Goal: Information Seeking & Learning: Learn about a topic

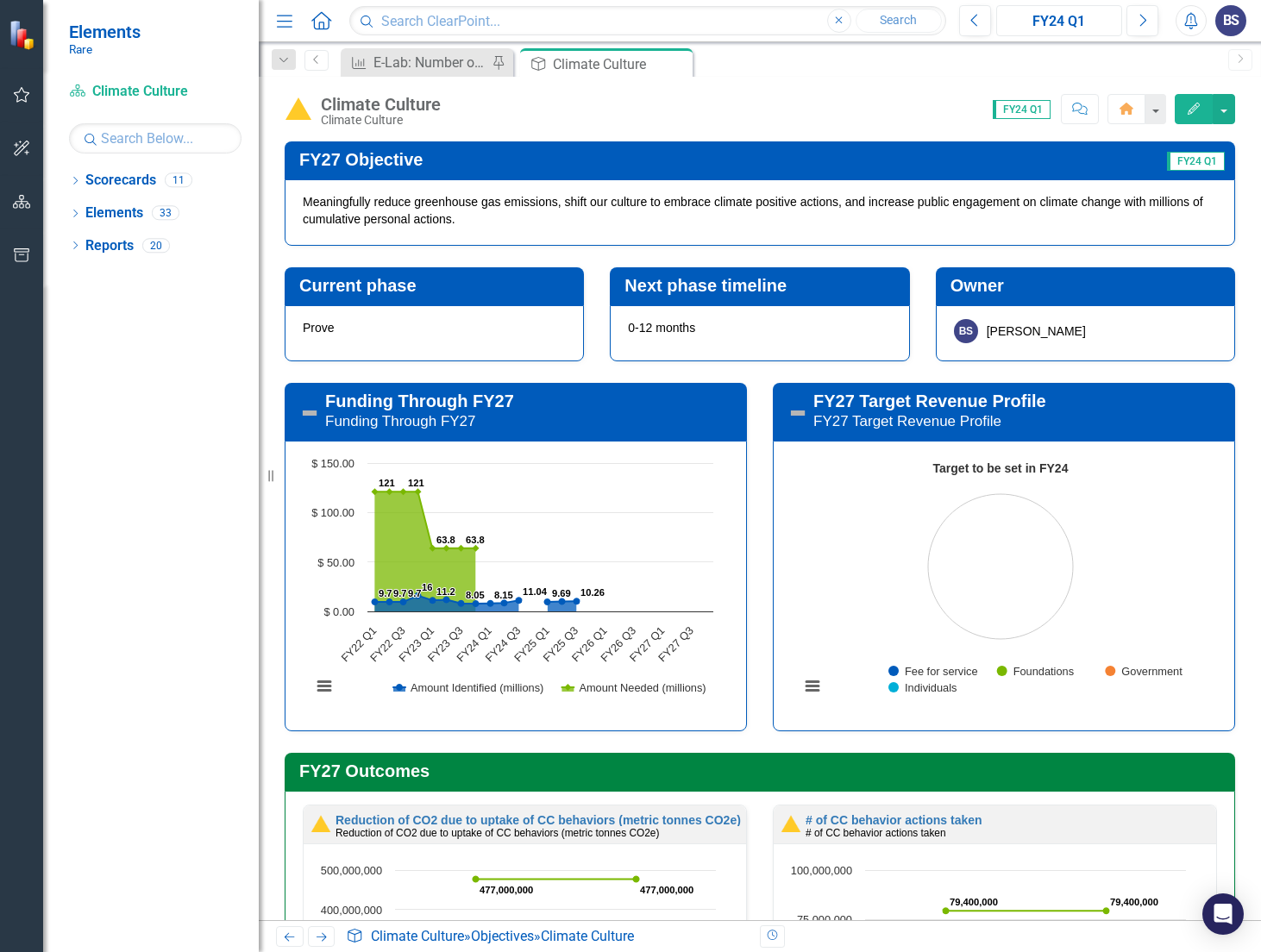
click at [1098, 24] on div "FY24 Q1" at bounding box center [1060, 22] width 114 height 21
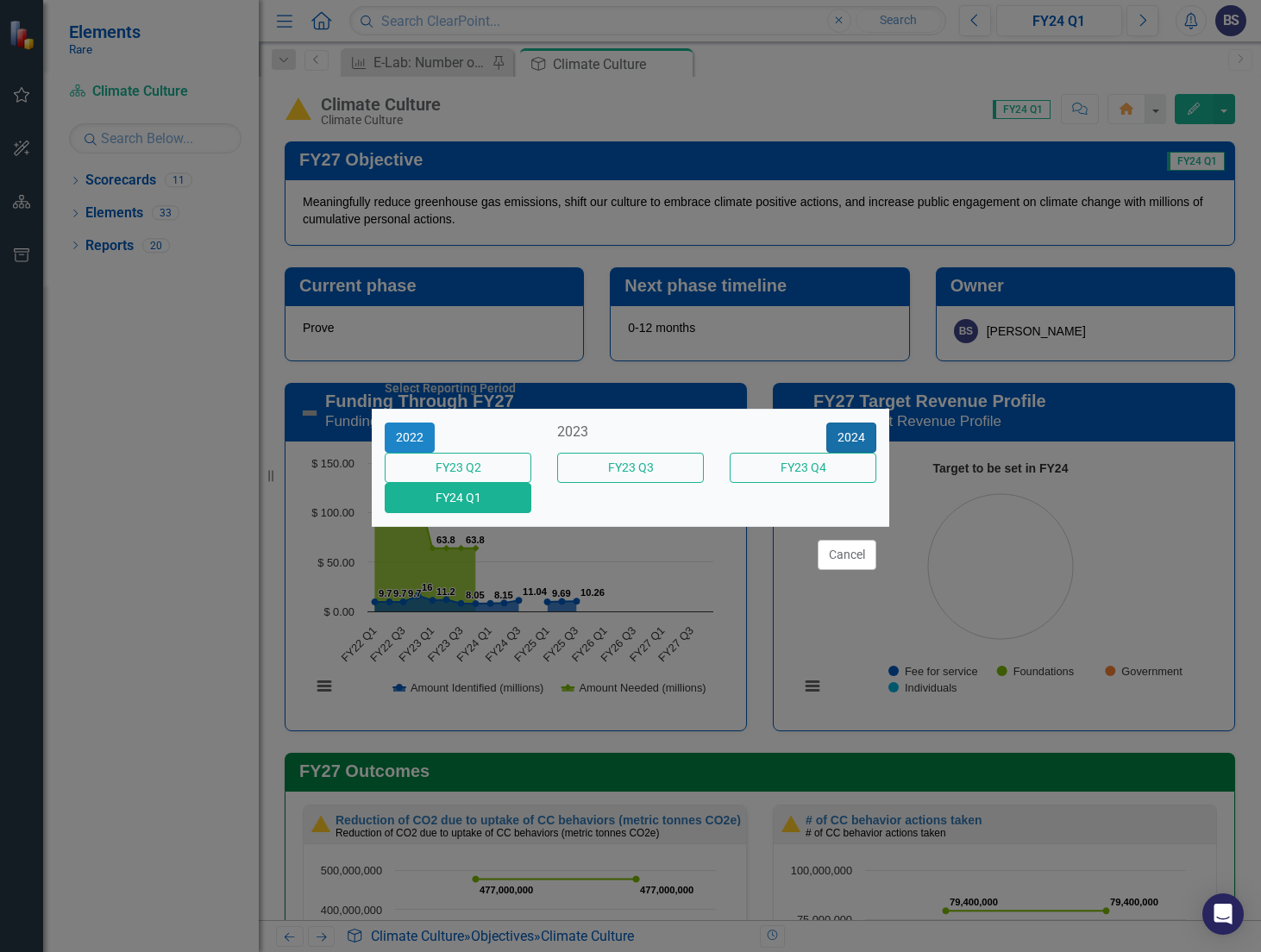
click at [848, 425] on button "2024" at bounding box center [851, 438] width 50 height 31
click at [848, 424] on button "2025" at bounding box center [851, 438] width 50 height 31
click at [667, 463] on button "FY25 Q3" at bounding box center [630, 467] width 147 height 31
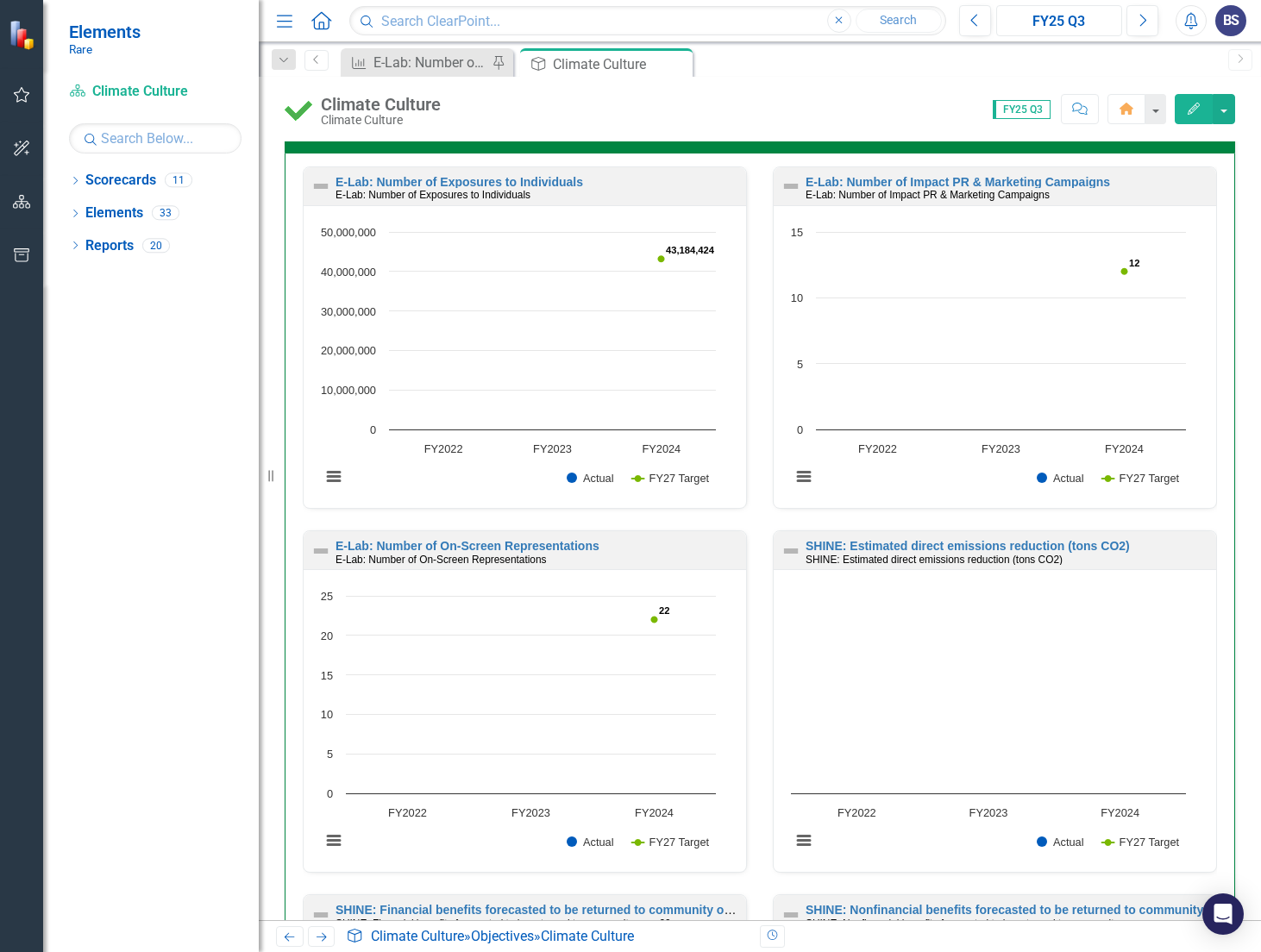
scroll to position [1, 0]
click at [455, 59] on div "E-Lab: Number of Active Partners" at bounding box center [430, 62] width 114 height 22
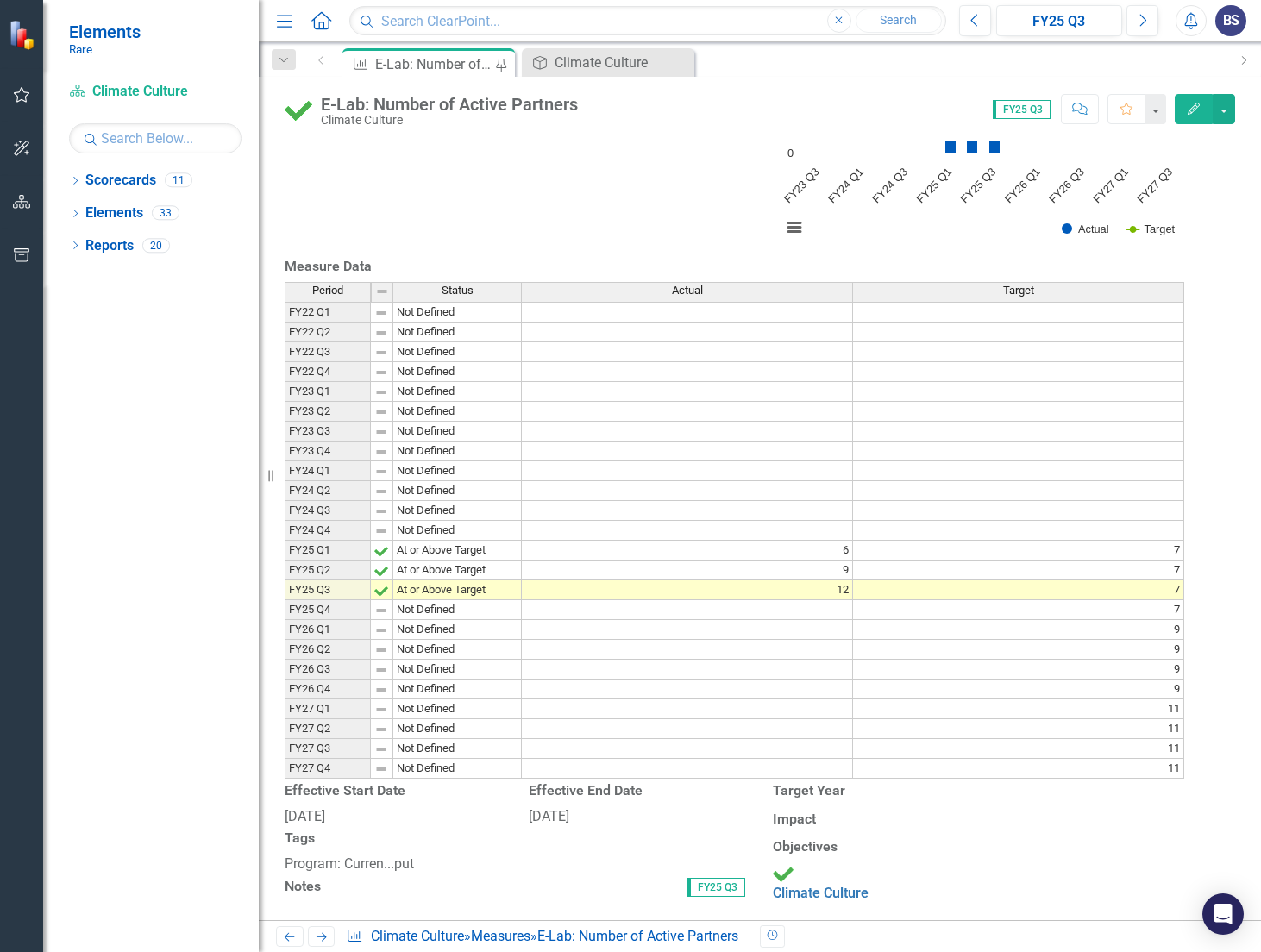
click at [290, 932] on icon "Previous" at bounding box center [290, 936] width 15 height 11
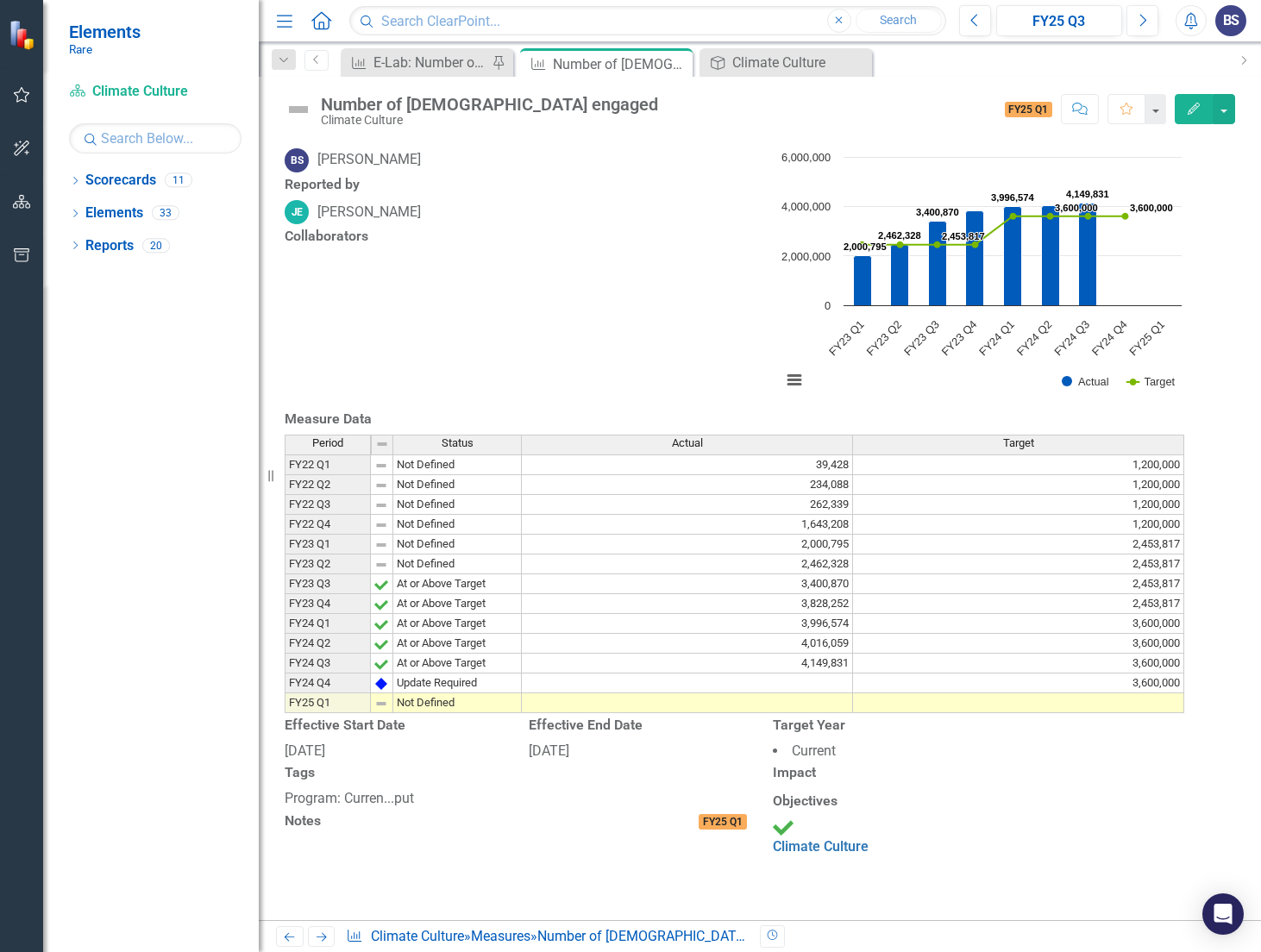
scroll to position [3, 0]
click at [471, 674] on td "At or Above Target" at bounding box center [457, 663] width 128 height 20
click at [465, 436] on div "Measure Data Last Calculated" at bounding box center [760, 421] width 951 height 29
click at [468, 67] on div "E-Lab: Number of Active Partners" at bounding box center [430, 62] width 114 height 22
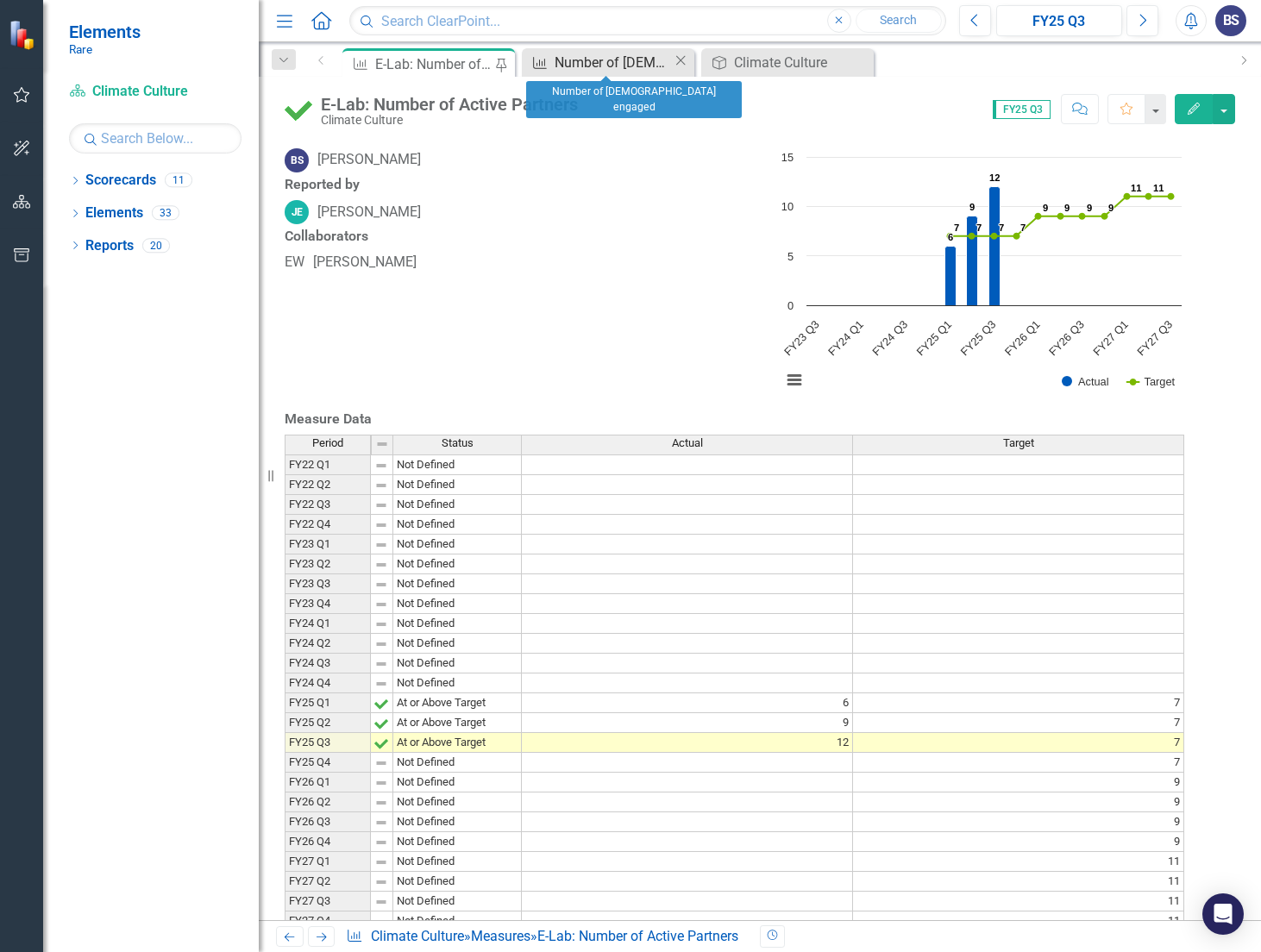
click at [632, 59] on div "Number of [DEMOGRAPHIC_DATA] engaged" at bounding box center [614, 62] width 119 height 22
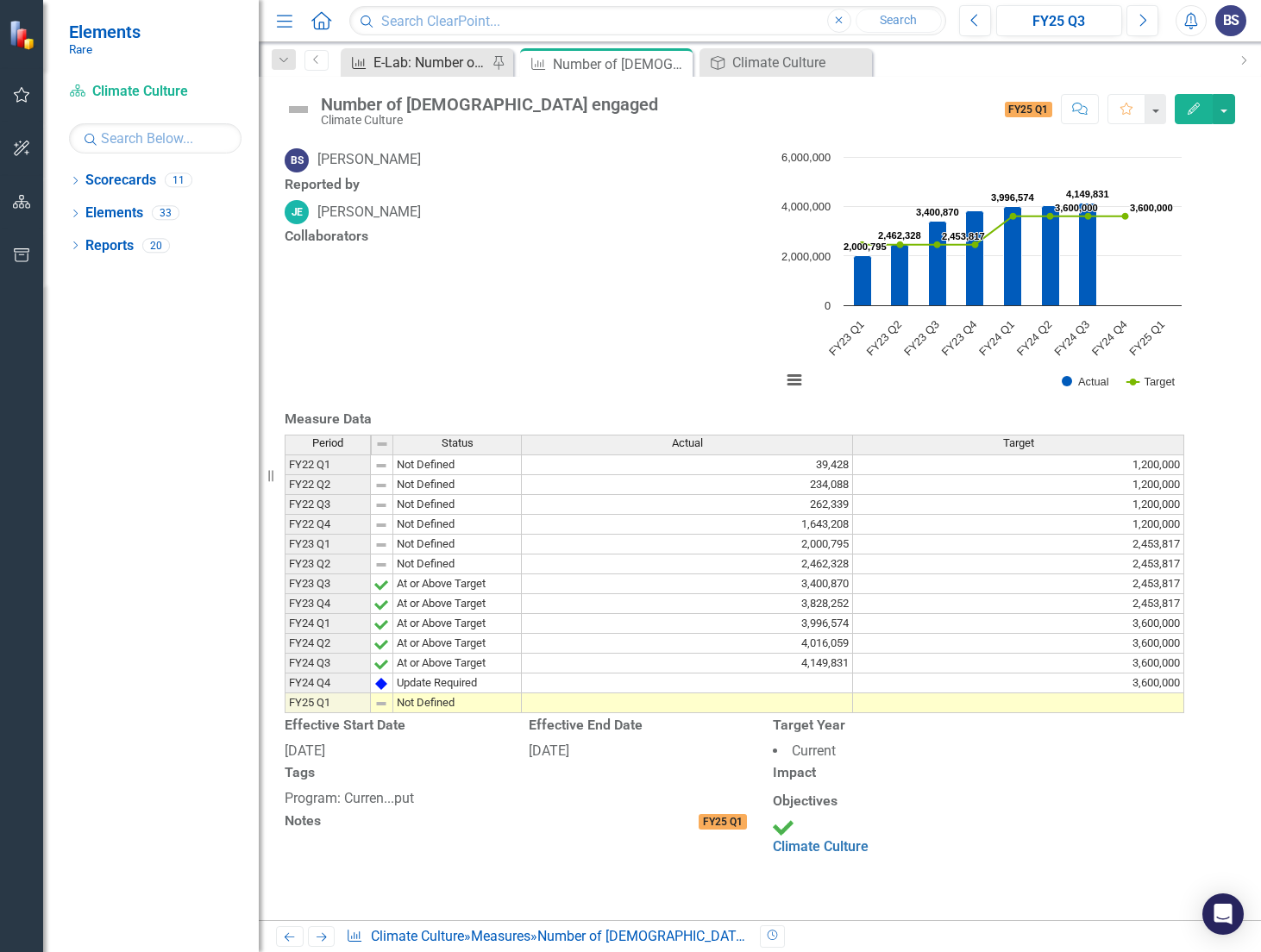
scroll to position [4, 0]
click at [427, 61] on div "E-Lab: Number of Active Partners" at bounding box center [430, 62] width 114 height 22
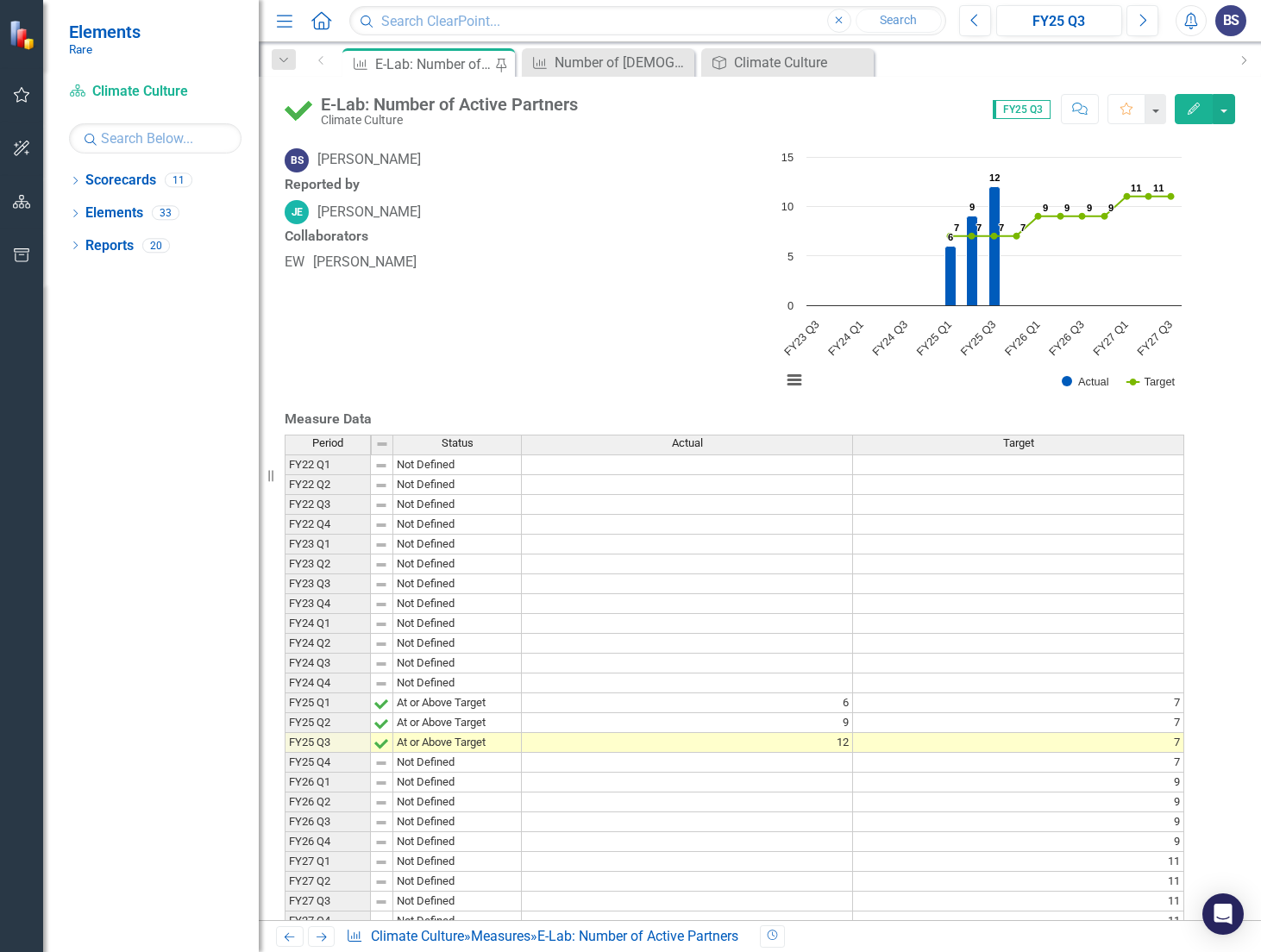
scroll to position [18, 0]
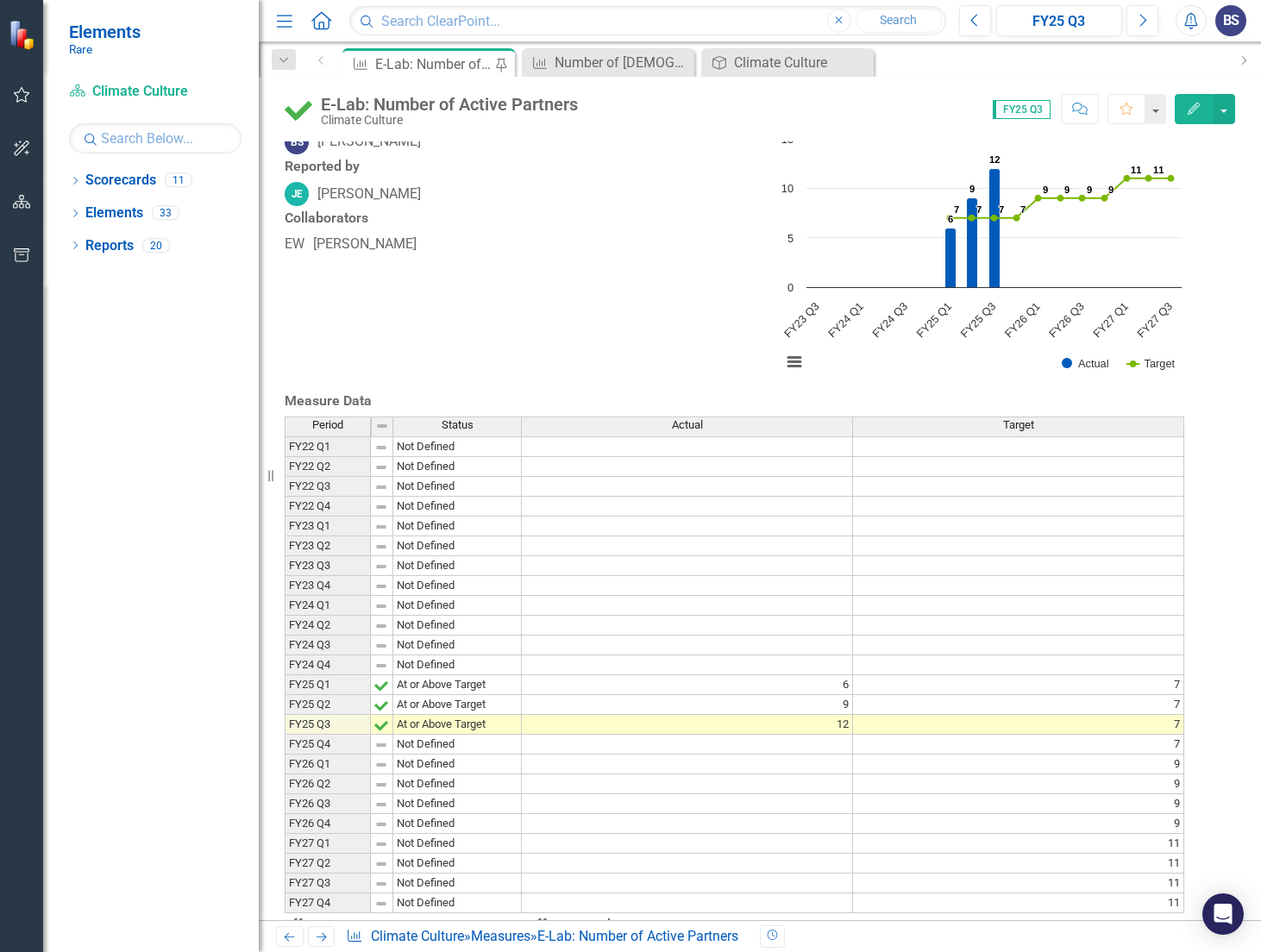
click at [286, 934] on icon "Previous" at bounding box center [290, 936] width 15 height 11
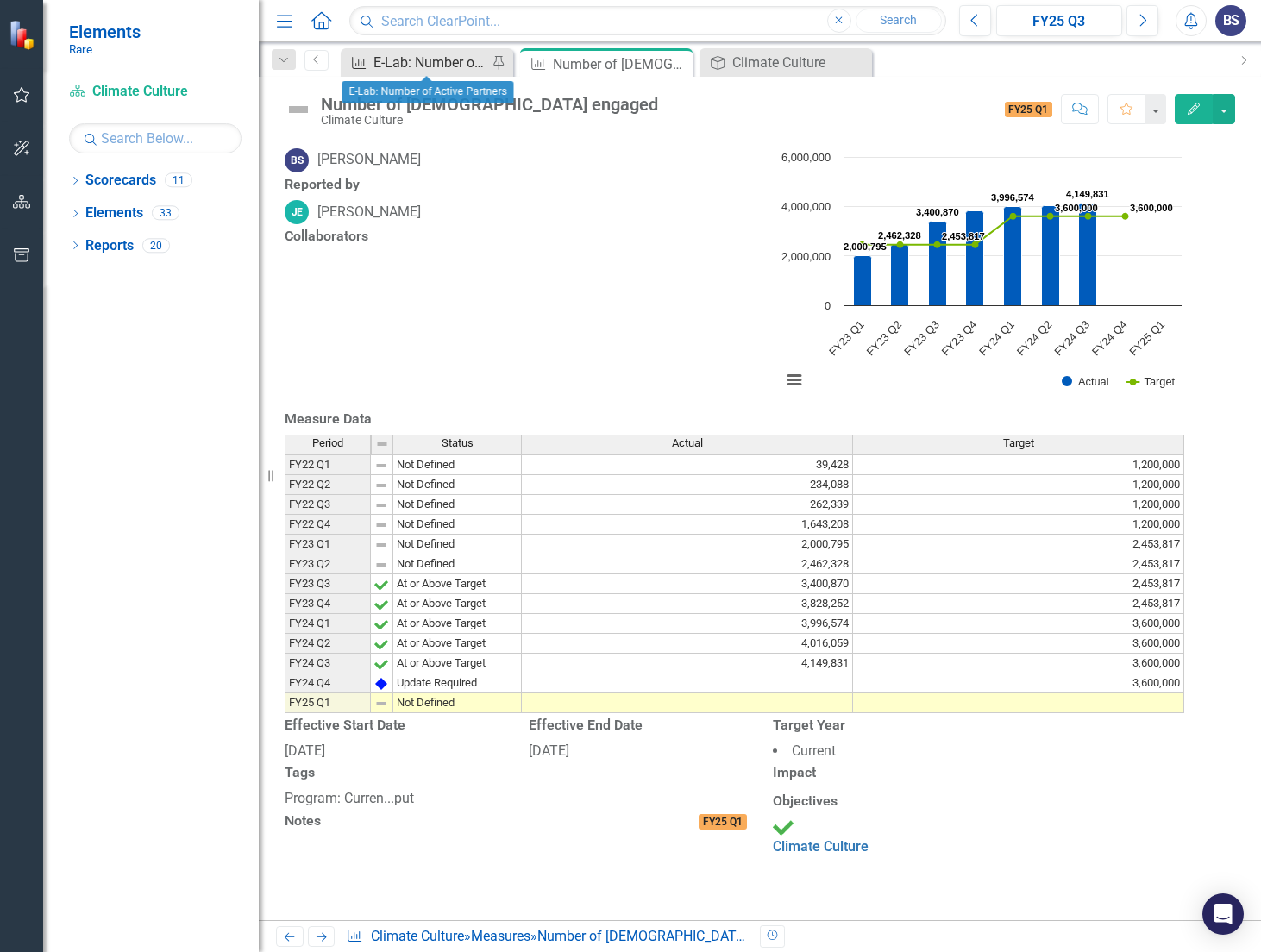
click at [433, 63] on div "E-Lab: Number of Active Partners" at bounding box center [430, 62] width 114 height 22
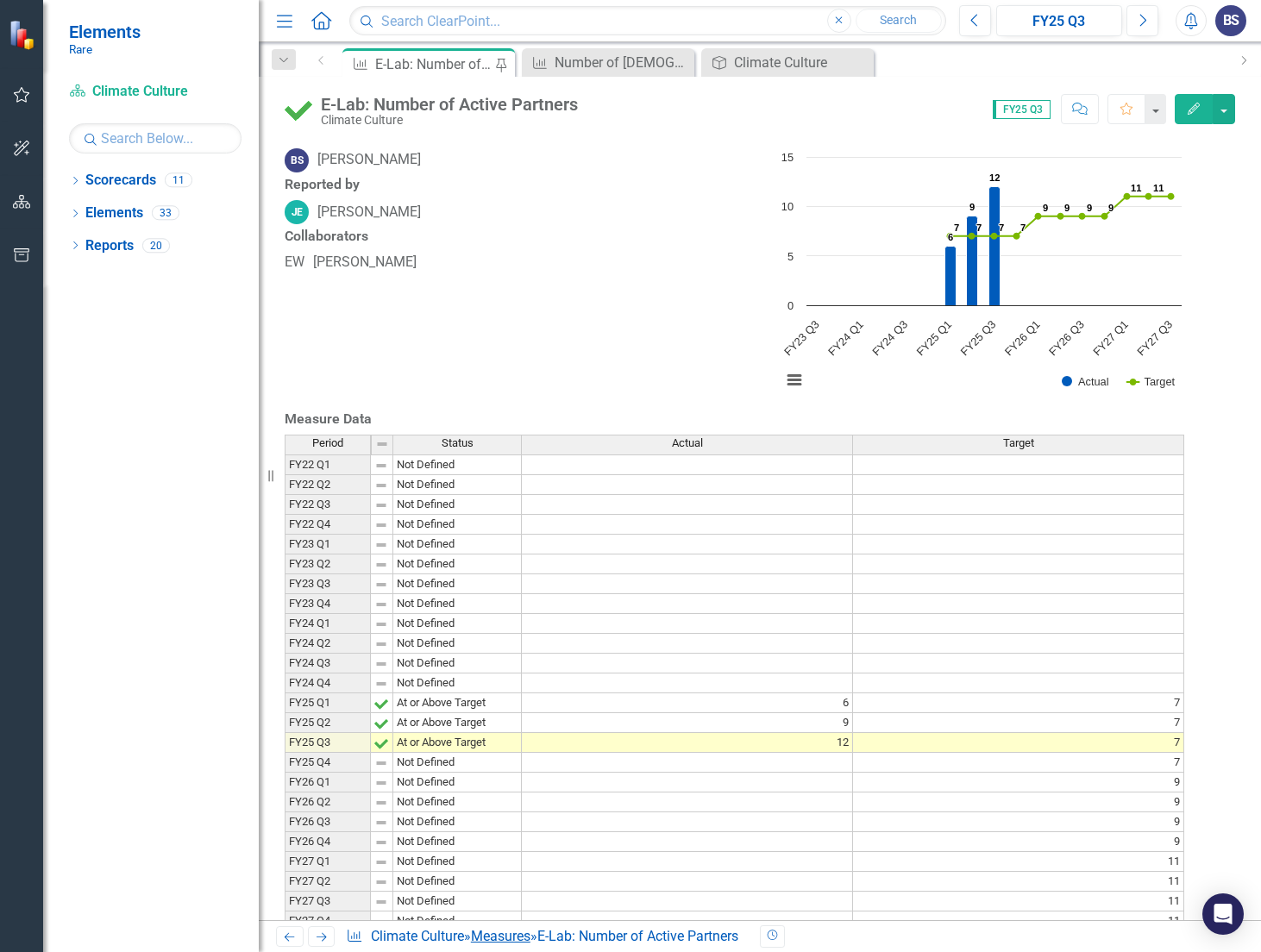
click at [501, 933] on link "Measures" at bounding box center [501, 936] width 59 height 17
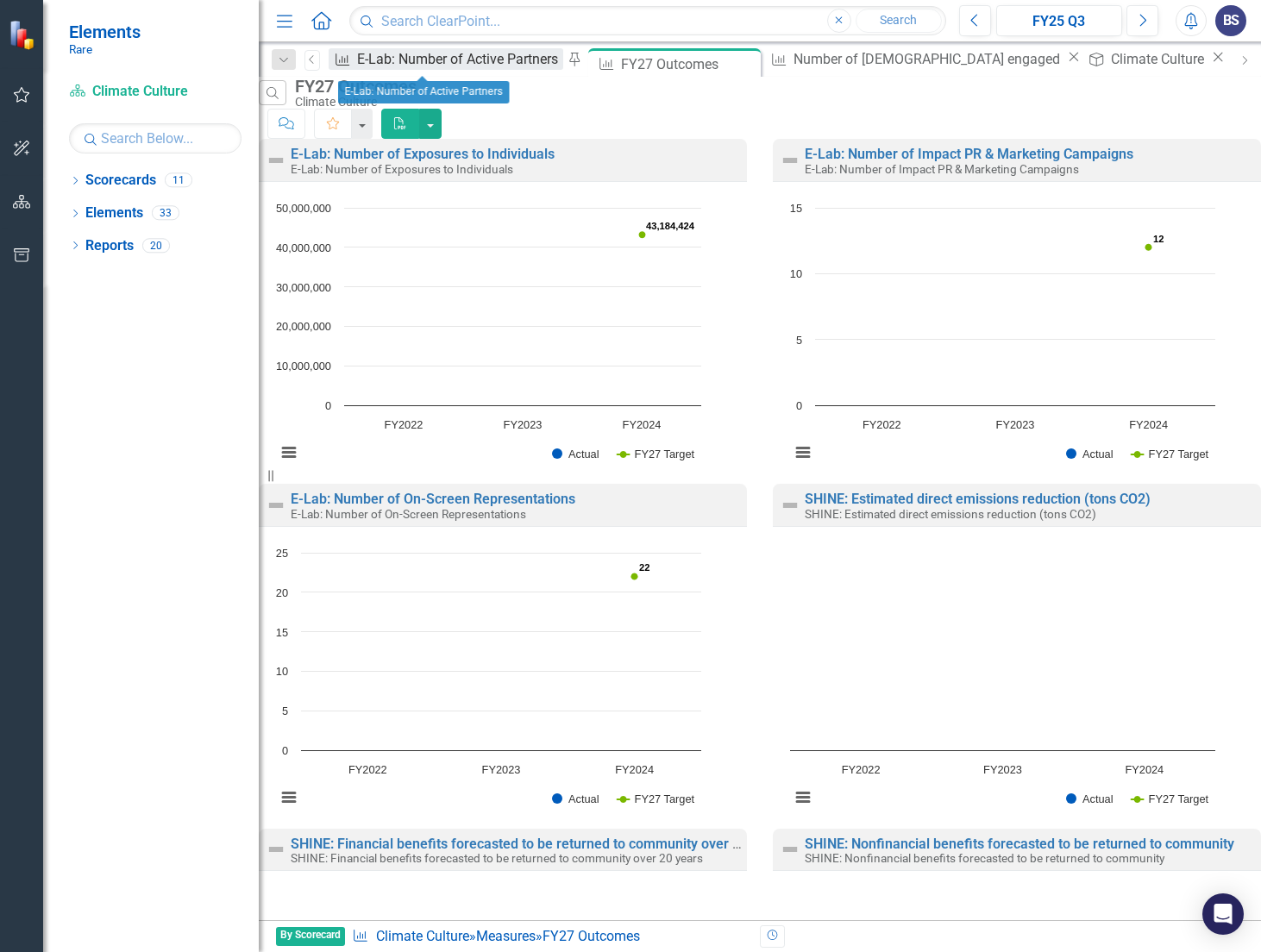
click at [429, 63] on div "E-Lab: Number of Active Partners" at bounding box center [460, 58] width 206 height 22
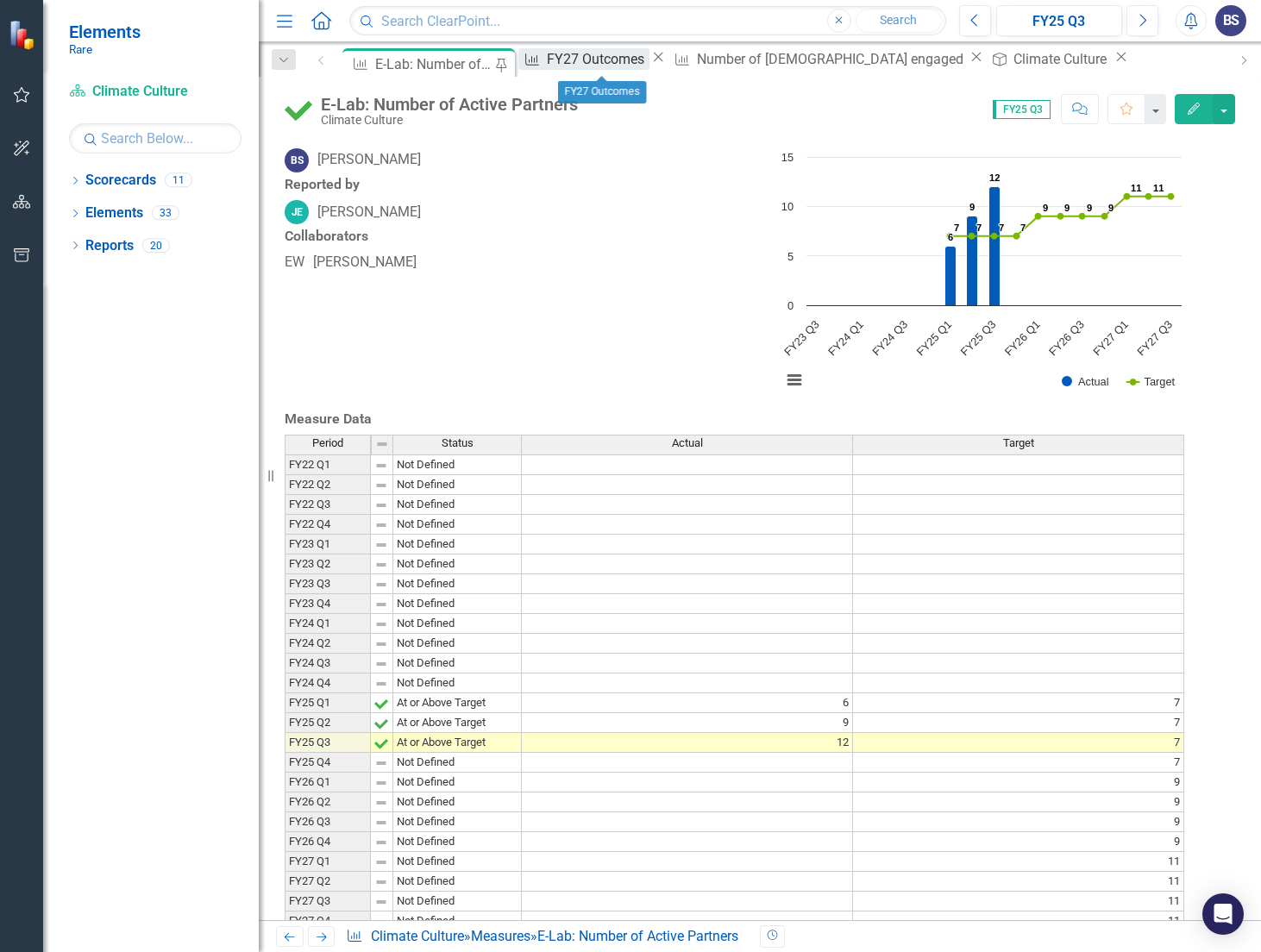
click at [587, 56] on div "FY27 Outcomes" at bounding box center [598, 58] width 103 height 22
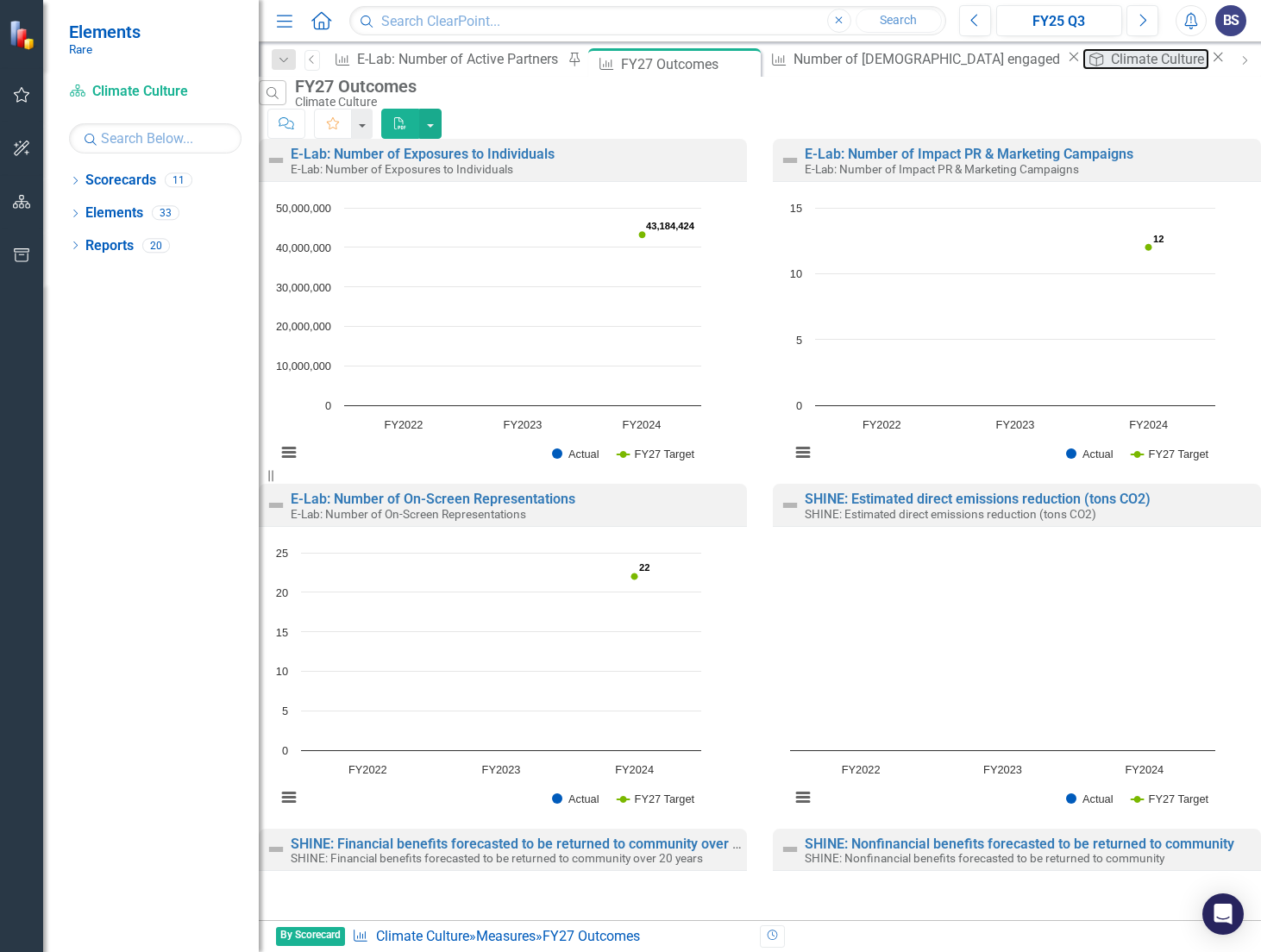
drag, startPoint x: 931, startPoint y: 59, endPoint x: 917, endPoint y: 40, distance: 23.6
click at [1111, 59] on div "Climate Culture" at bounding box center [1160, 58] width 99 height 22
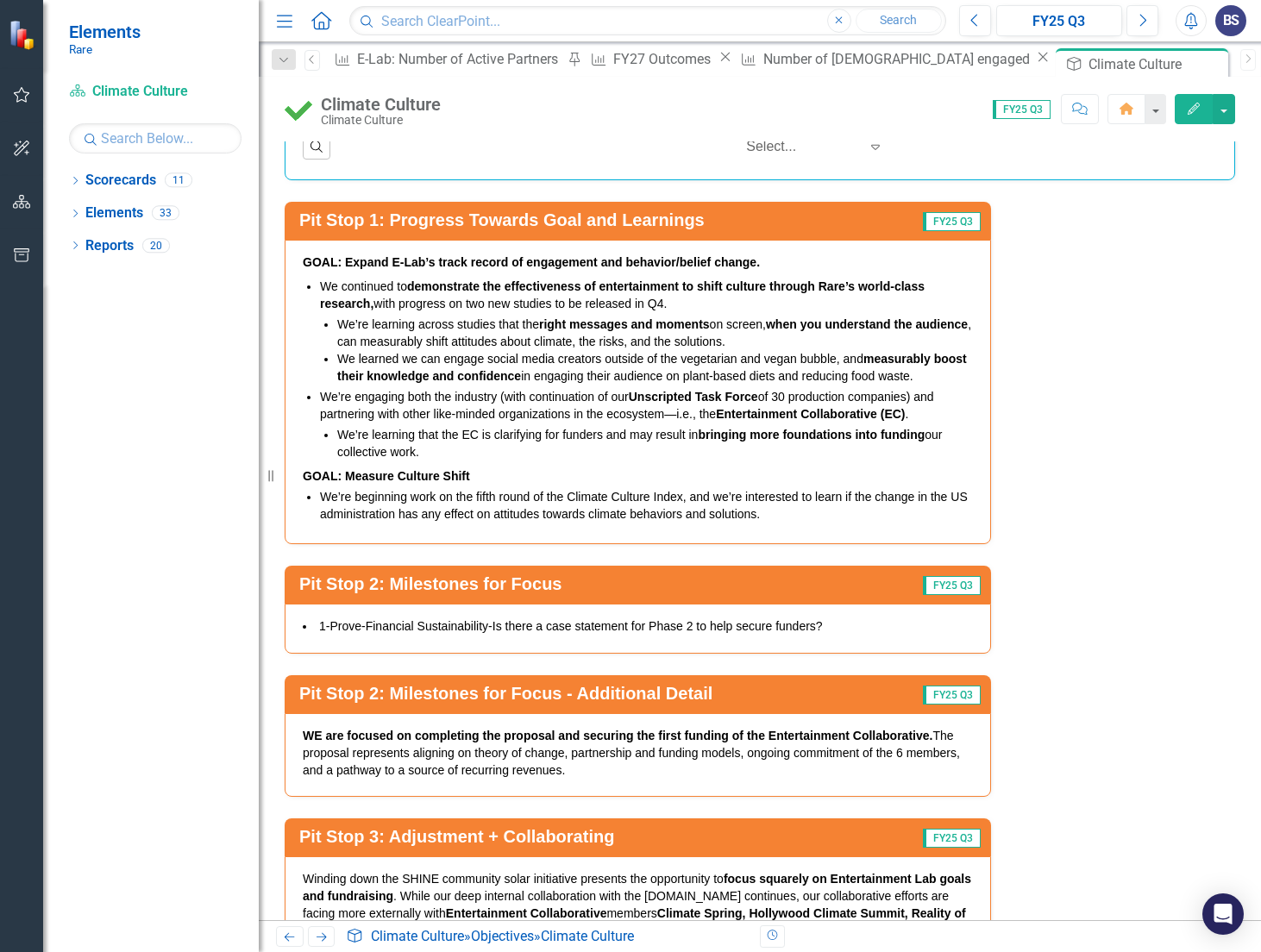
scroll to position [4519, 0]
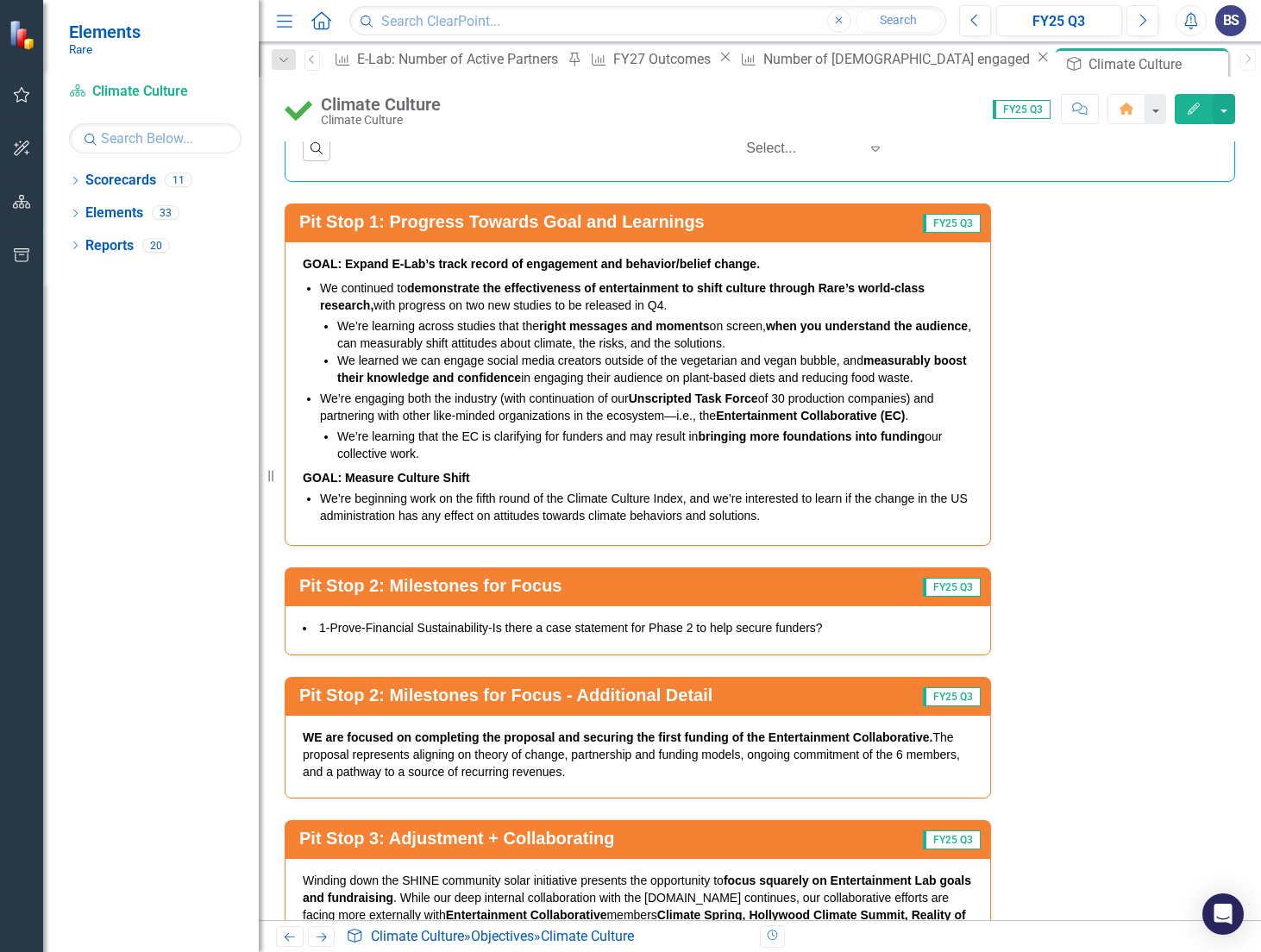
click at [538, 404] on li "We’re engaging both the industry (with continuation of our Unscripted Task Forc…" at bounding box center [646, 407] width 653 height 35
click at [533, 437] on li "We’re learning that the EC is clarifying for funders and may result in bringing…" at bounding box center [655, 445] width 636 height 35
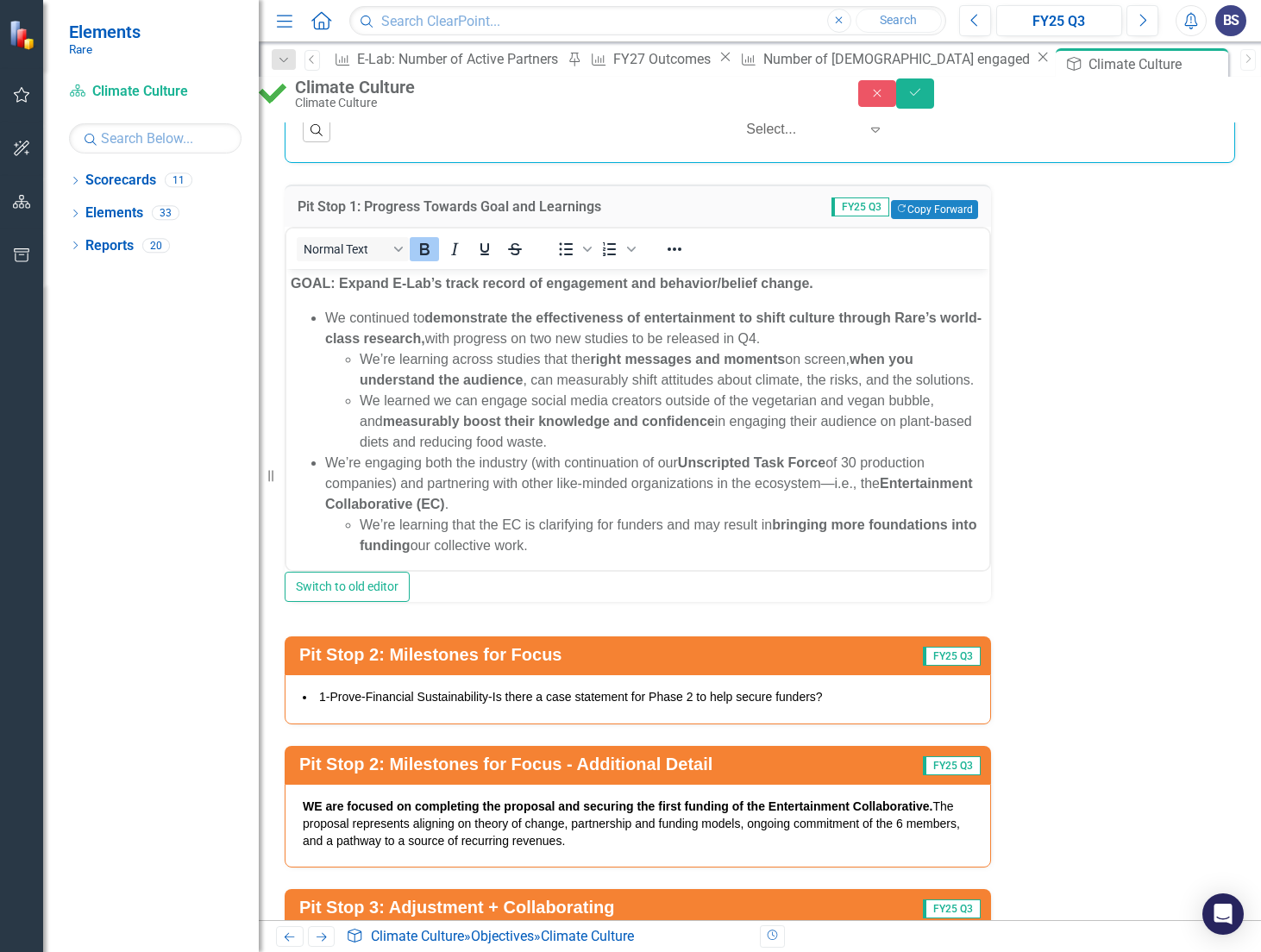
scroll to position [0, 0]
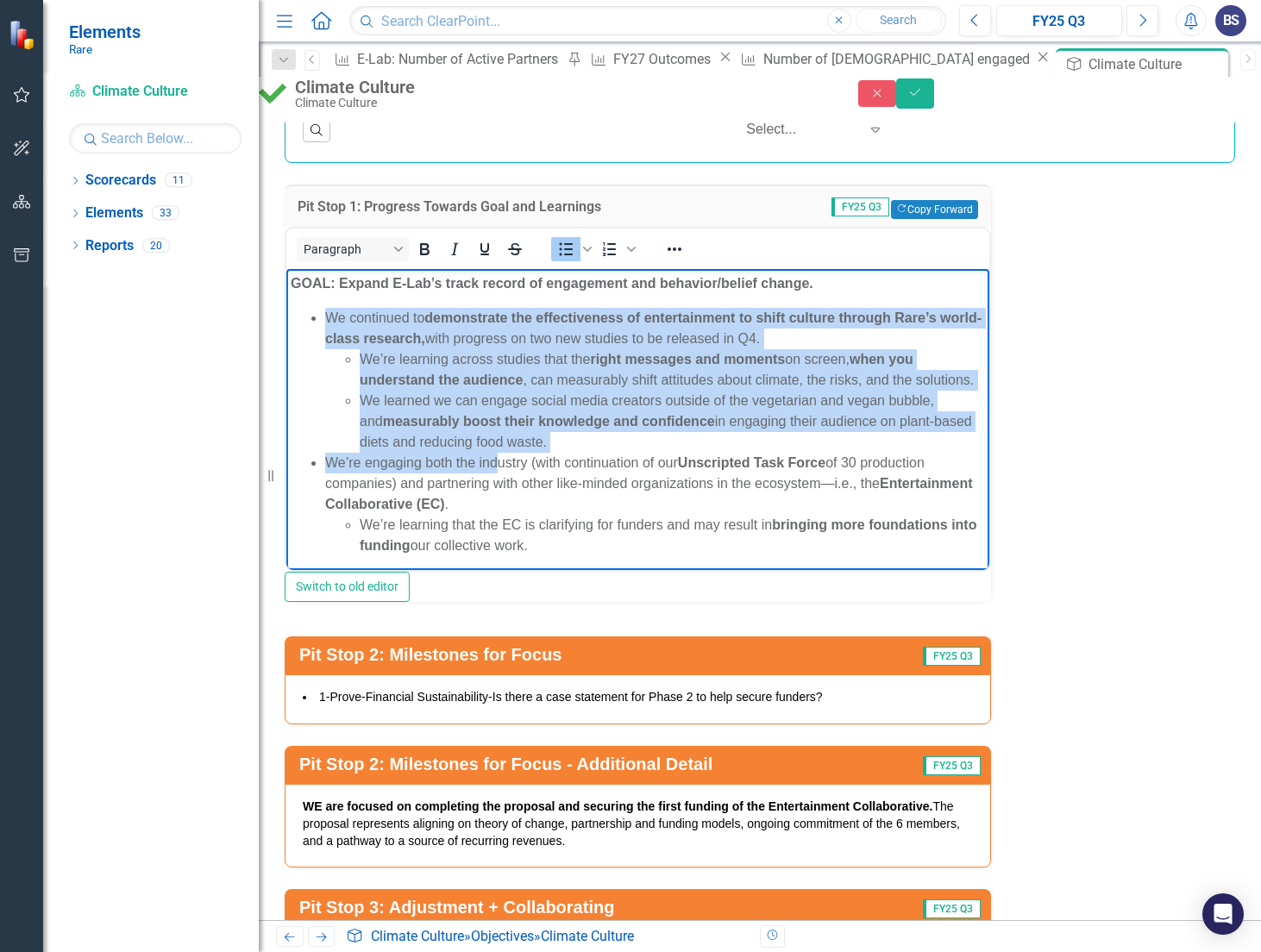
drag, startPoint x: 326, startPoint y: 319, endPoint x: 494, endPoint y: 493, distance: 241.9
click at [494, 493] on ul "We continued to demonstrate the effectiveness of entertainment to shift culture…" at bounding box center [637, 432] width 694 height 248
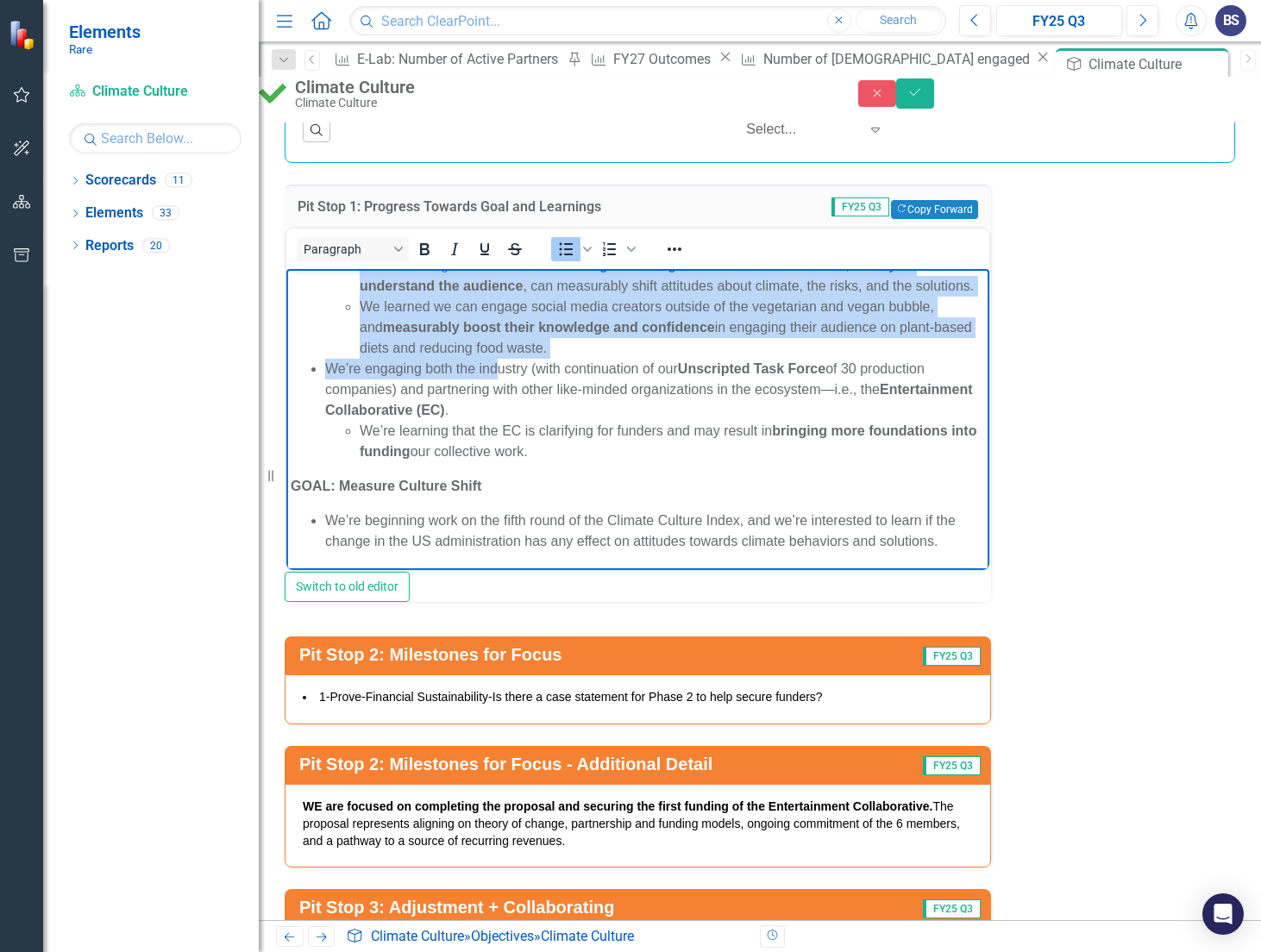
scroll to position [135, 0]
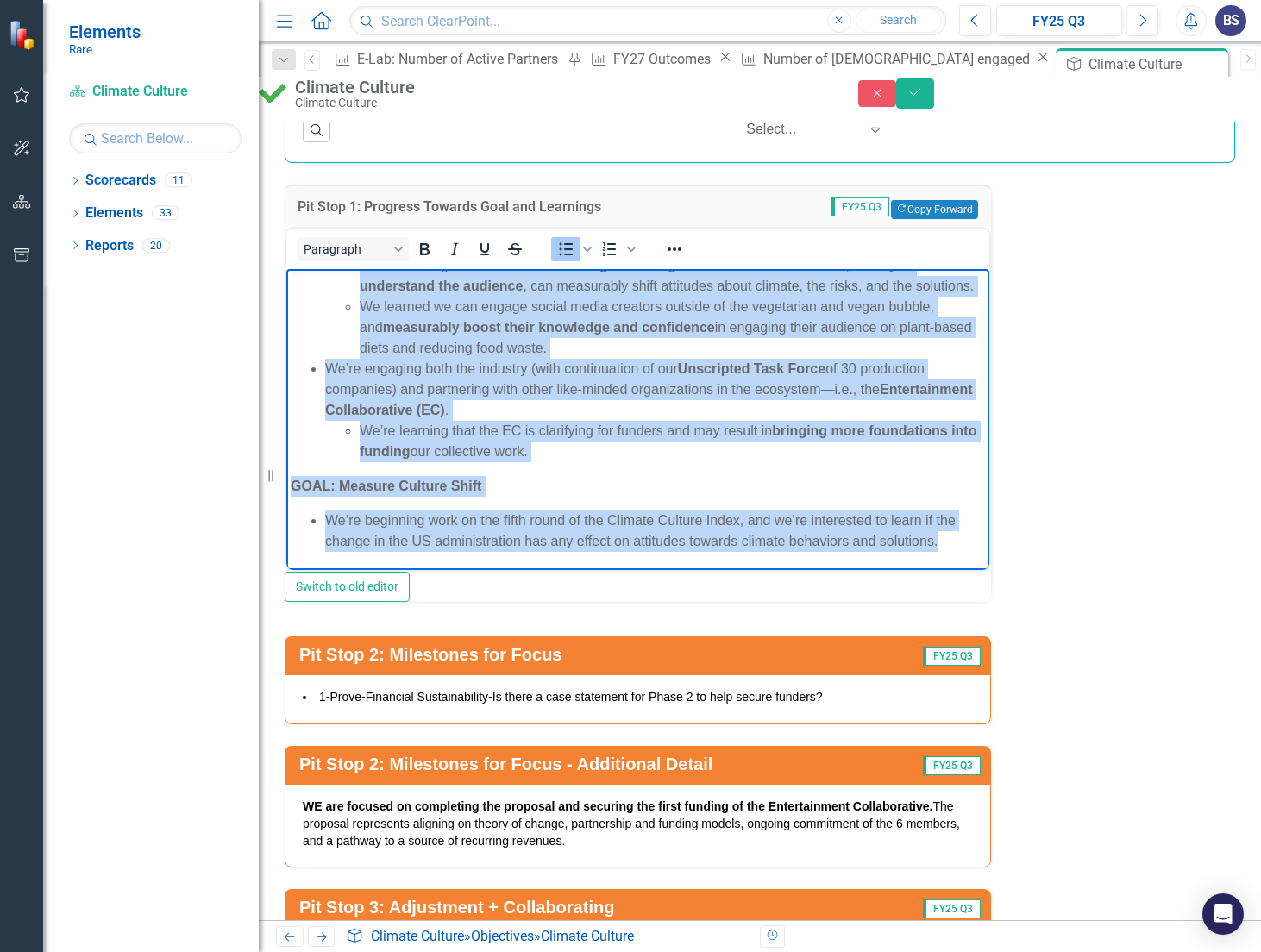
click at [412, 547] on li "We’re beginning work on the fifth round of the Climate Culture Index, and we’re…" at bounding box center [655, 531] width 660 height 41
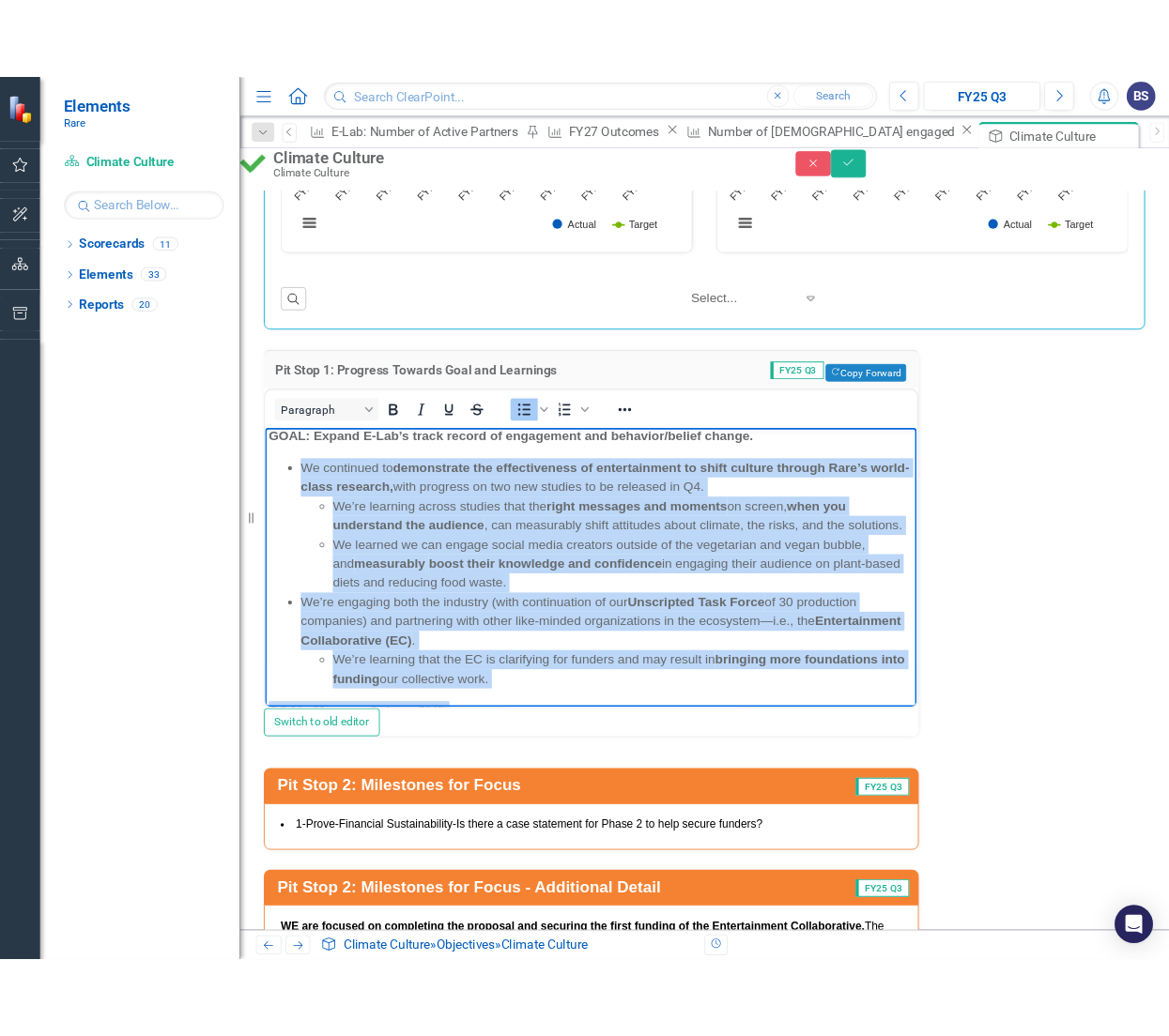
scroll to position [0, 0]
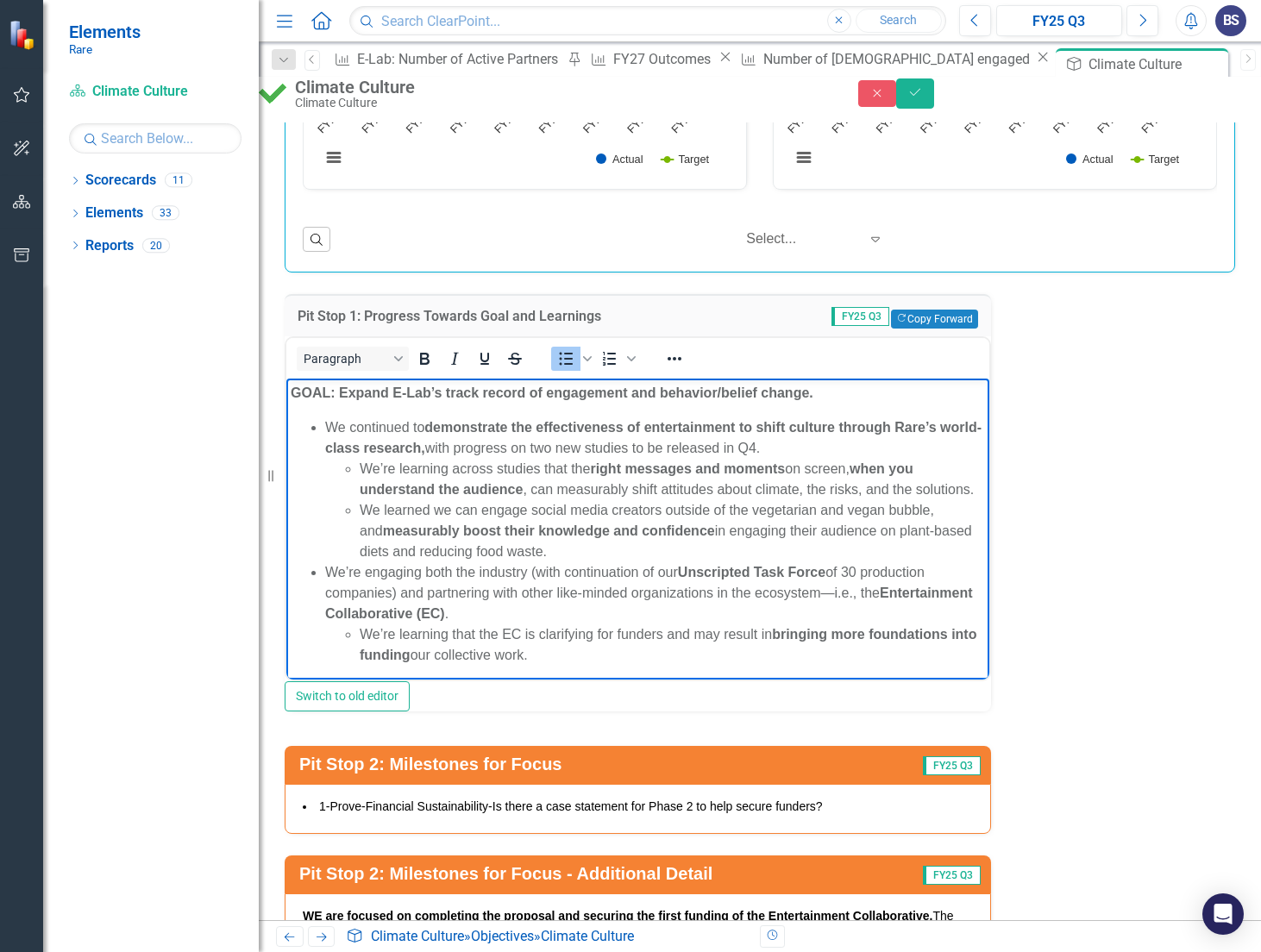
click at [467, 396] on strong "GOAL: Expand E-Lab’s track record of engagement and behavior/belief change." at bounding box center [552, 392] width 523 height 15
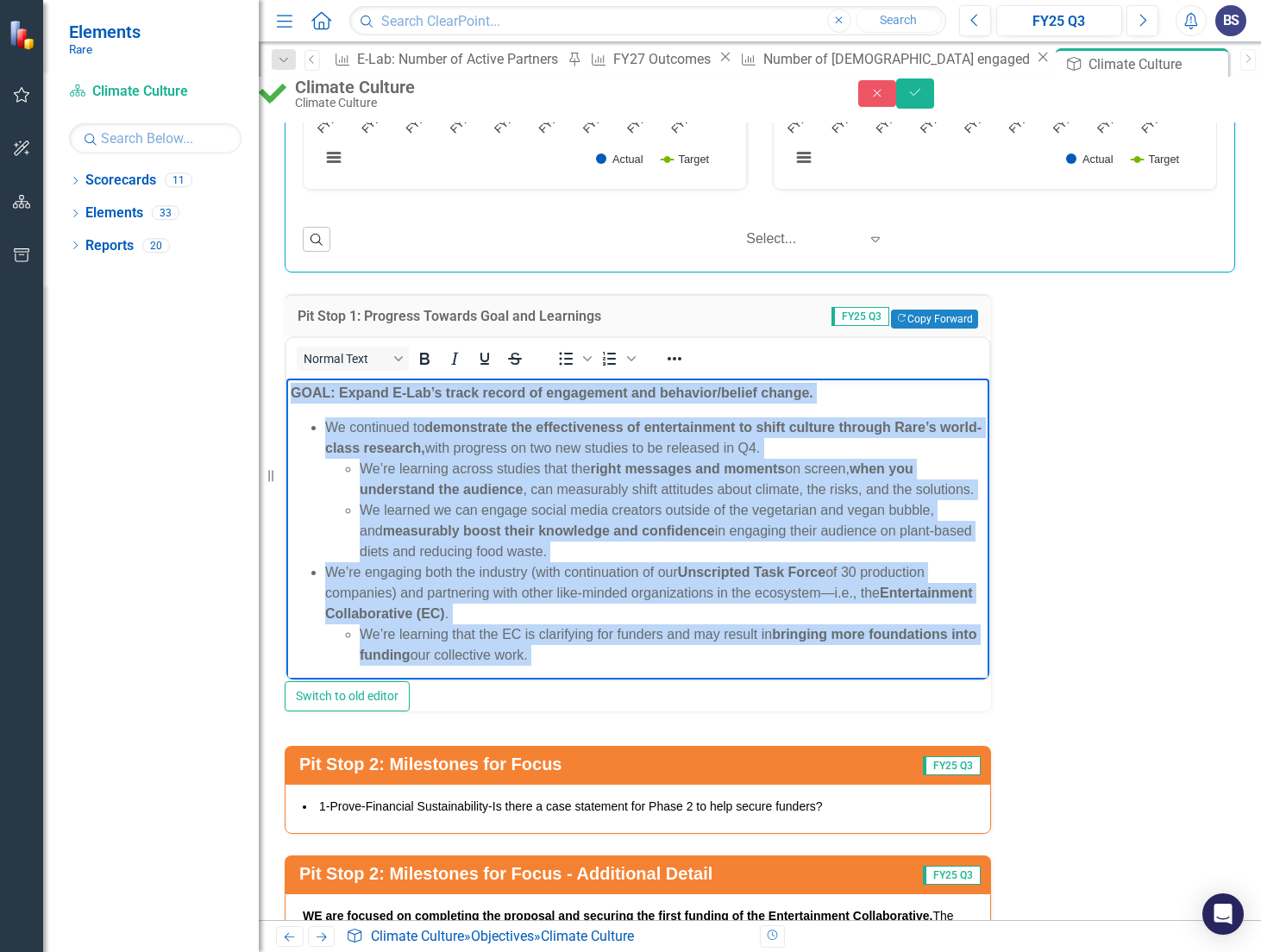
copy body "LORE: Ipsumd S-Ame’c adipi elitse do eiusmodtem inc utlabore/etdolo magnaa. En …"
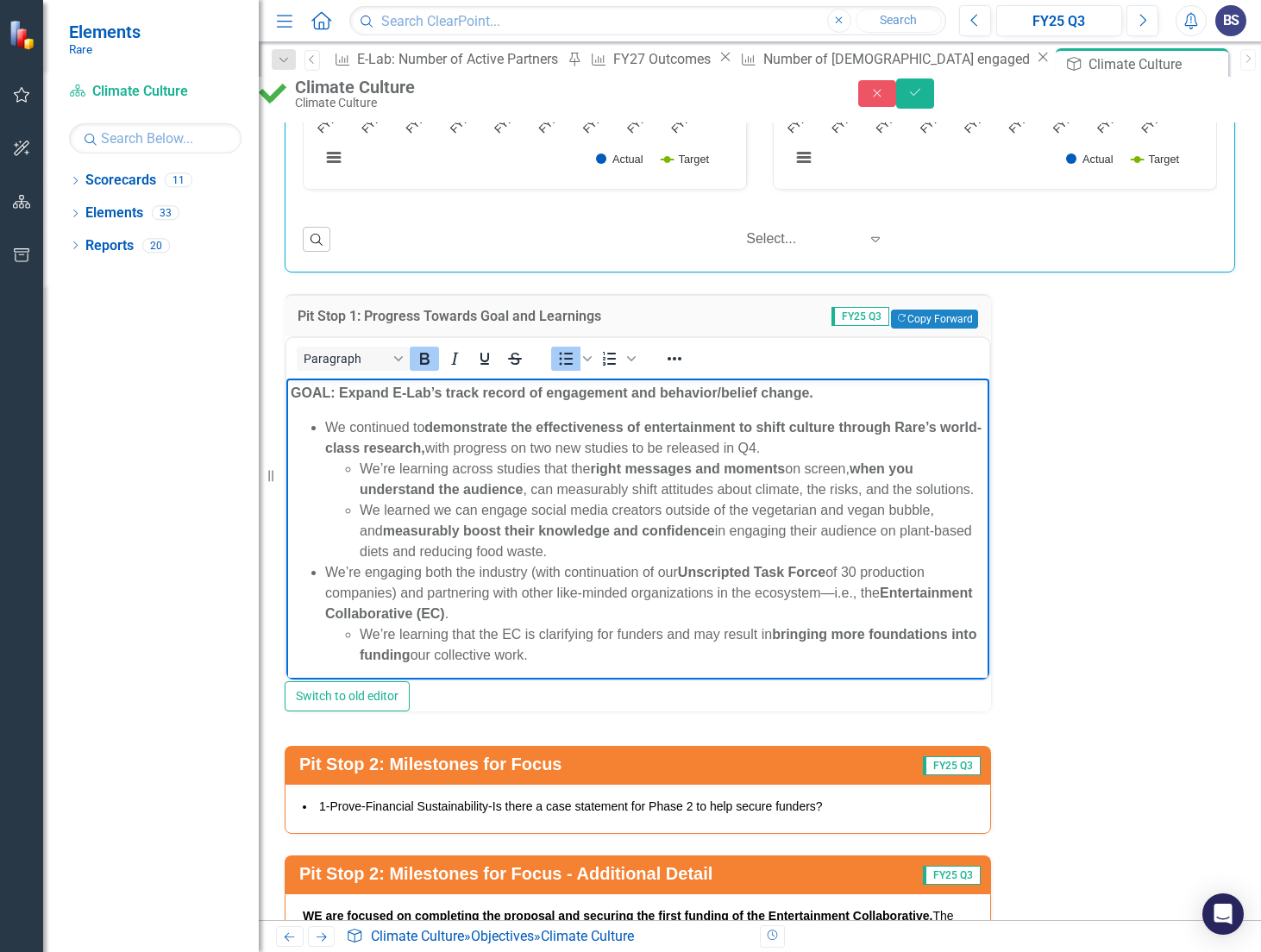
click at [686, 479] on li "We’re learning across studies that the right messages and moments on screen, wh…" at bounding box center [672, 479] width 625 height 41
click at [1099, 490] on div "Pit Stop 1: Progress Towards Goal and Learnings FY25 Q3 Copy Forward Copy Forwa…" at bounding box center [760, 705] width 977 height 865
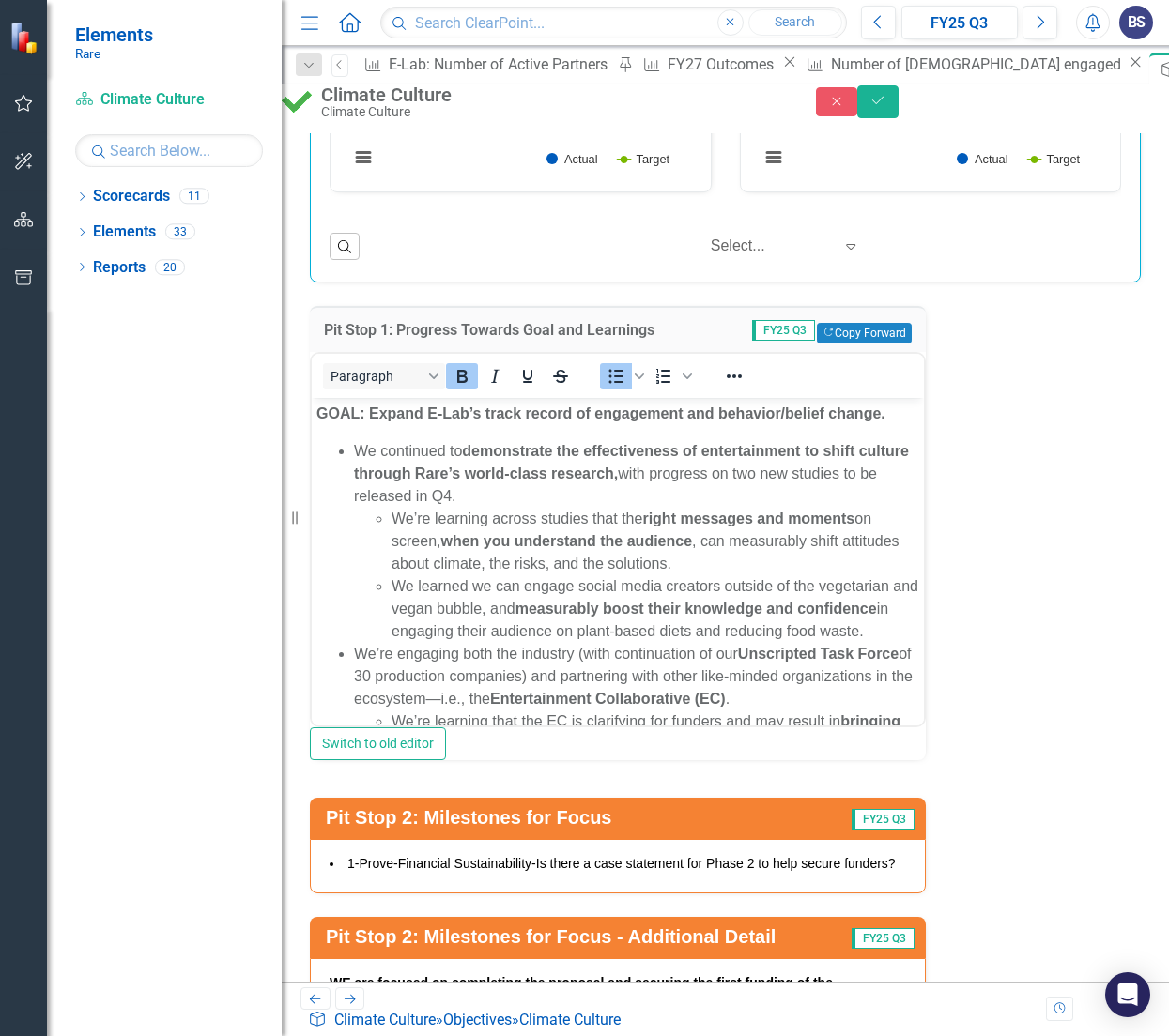
click at [941, 590] on div "Pit Stop 1: Progress Towards Goal and Learnings FY25 Q3 Copy Forward Copy Forwa…" at bounding box center [725, 772] width 859 height 979
click at [949, 639] on div "Pit Stop 1: Progress Towards Goal and Learnings FY25 Q3 Copy Forward Copy Forwa…" at bounding box center [725, 772] width 859 height 979
click at [993, 584] on div "Pit Stop 1: Progress Towards Goal and Learnings FY25 Q3 Copy Forward Copy Forwa…" at bounding box center [725, 772] width 859 height 979
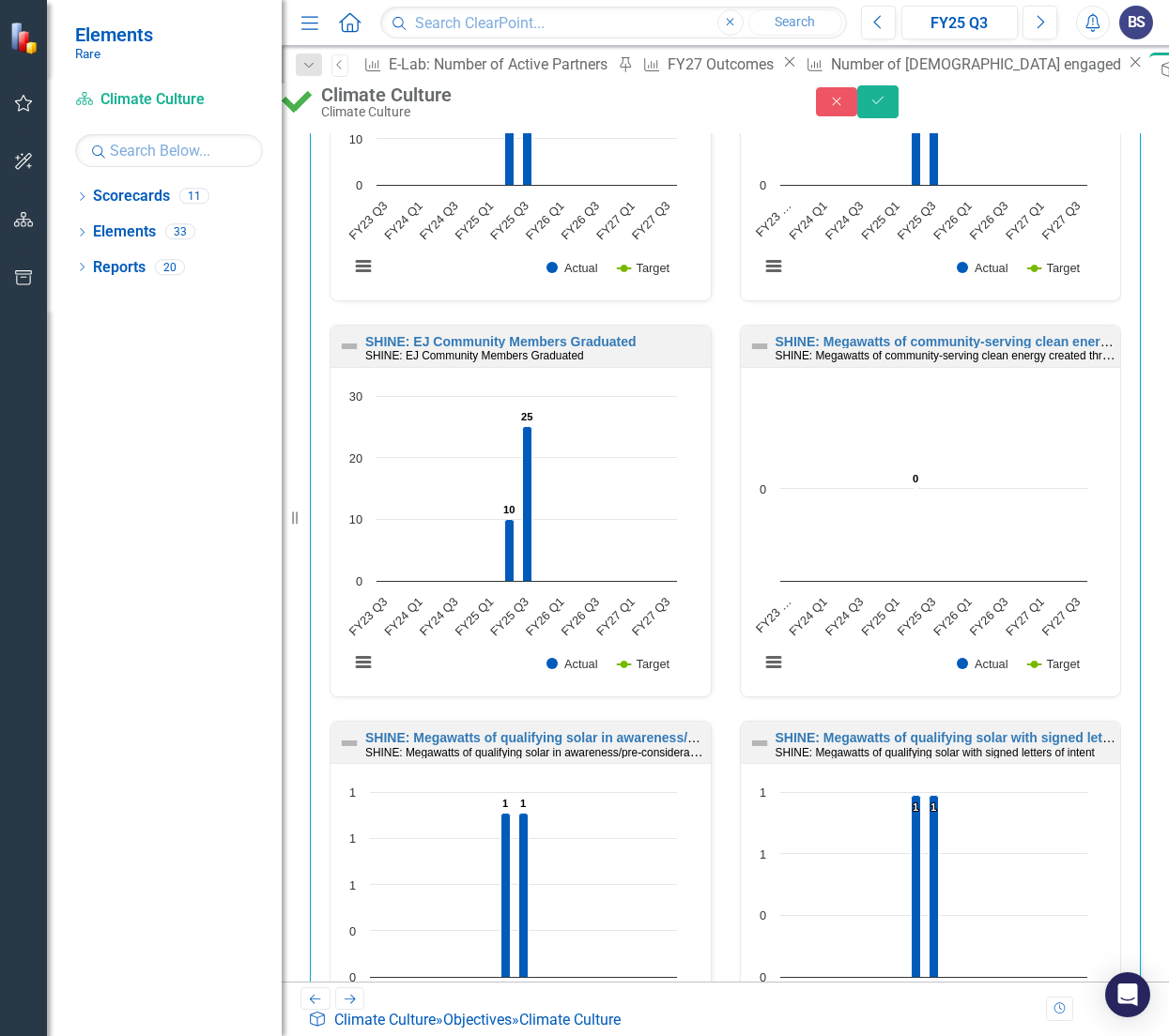
scroll to position [3848, 0]
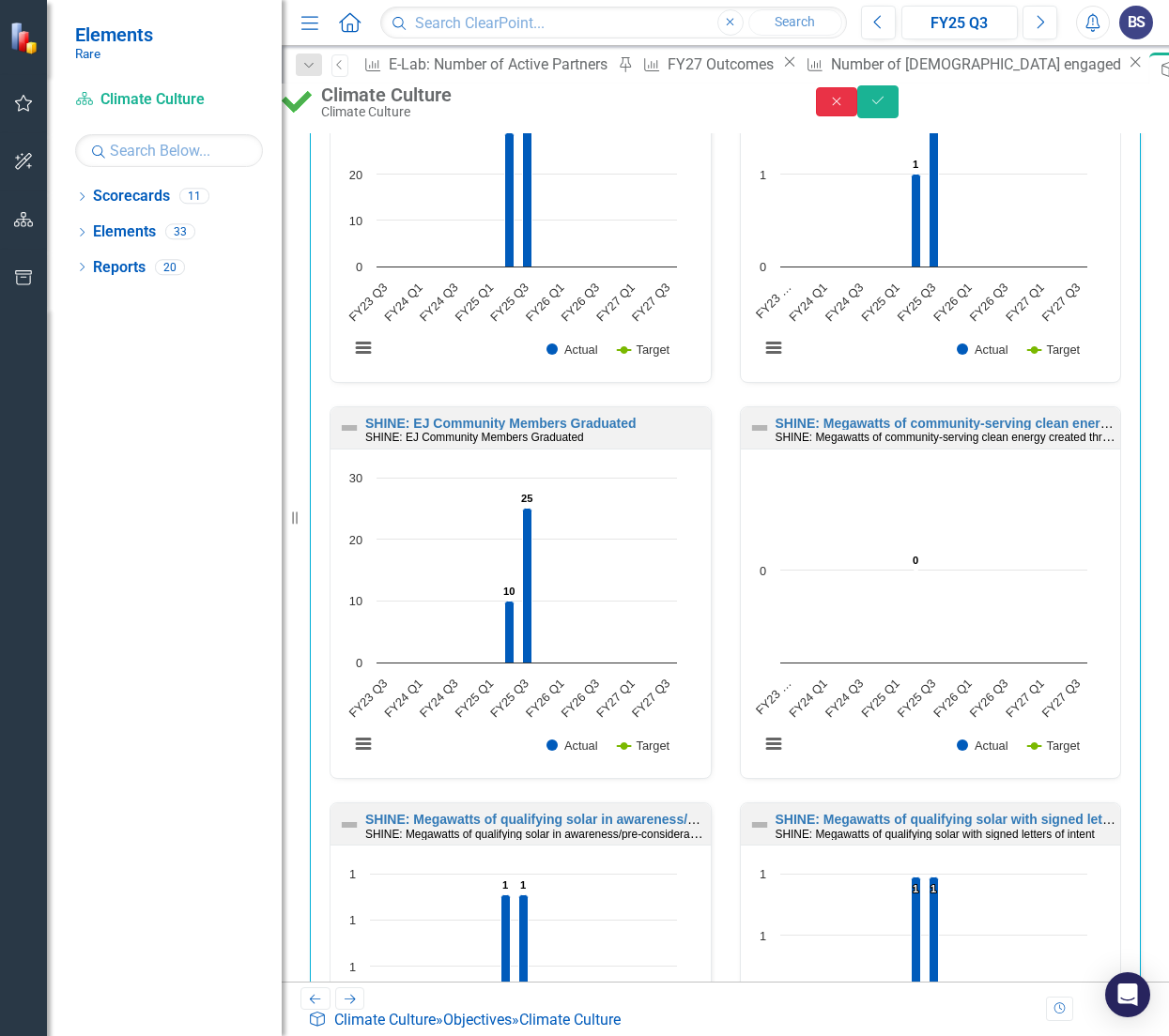
click at [844, 107] on icon "Close" at bounding box center [837, 102] width 17 height 13
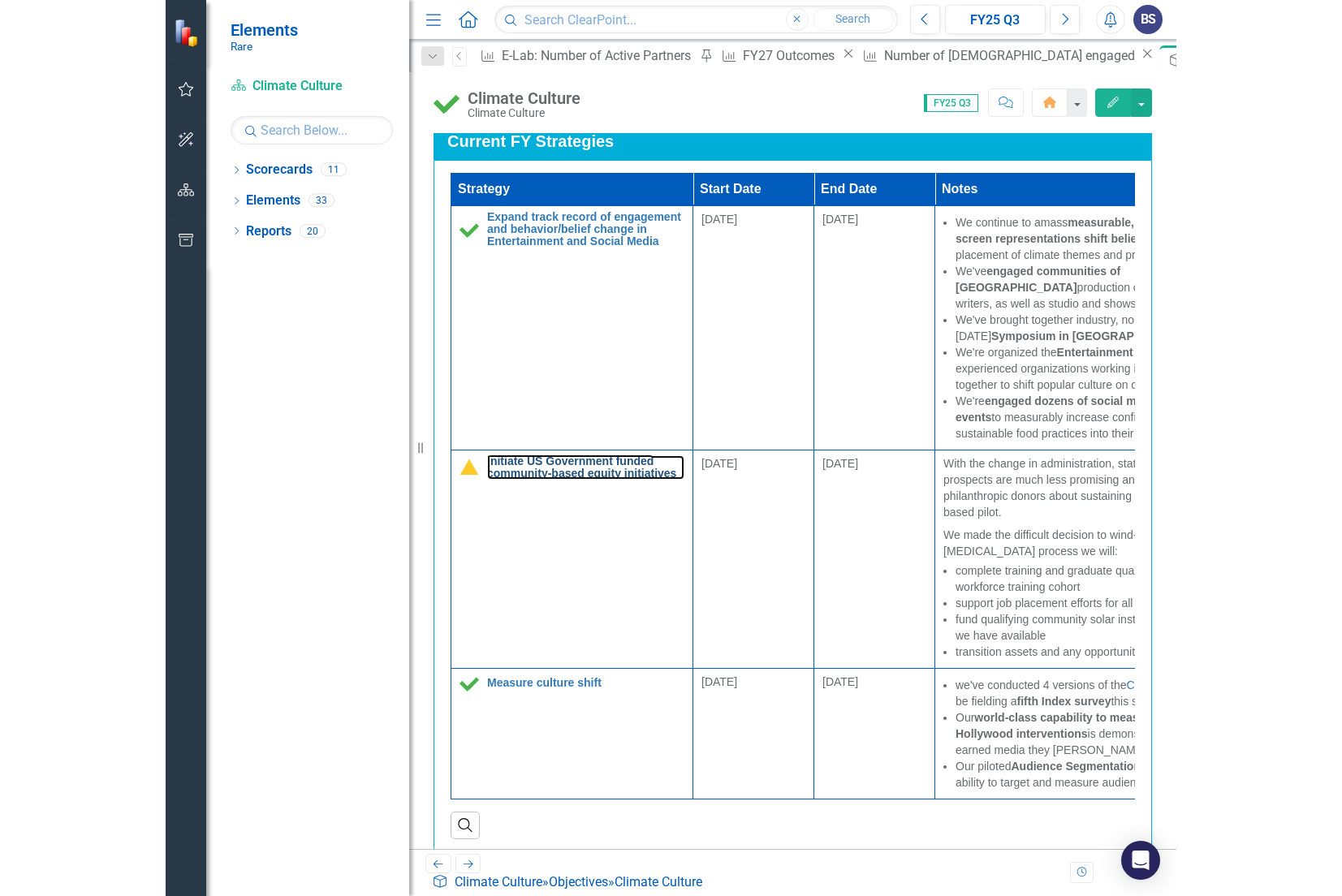
scroll to position [1723, 0]
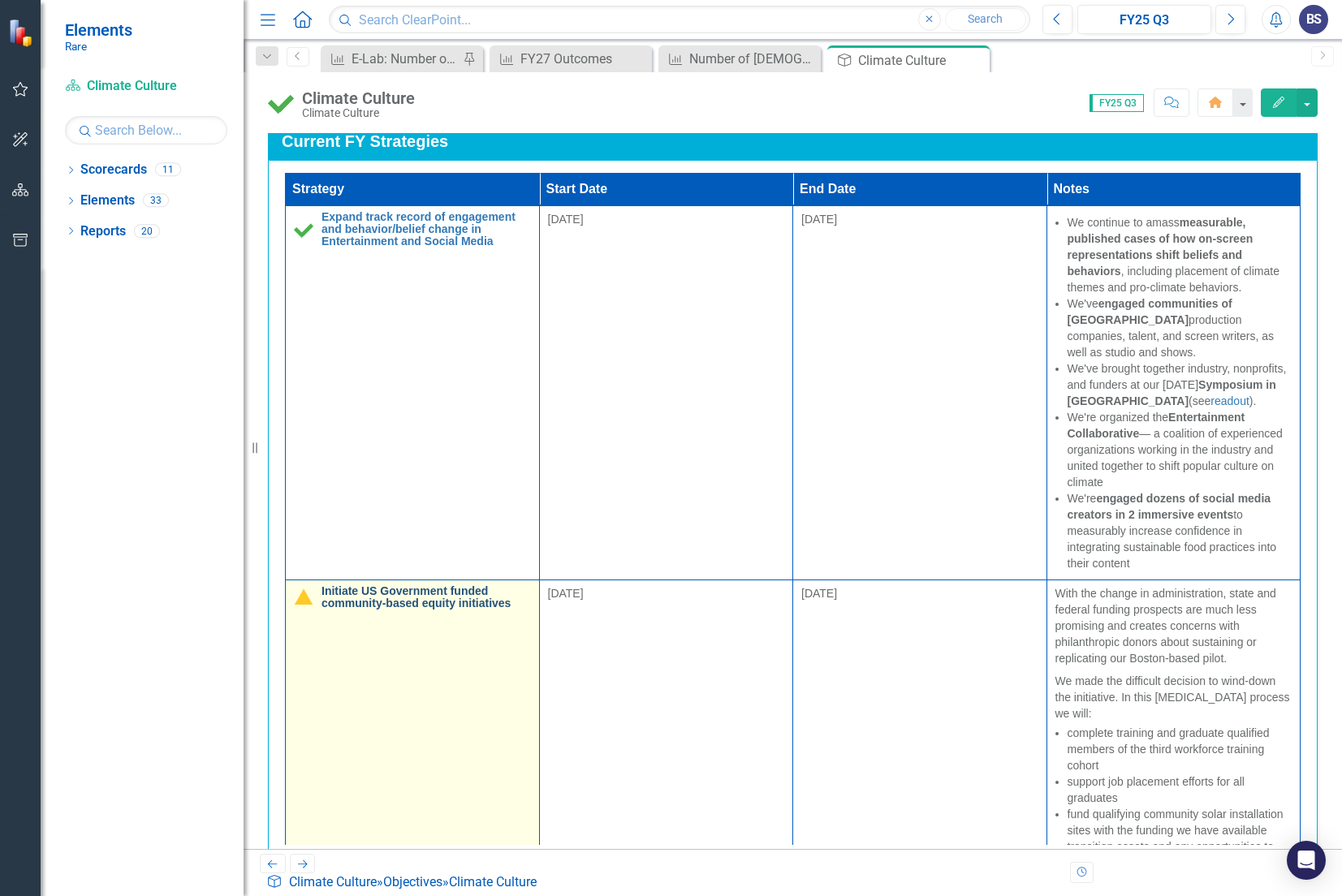
click at [399, 585] on link "Initiate US Government funded community-based equity initiatives" at bounding box center [426, 597] width 209 height 25
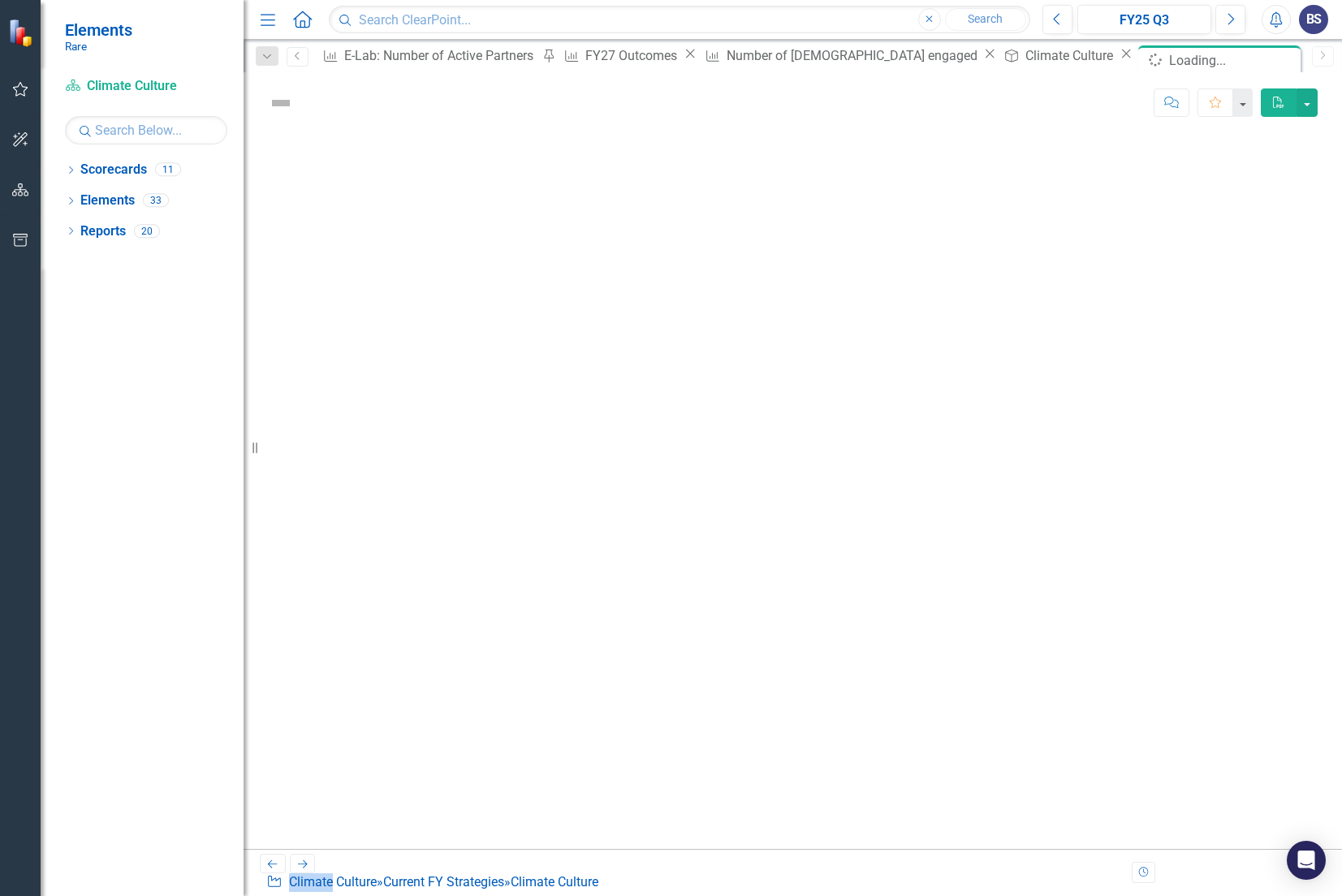
click at [399, 455] on div at bounding box center [793, 491] width 1099 height 716
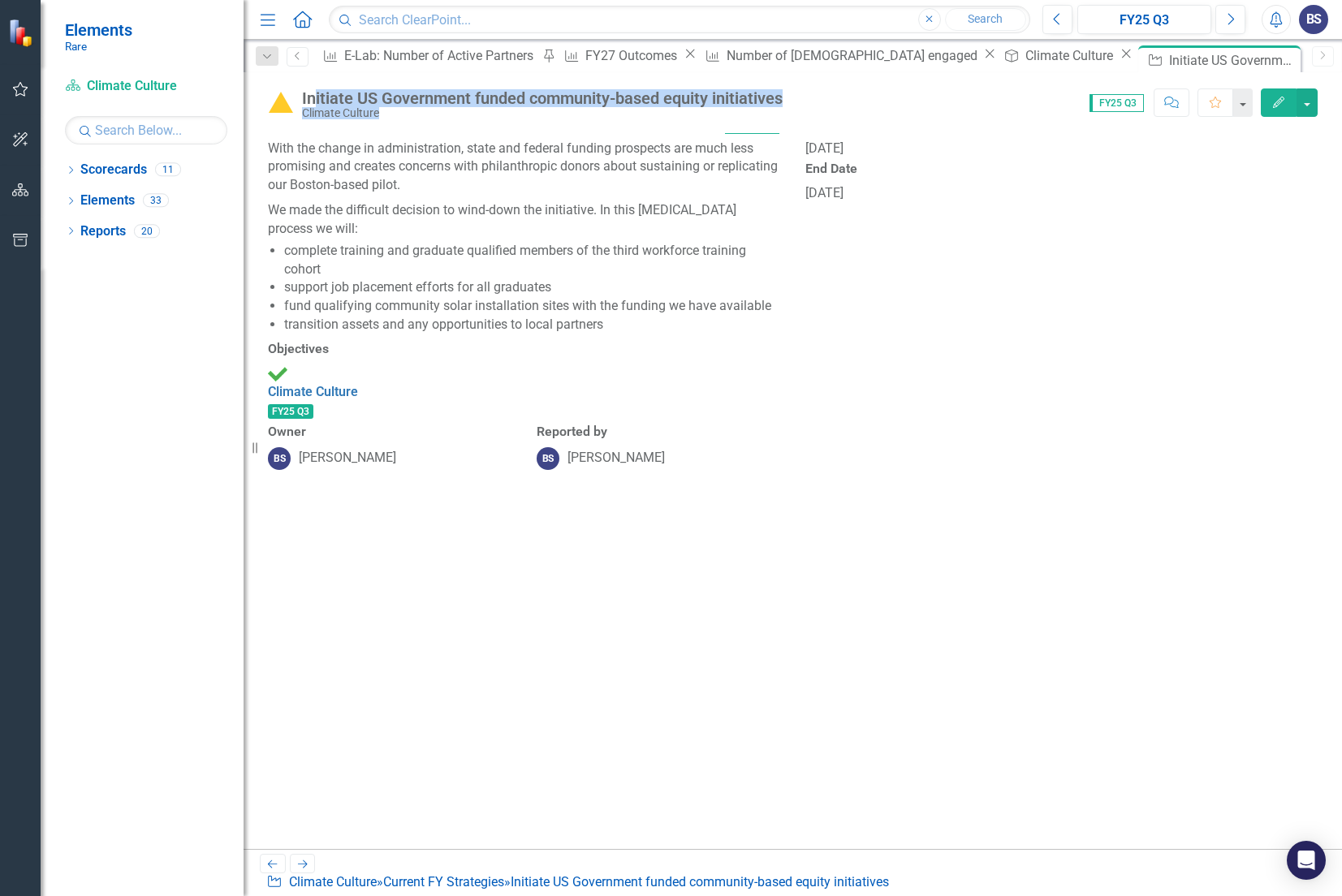
drag, startPoint x: 797, startPoint y: 96, endPoint x: 316, endPoint y: 100, distance: 481.0
click at [316, 100] on div "Initiate US Government funded community-based equity initiatives Climate Cultur…" at bounding box center [793, 96] width 1099 height 48
click at [316, 100] on div "Initiate US Government funded community-based equity initiatives" at bounding box center [543, 98] width 481 height 18
drag, startPoint x: 300, startPoint y: 98, endPoint x: 787, endPoint y: 106, distance: 487.1
click at [787, 106] on div "Initiate US Government funded community-based equity initiatives Climate Culture" at bounding box center [529, 104] width 523 height 31
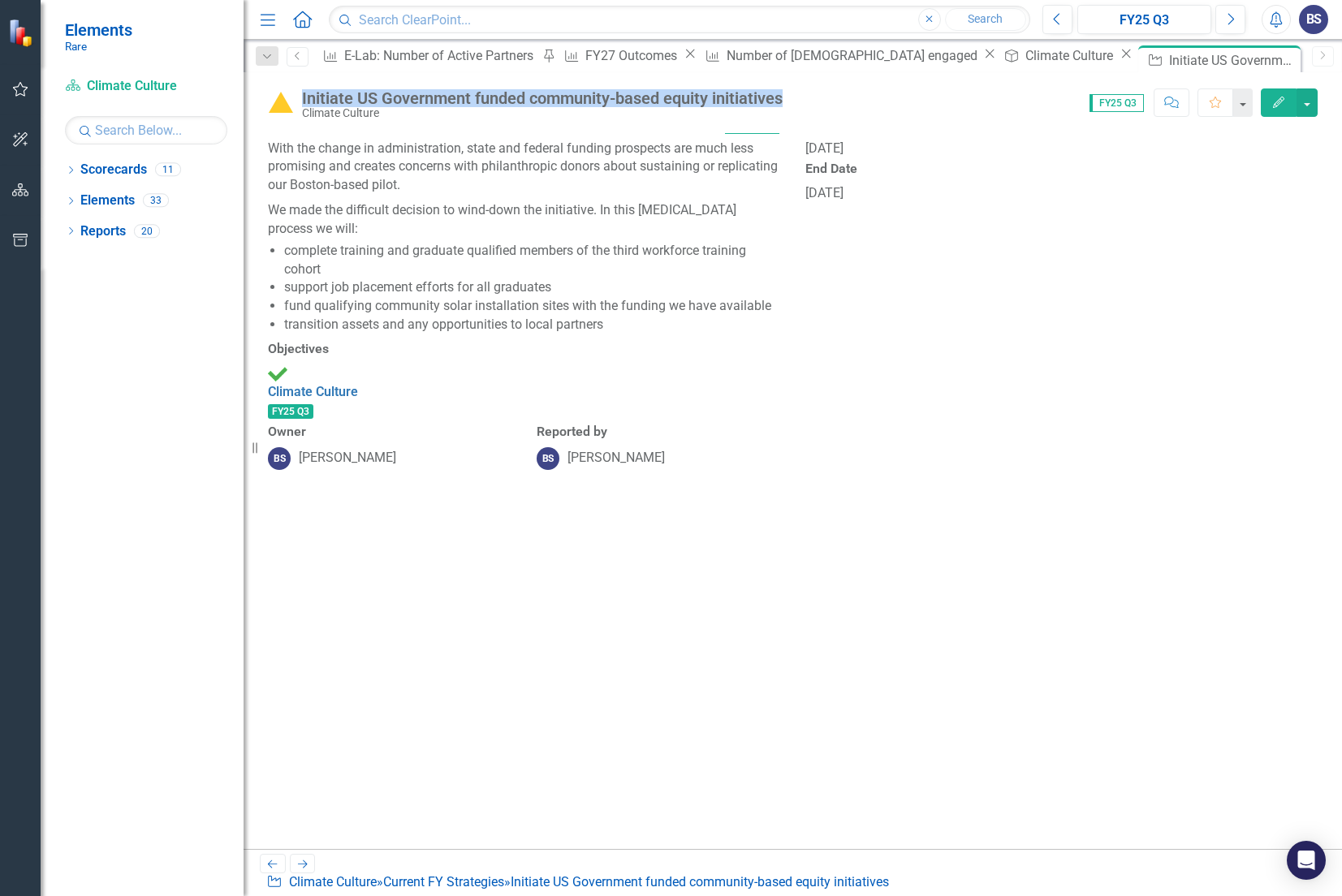
copy div "Initiate US Government funded community-based equity initiatives"
drag, startPoint x: 606, startPoint y: 343, endPoint x: 334, endPoint y: 199, distance: 307.8
click at [335, 199] on span "With the change in administration, state and federal funding prospects are much…" at bounding box center [524, 236] width 513 height 194
click at [288, 180] on p "With the change in administration, state and federal funding prospects are much…" at bounding box center [524, 169] width 513 height 59
click at [291, 187] on p "With the change in administration, state and federal funding prospects are much…" at bounding box center [524, 169] width 513 height 59
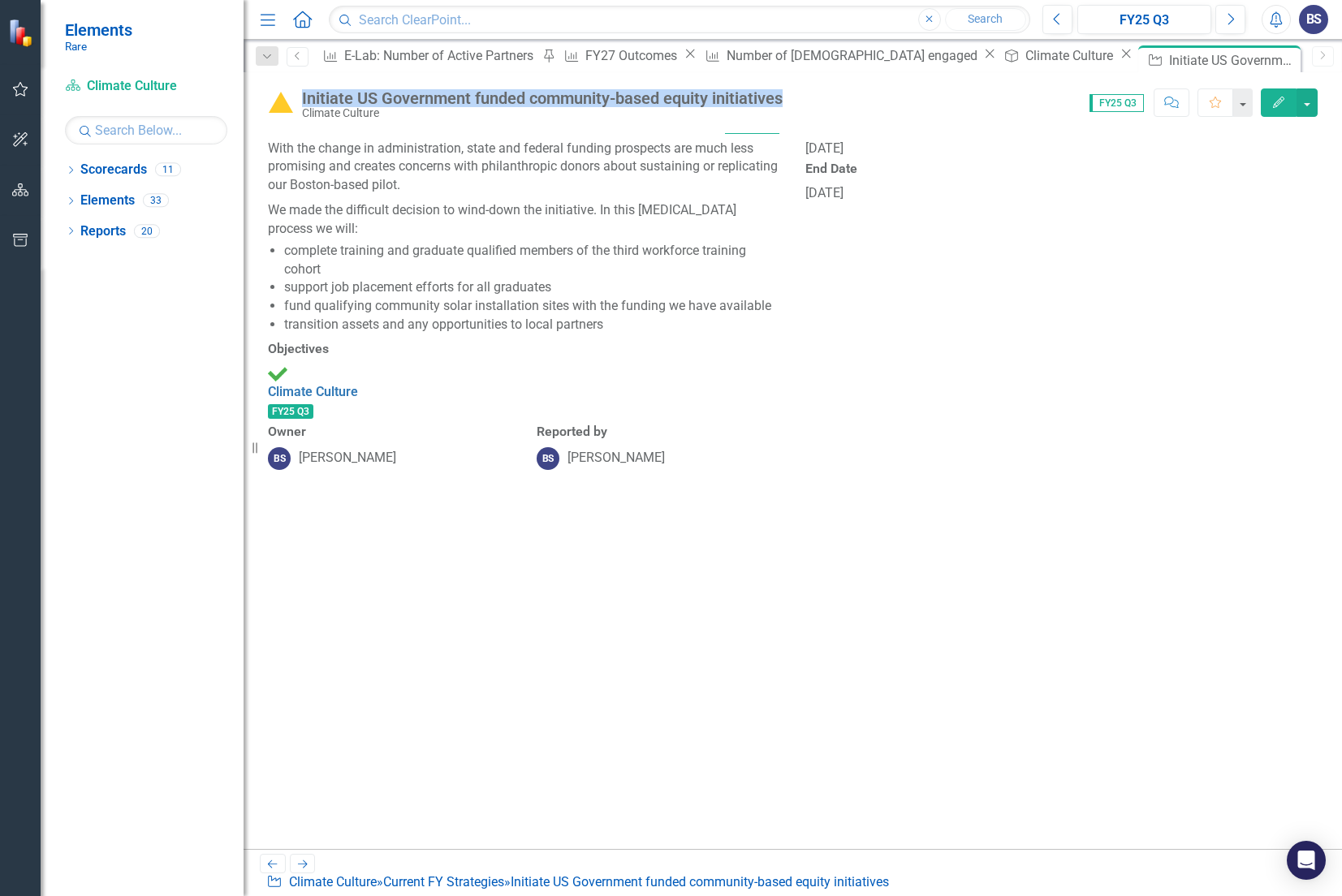
click at [291, 187] on p "With the change in administration, state and federal funding prospects are much…" at bounding box center [524, 169] width 513 height 59
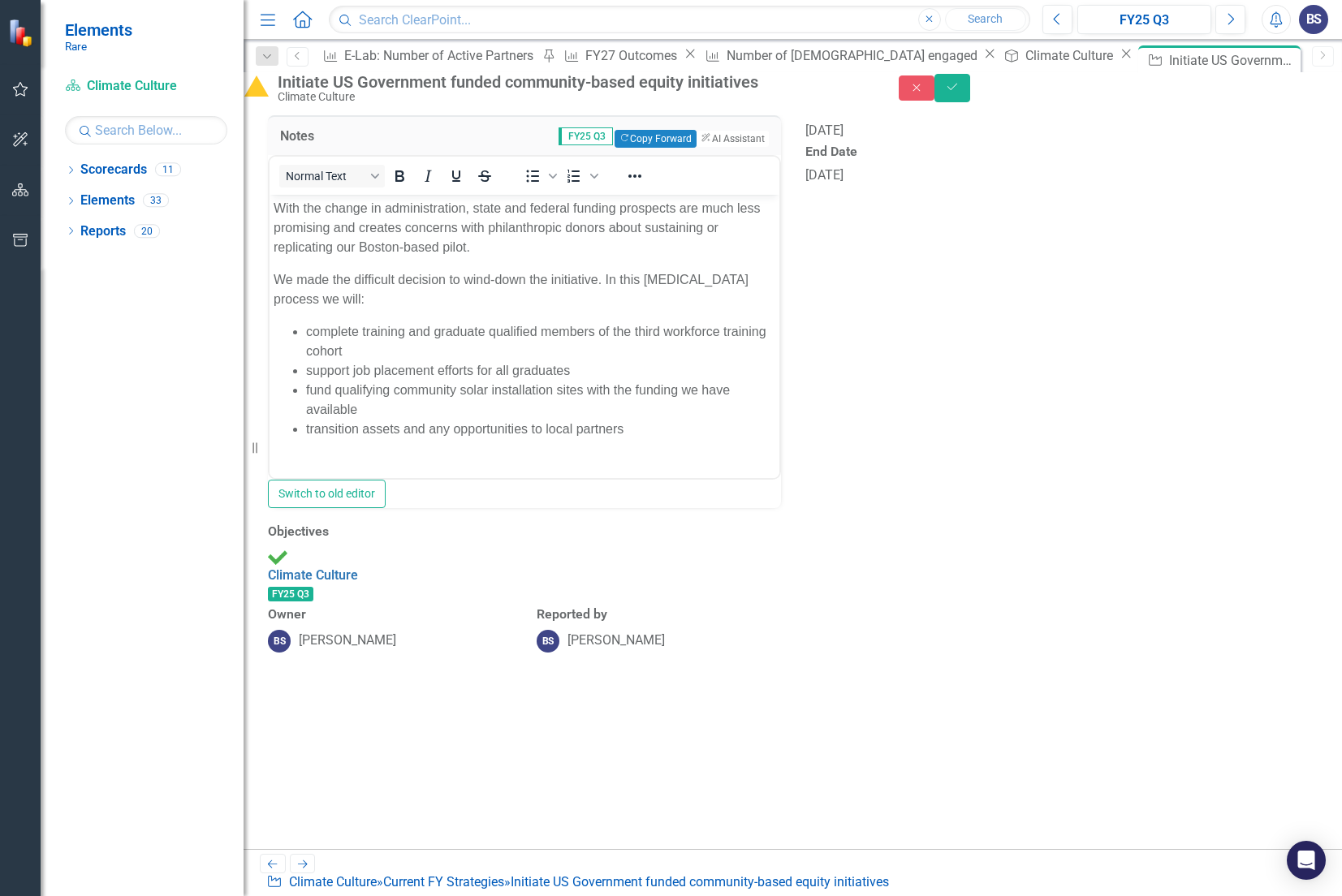
click at [285, 207] on p "With the change in administration, state and federal funding prospects are much…" at bounding box center [524, 226] width 502 height 58
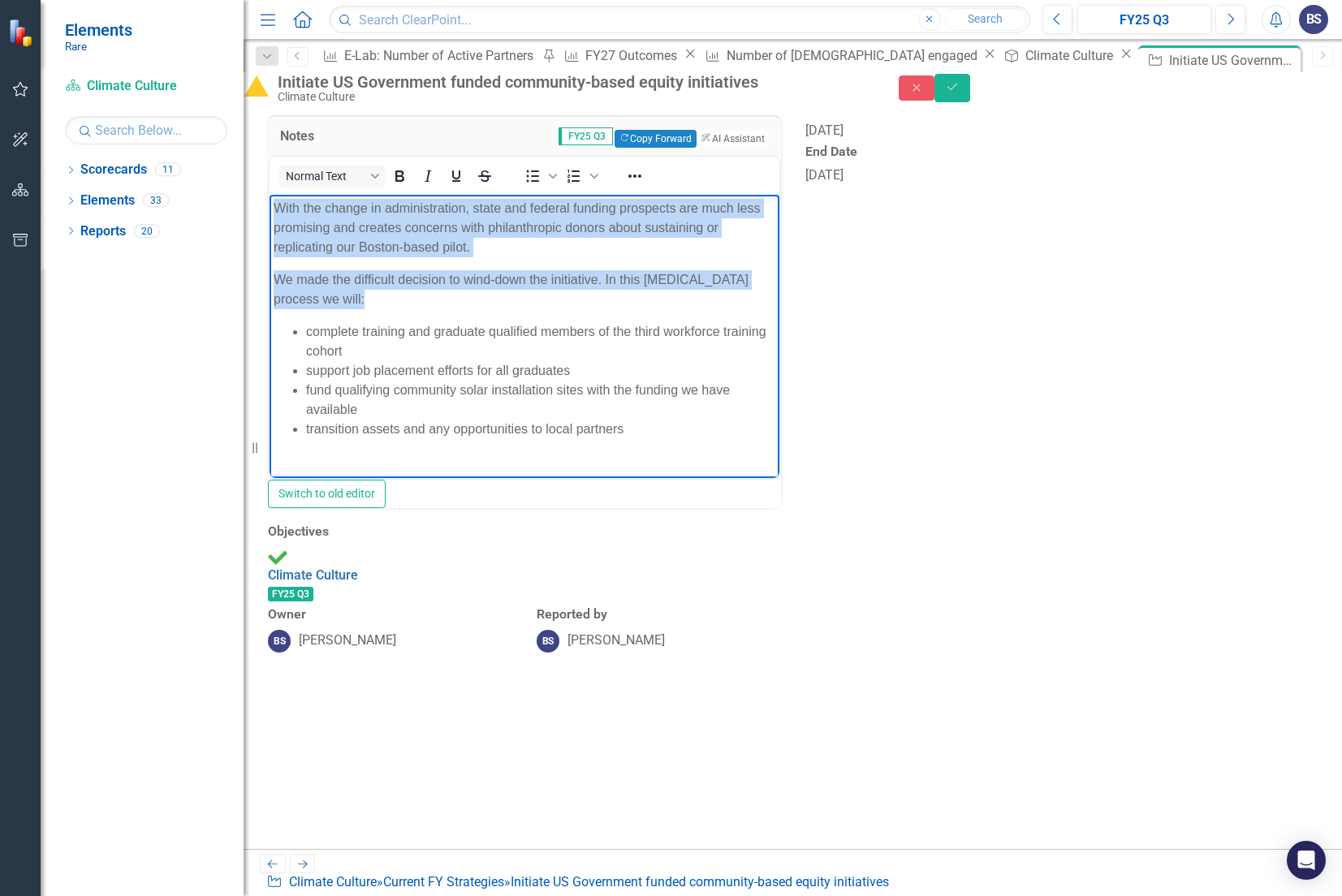
copy body "With the change in administration, state and federal funding prospects are much…"
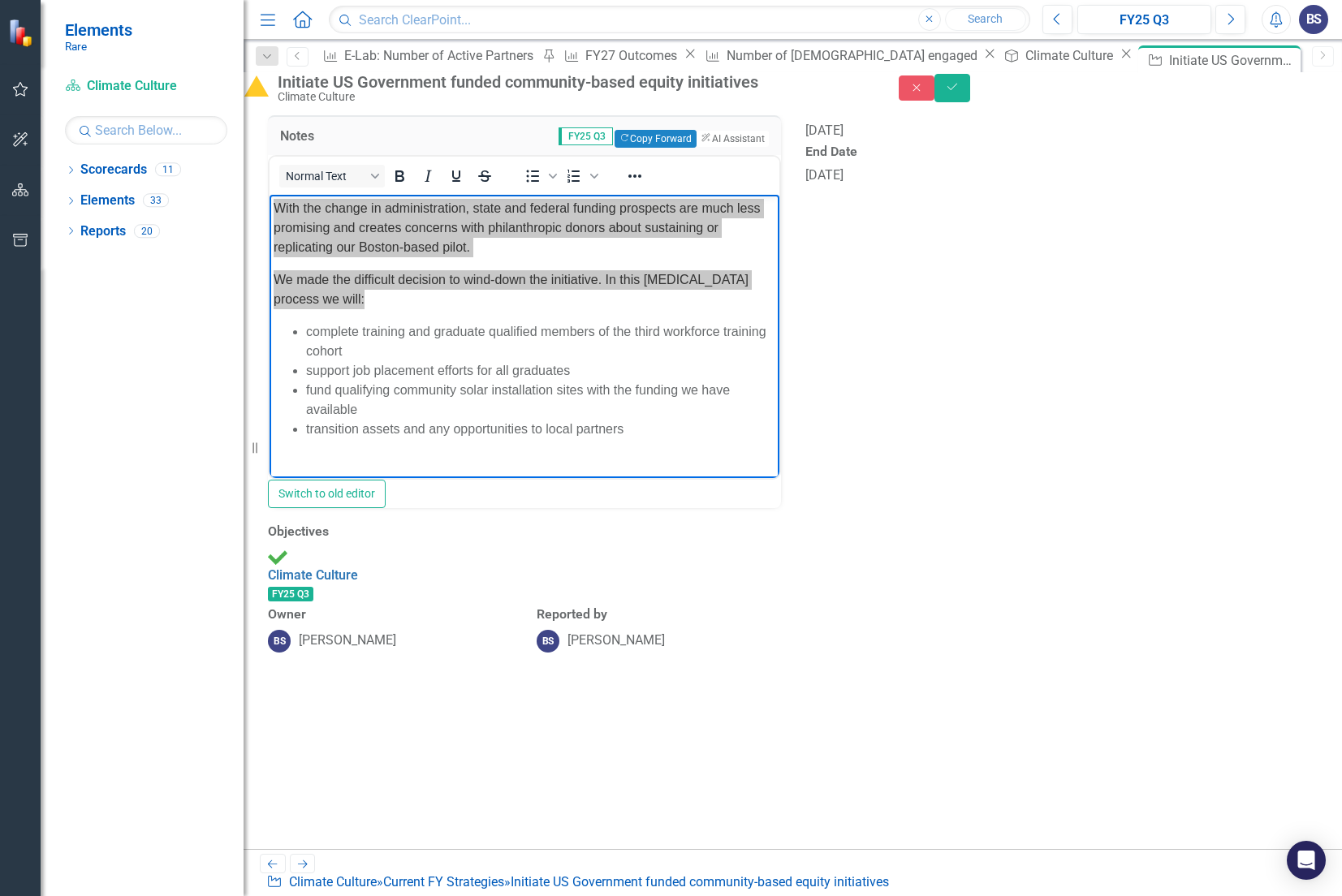
click at [934, 537] on div "Notes FY25 Q3 Copy Forward Copy Forward ClearPoint AI AI Assistant <p>With the …" at bounding box center [793, 349] width 1074 height 508
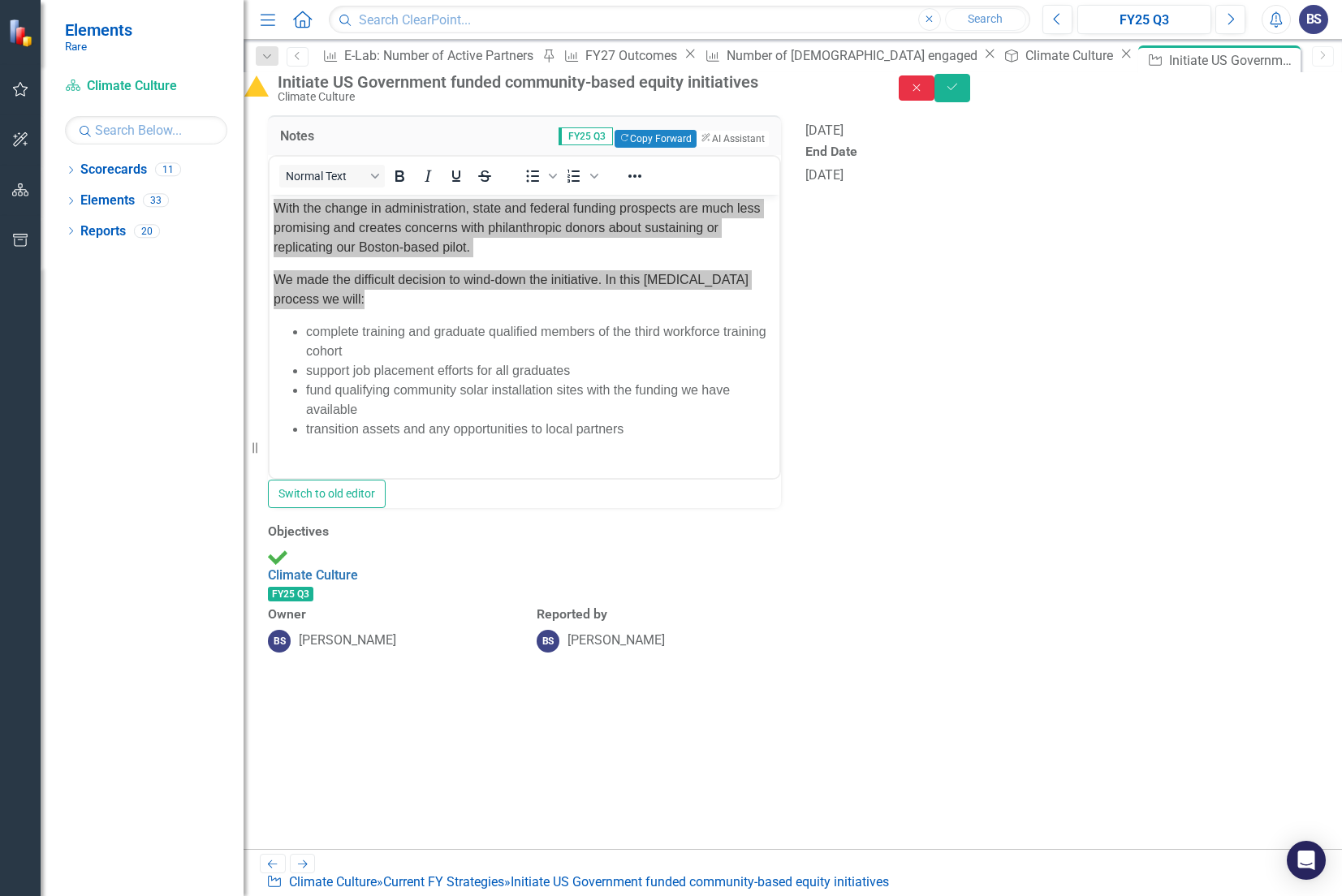
click at [935, 100] on button "Close" at bounding box center [917, 88] width 36 height 25
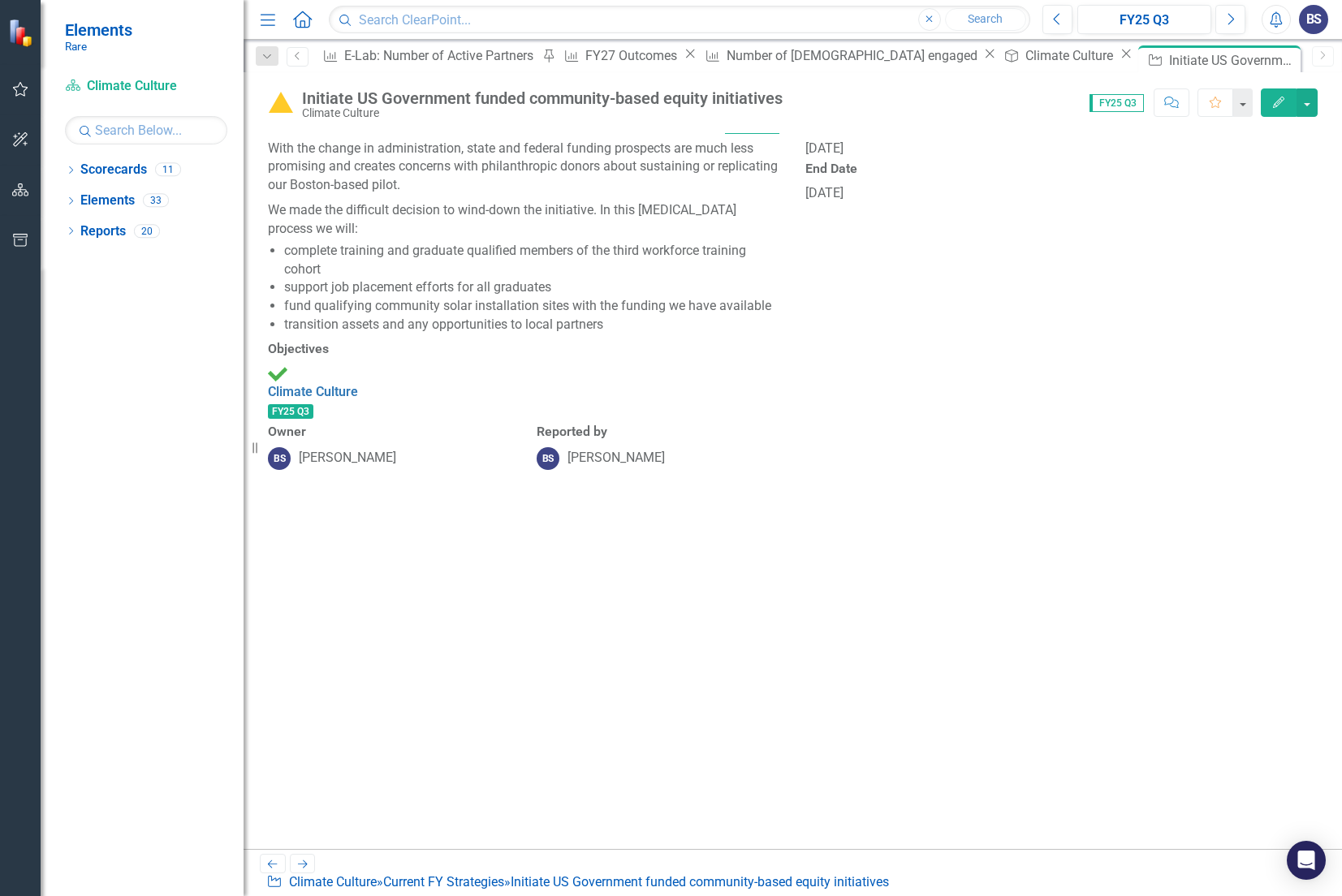
click at [428, 751] on div "Notes FY25 Q3 With the change in administration, state and federal funding pros…" at bounding box center [793, 491] width 1099 height 716
click at [783, 117] on div "Climate Culture" at bounding box center [543, 113] width 481 height 12
click at [1186, 18] on icon "Next" at bounding box center [1230, 20] width 9 height 15
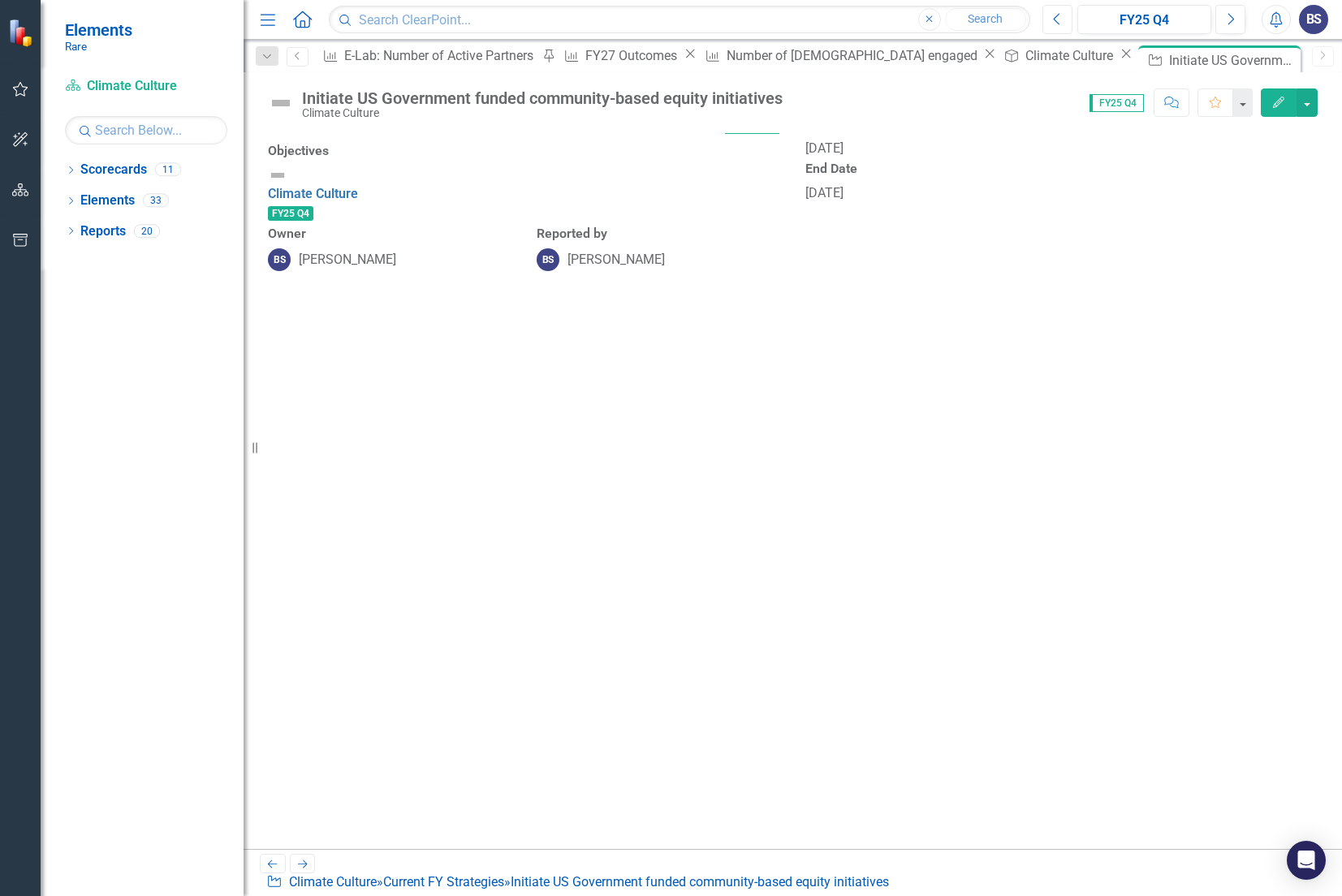
click at [1061, 16] on icon "Previous" at bounding box center [1057, 20] width 9 height 15
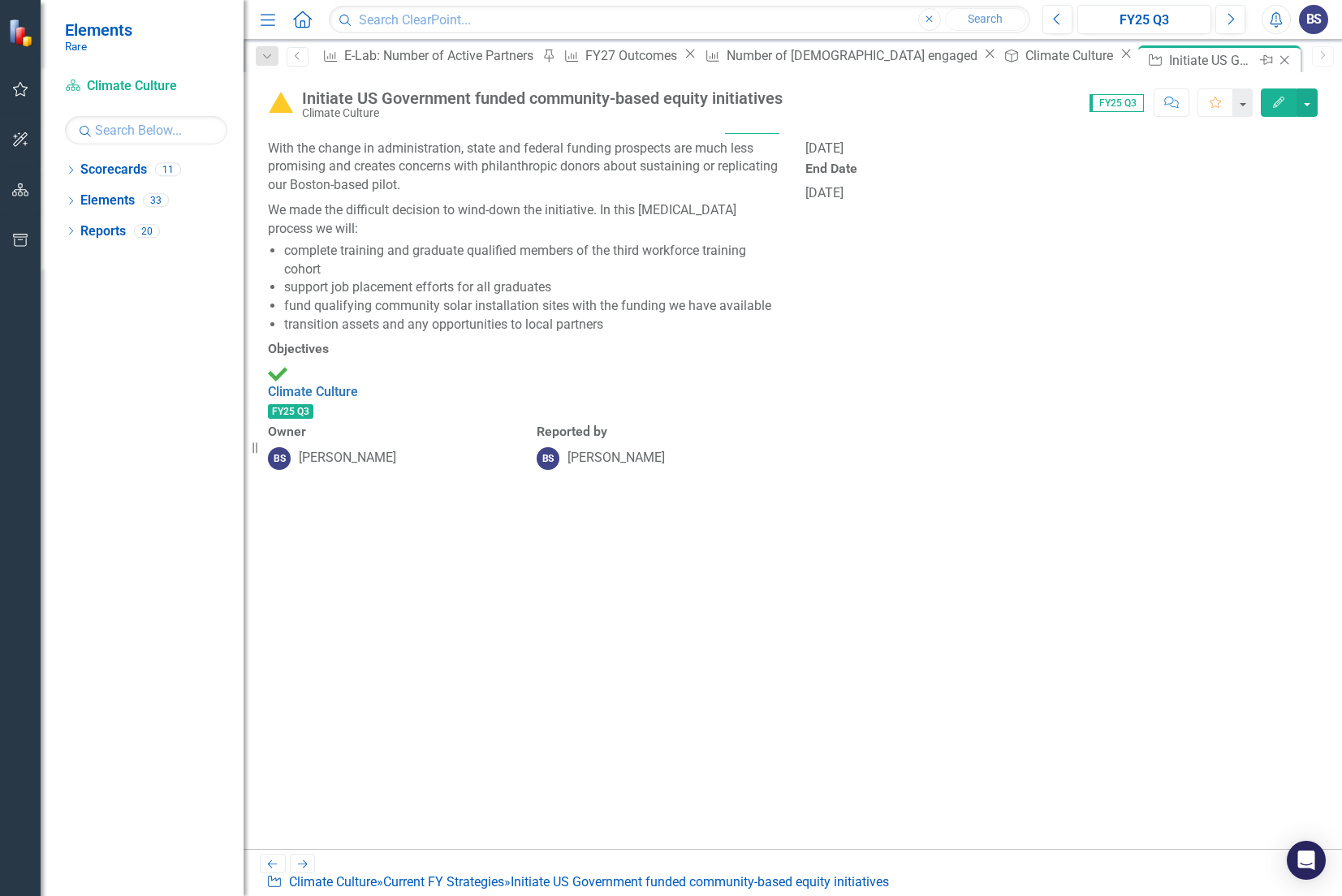
click at [1186, 60] on icon at bounding box center [1285, 60] width 9 height 9
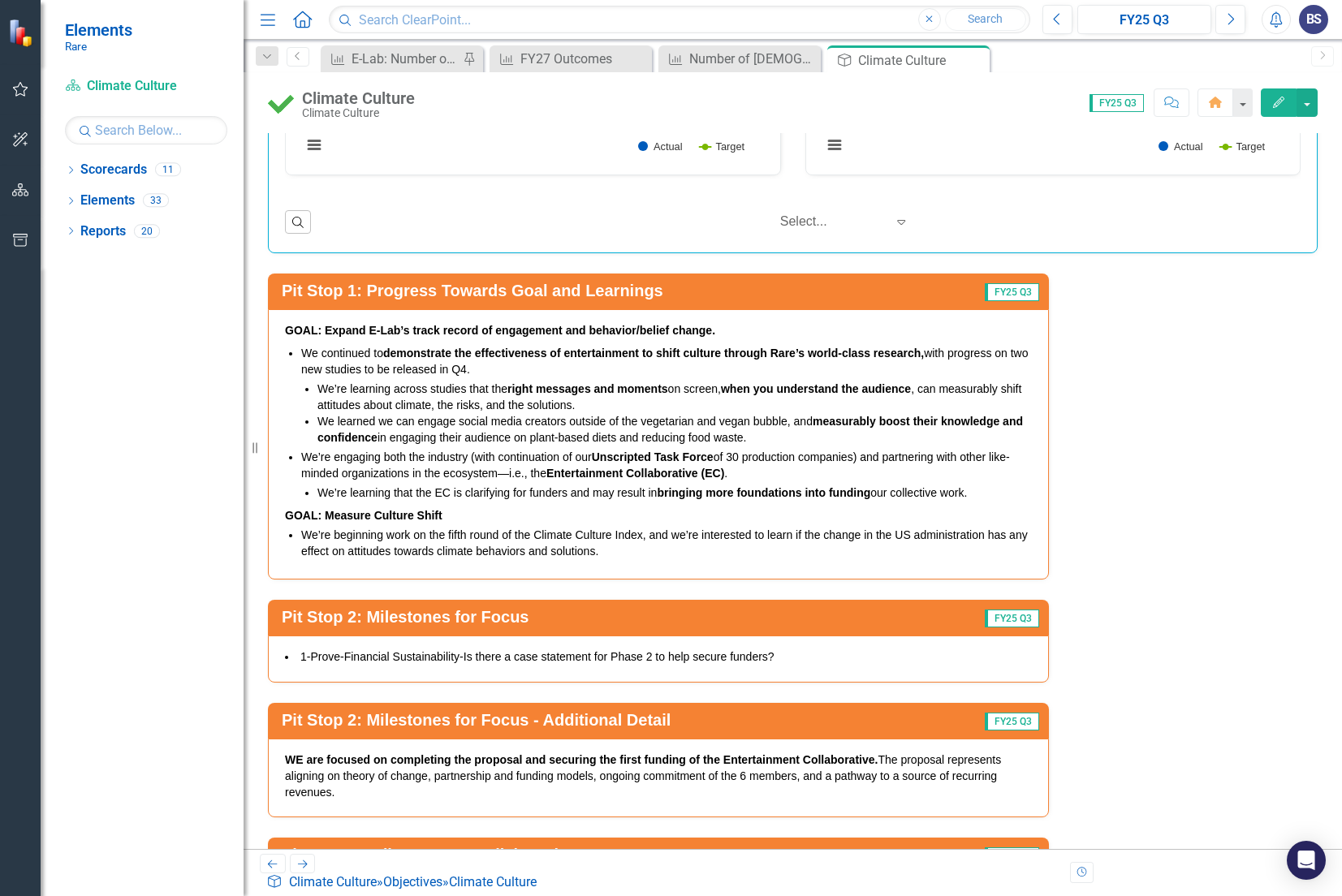
scroll to position [4039, 0]
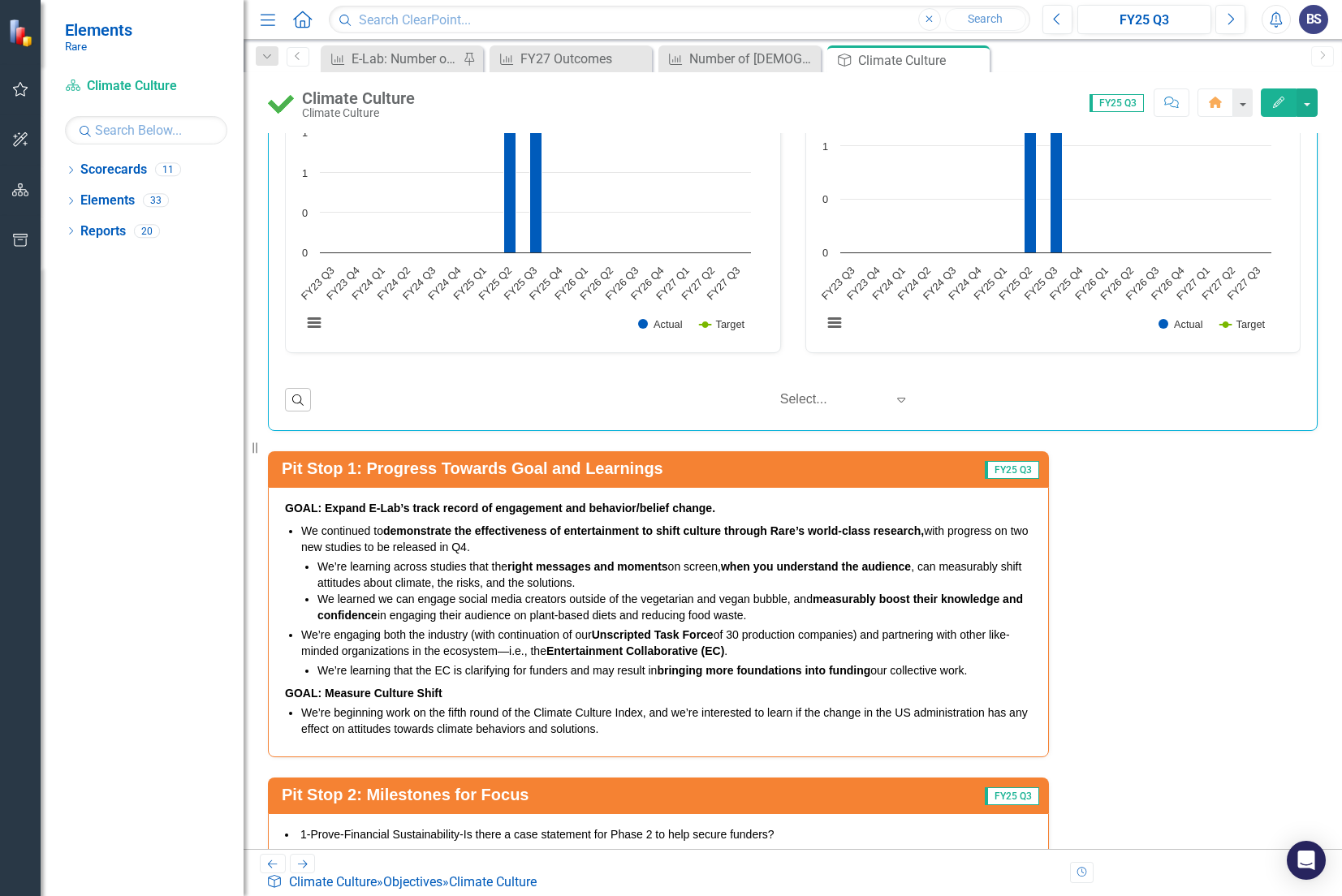
drag, startPoint x: 324, startPoint y: 429, endPoint x: 510, endPoint y: 447, distance: 186.9
click at [510, 500] on span "GOAL: Expand E-Lab’s track record of engagement and behavior/belief change. We …" at bounding box center [658, 619] width 747 height 240
click at [511, 501] on strong "GOAL: Expand E-Lab’s track record of engagement and behavior/belief change." at bounding box center [500, 508] width 430 height 13
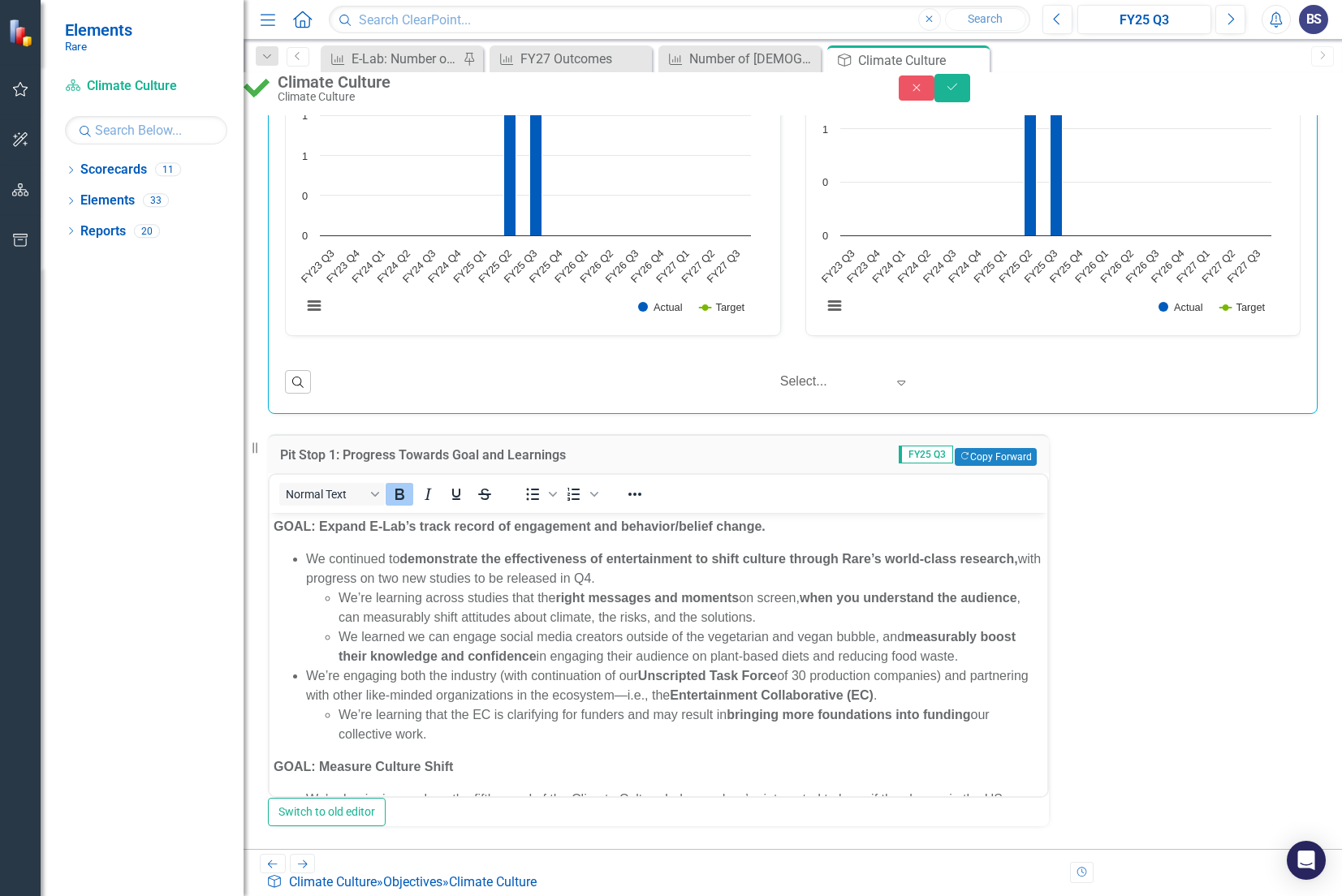
scroll to position [0, 0]
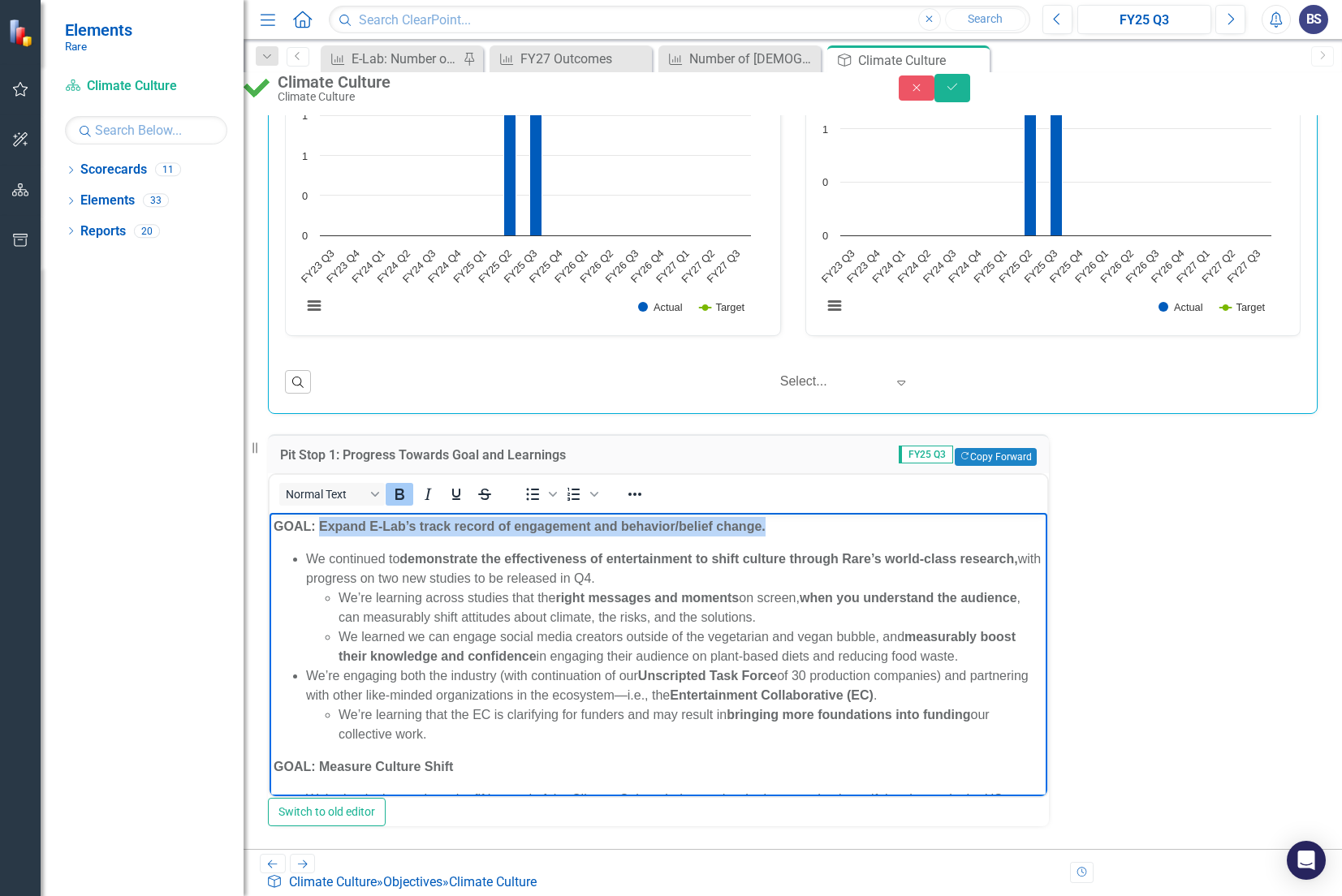
drag, startPoint x: 322, startPoint y: 526, endPoint x: 764, endPoint y: 533, distance: 442.1
click at [764, 533] on strong "GOAL: Expand E-Lab’s track record of engagement and behavior/belief change." at bounding box center [520, 526] width 492 height 14
copy strong "Expand E-Lab’s track record of engagement and behavior/belief change."
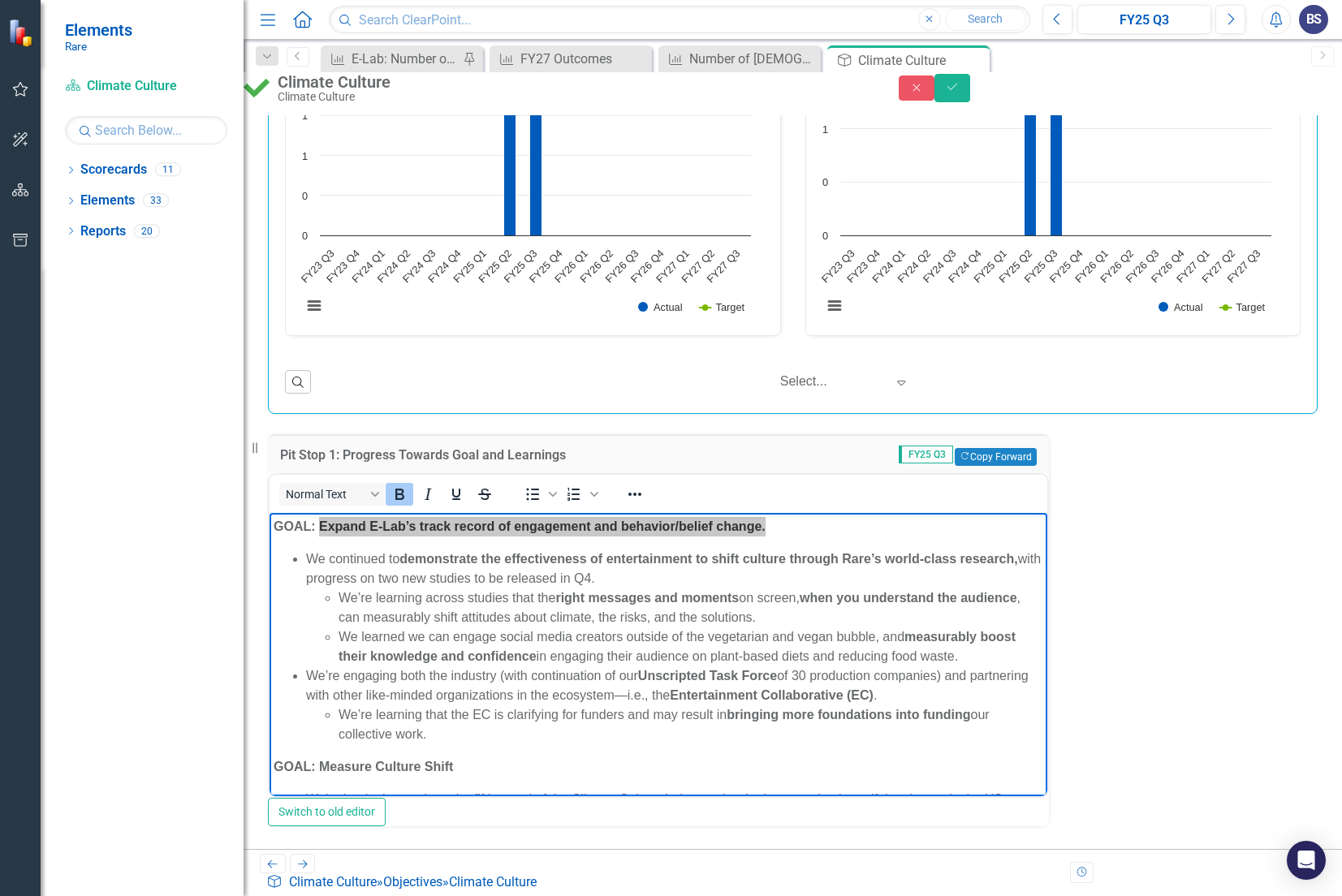
click at [1114, 544] on div "Pit Stop 1: Progress Towards Goal and Learnings FY25 Q3 Copy Forward Copy Forwa…" at bounding box center [793, 821] width 1074 height 814
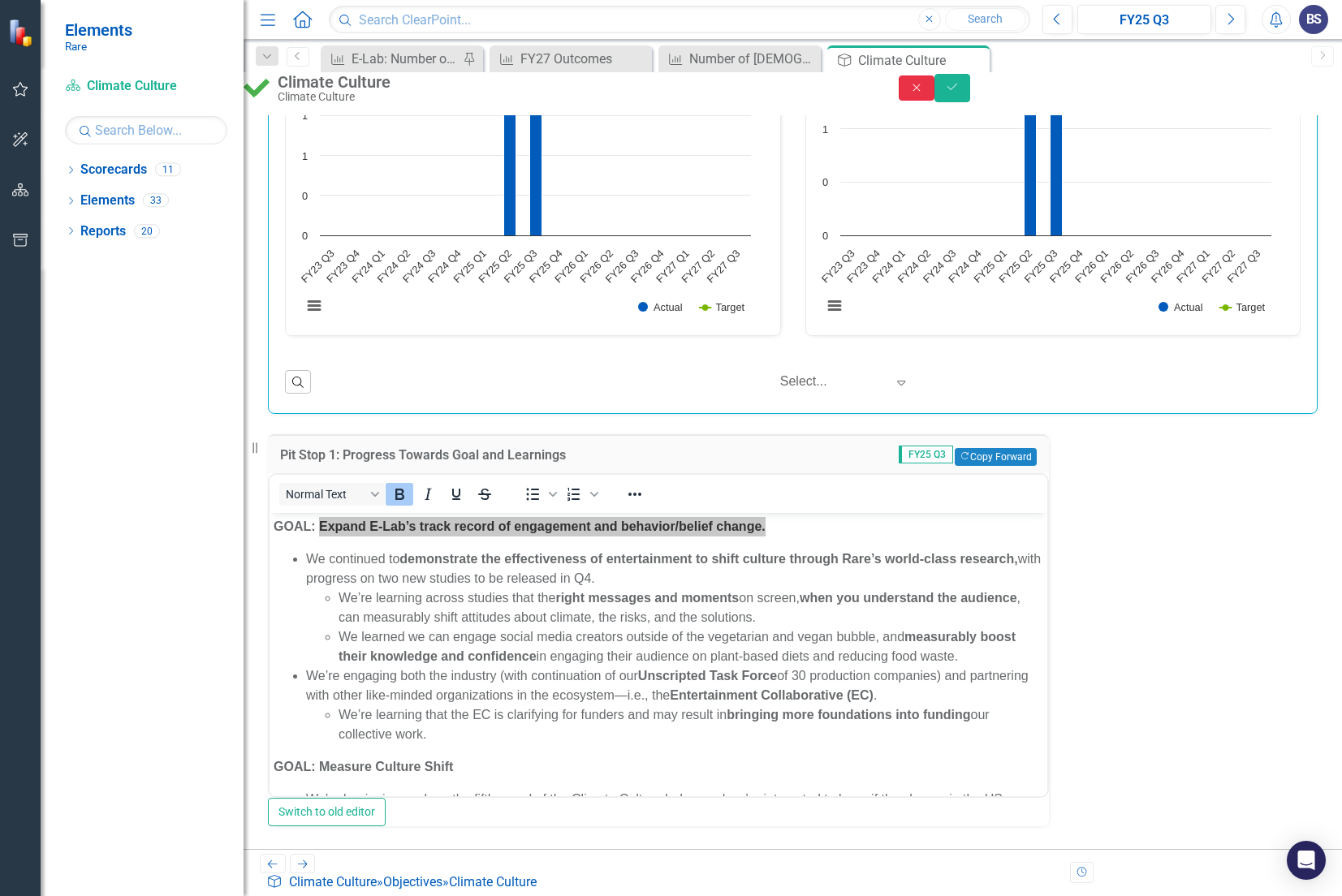
click at [924, 94] on icon "Close" at bounding box center [917, 88] width 15 height 11
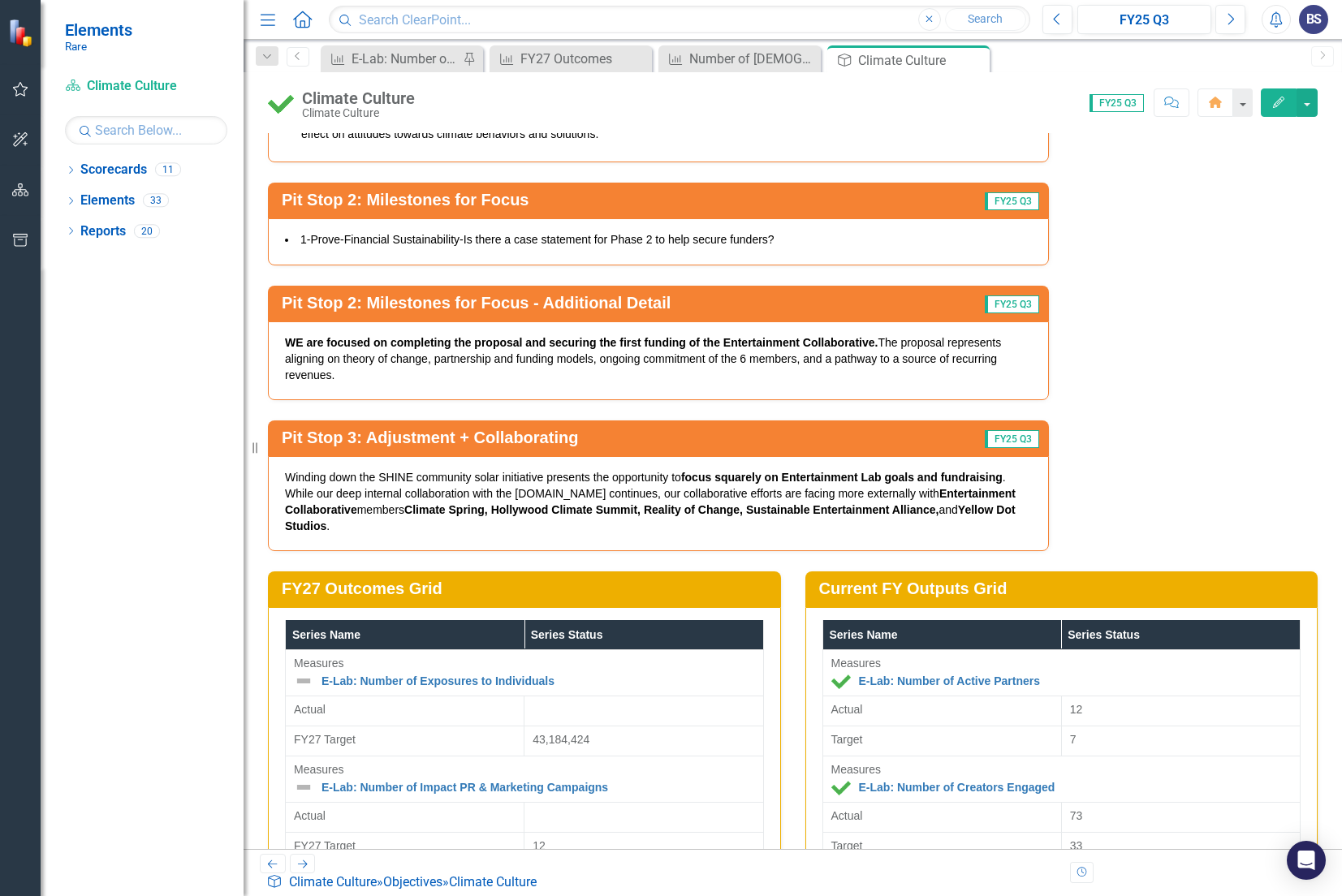
scroll to position [4834, 0]
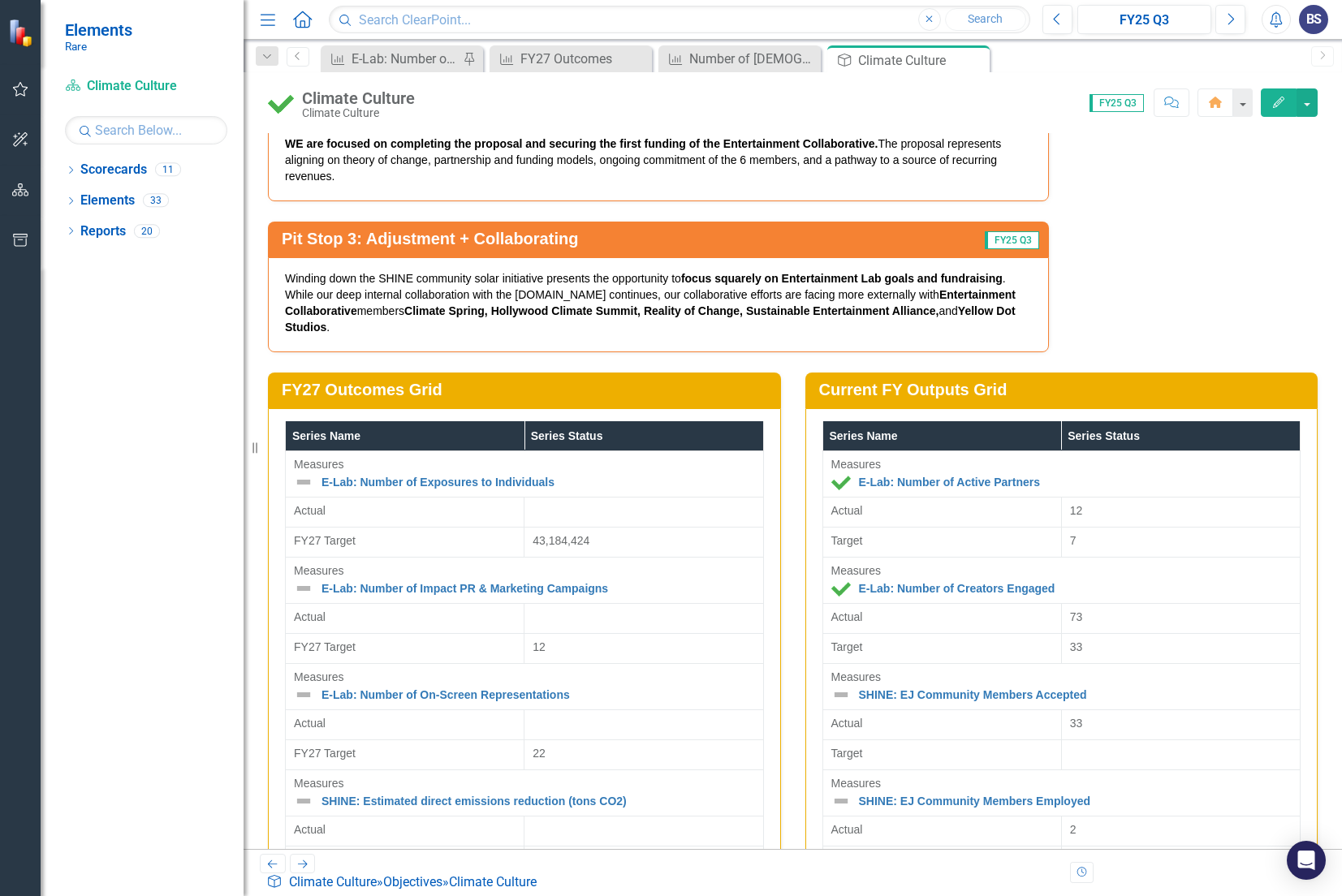
click at [589, 534] on span "43,184,424" at bounding box center [561, 541] width 57 height 13
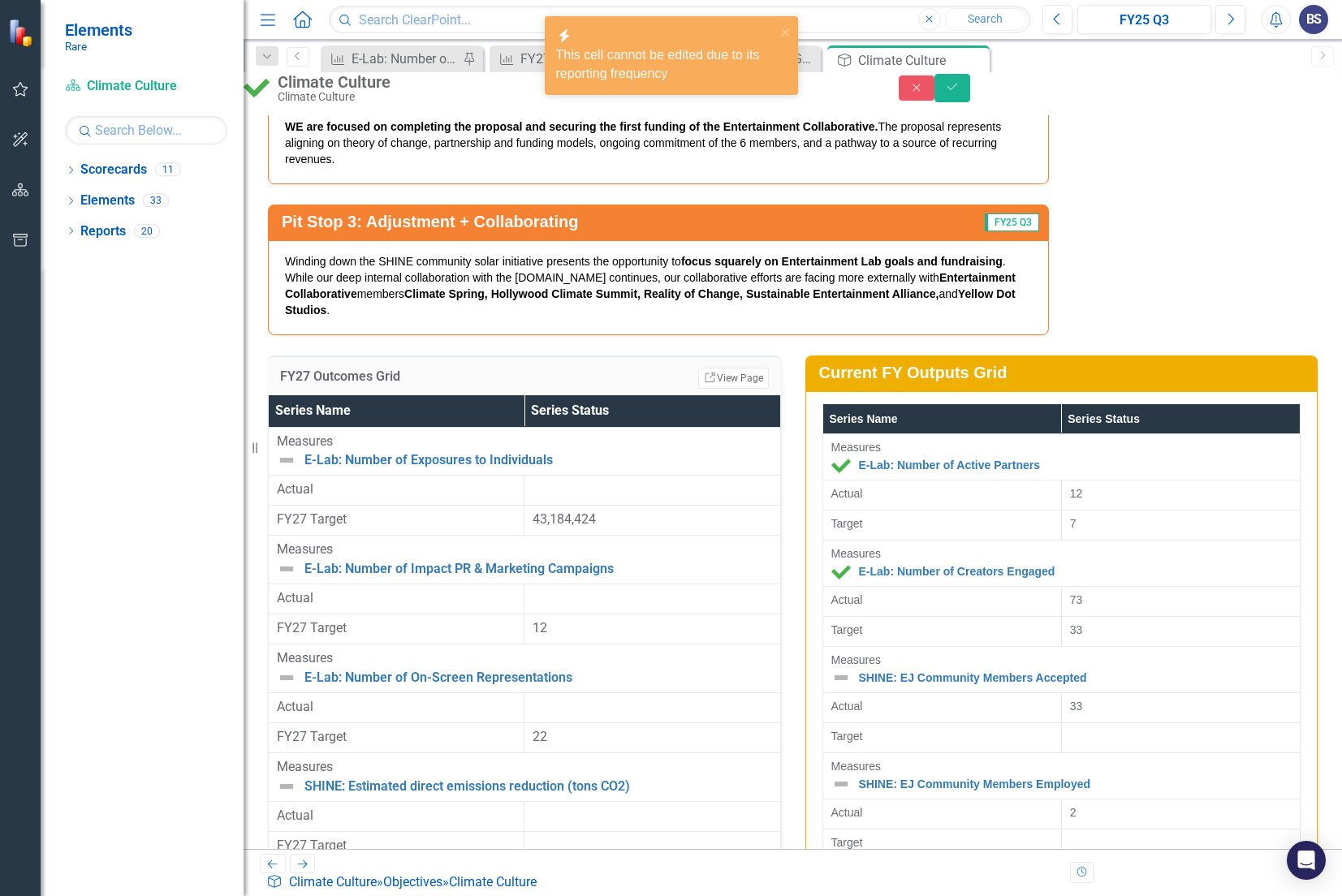
drag, startPoint x: 681, startPoint y: 468, endPoint x: 746, endPoint y: 468, distance: 65.0
click at [746, 468] on div "Series Name Series Status Measures E-Lab: Number of Exposures to Individuals Li…" at bounding box center [524, 731] width 513 height 672
click at [596, 511] on span "43,184,424" at bounding box center [564, 519] width 63 height 16
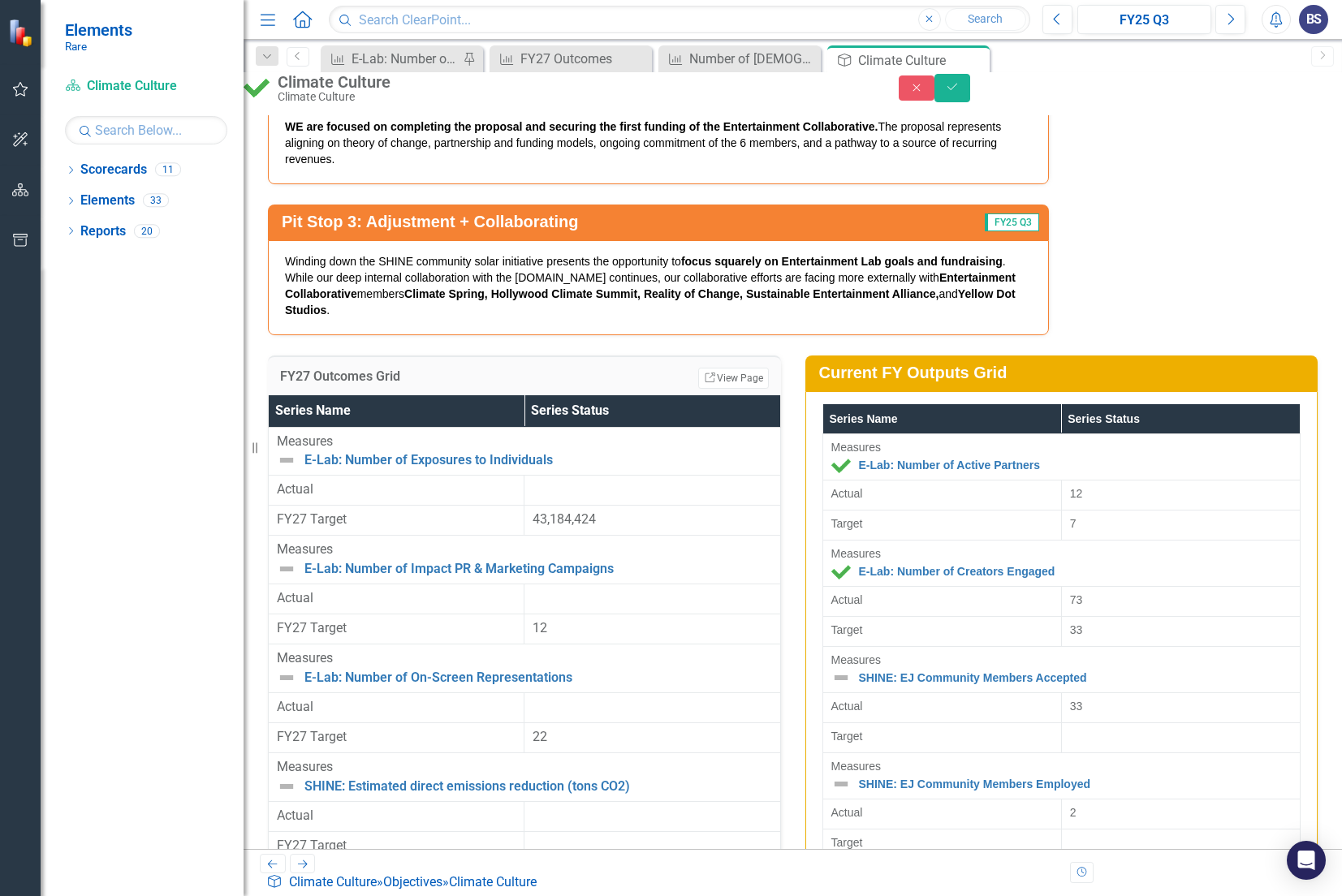
click at [596, 511] on span "43,184,424" at bounding box center [564, 519] width 63 height 16
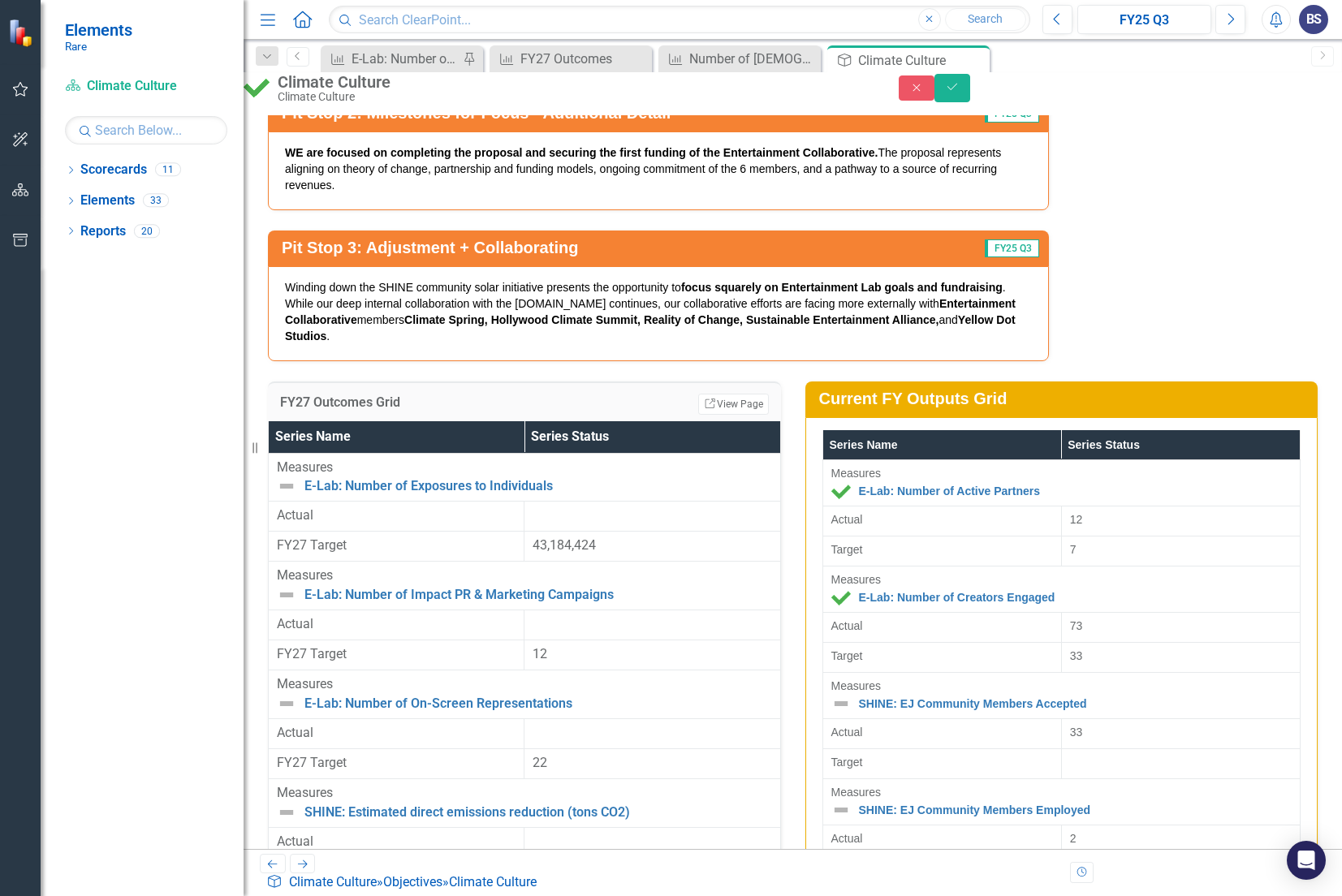
click at [780, 361] on div "FY27 Outcomes Grid Edit Report Select Report Link View Page Series Name Series …" at bounding box center [524, 766] width 538 height 811
click at [1186, 180] on div "Pit Stop 1: Progress Towards Goal and Learnings FY25 Q3 GOAL: Expand E-Lab’s tr…" at bounding box center [793, 4] width 1074 height 715
click at [924, 91] on icon "Close" at bounding box center [917, 88] width 15 height 11
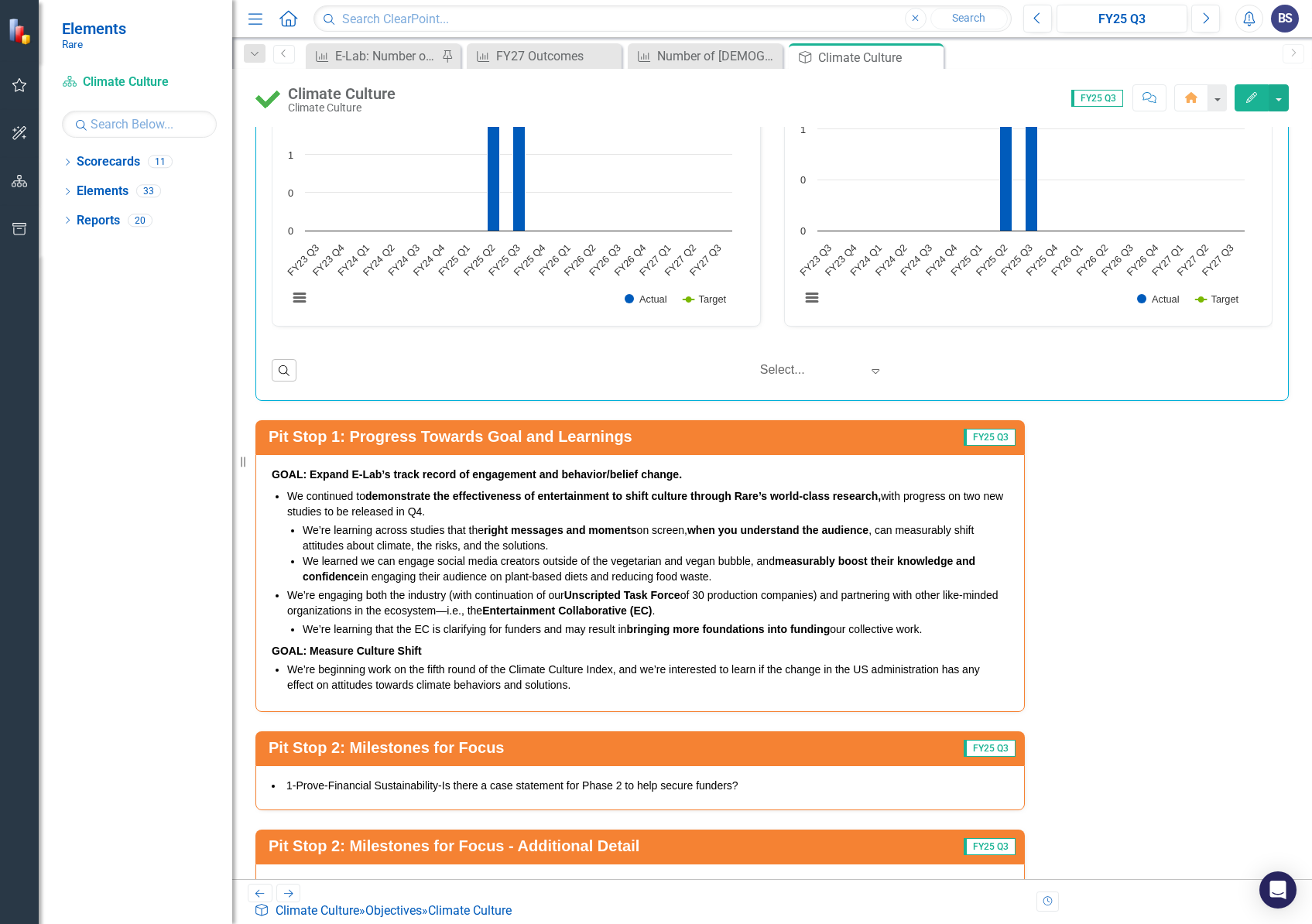
scroll to position [3846, 0]
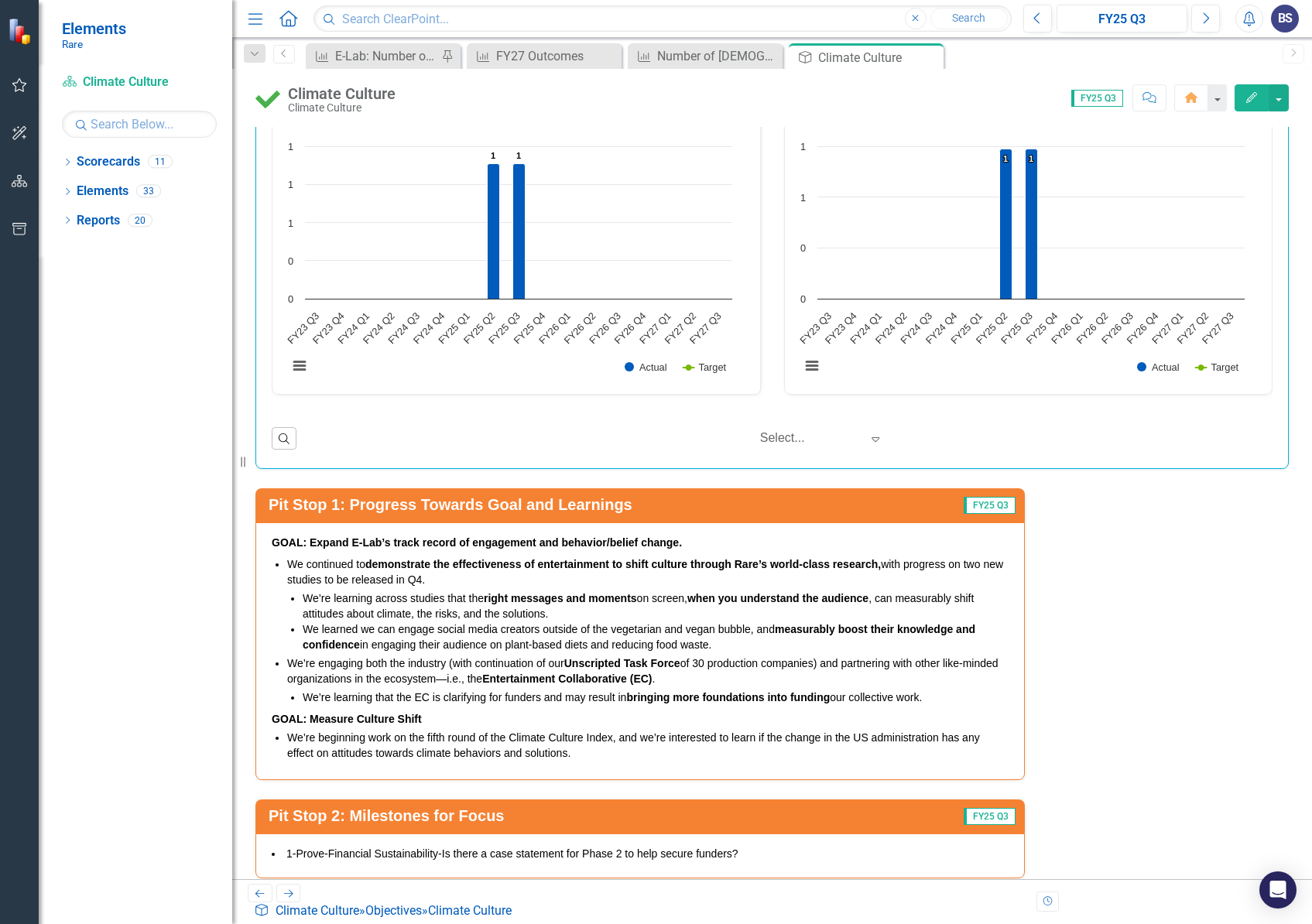
click at [658, 591] on li "We’re learning across studies that the right messages and moments on screen, wh…" at bounding box center [656, 606] width 706 height 31
click at [539, 591] on li "We’re learning across studies that the right messages and moments on screen, wh…" at bounding box center [656, 606] width 706 height 31
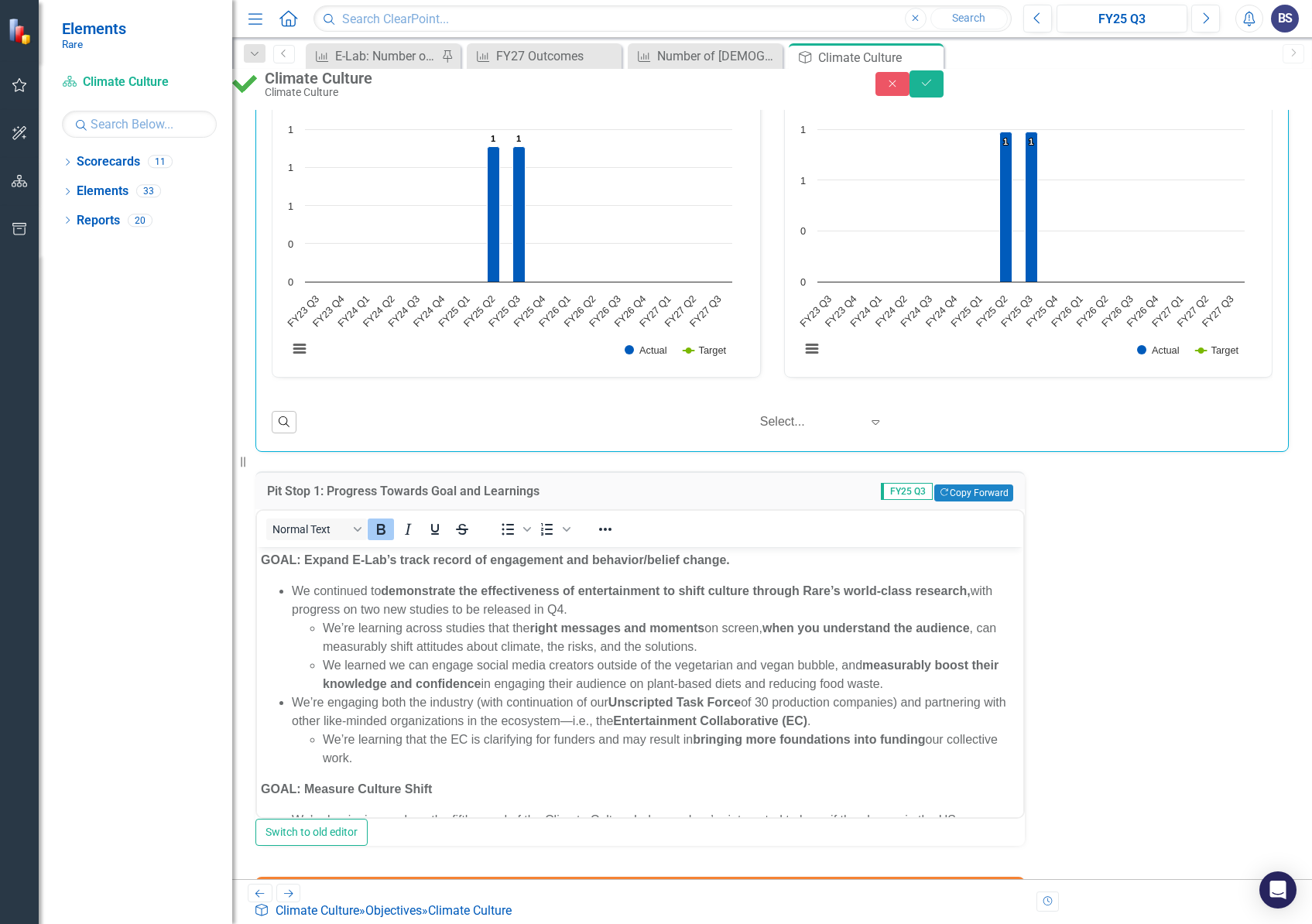
scroll to position [0, 0]
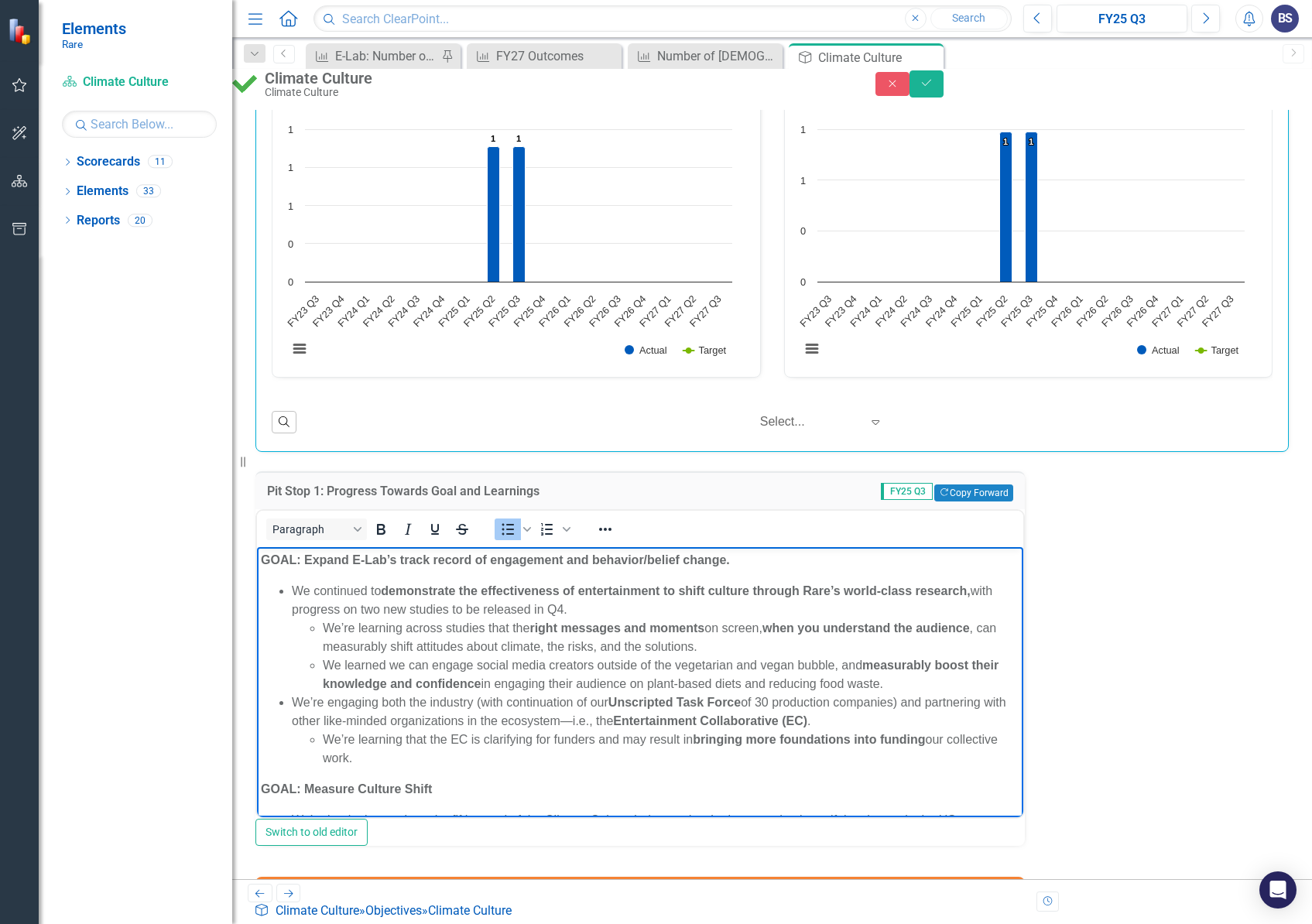
drag, startPoint x: 322, startPoint y: 626, endPoint x: 927, endPoint y: 688, distance: 608.2
click at [927, 688] on ul "We’re learning across studies that the right messages and moments on screen, wh…" at bounding box center [656, 655] width 728 height 74
copy ul "We’re learning across studies that the right messages and moments on screen, wh…"
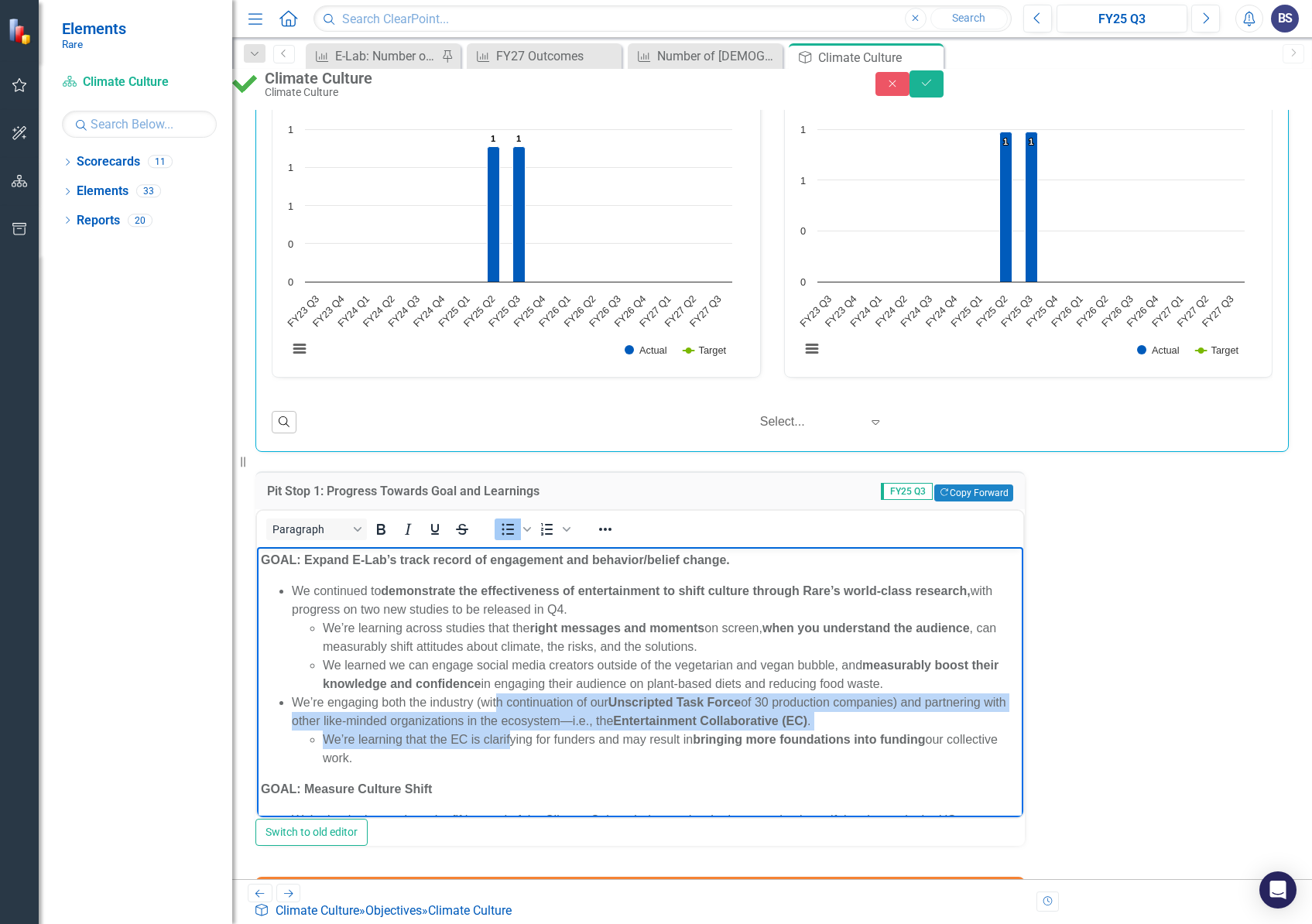
drag, startPoint x: 495, startPoint y: 710, endPoint x: 508, endPoint y: 737, distance: 30.0
click at [508, 737] on ul "We continued to demonstrate the effectiveness of entertainment to shift culture…" at bounding box center [640, 674] width 759 height 185
click at [508, 737] on li "We’re learning that the EC is clarifying for funders and may result in bringing…" at bounding box center [671, 748] width 696 height 37
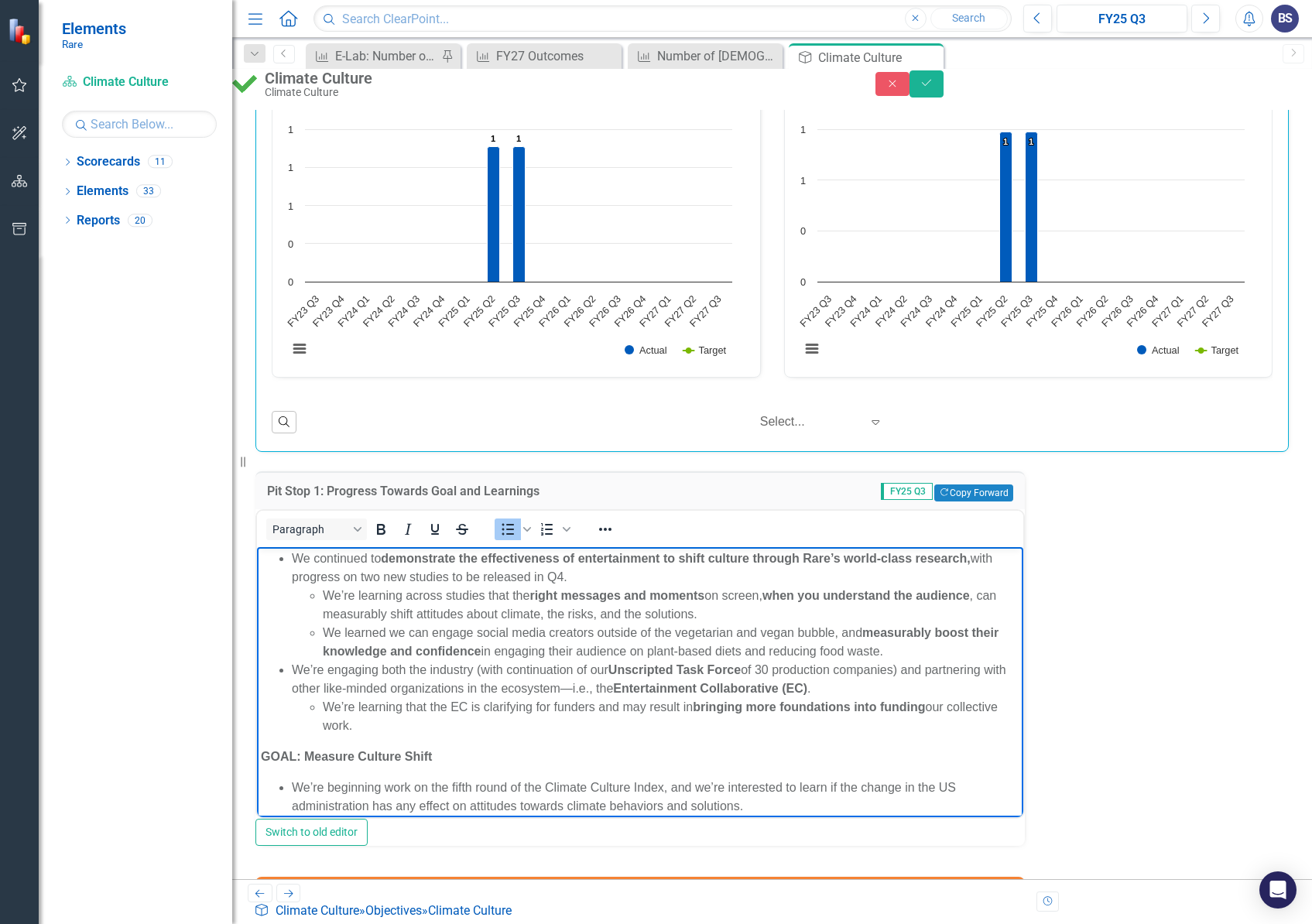
scroll to position [39, 0]
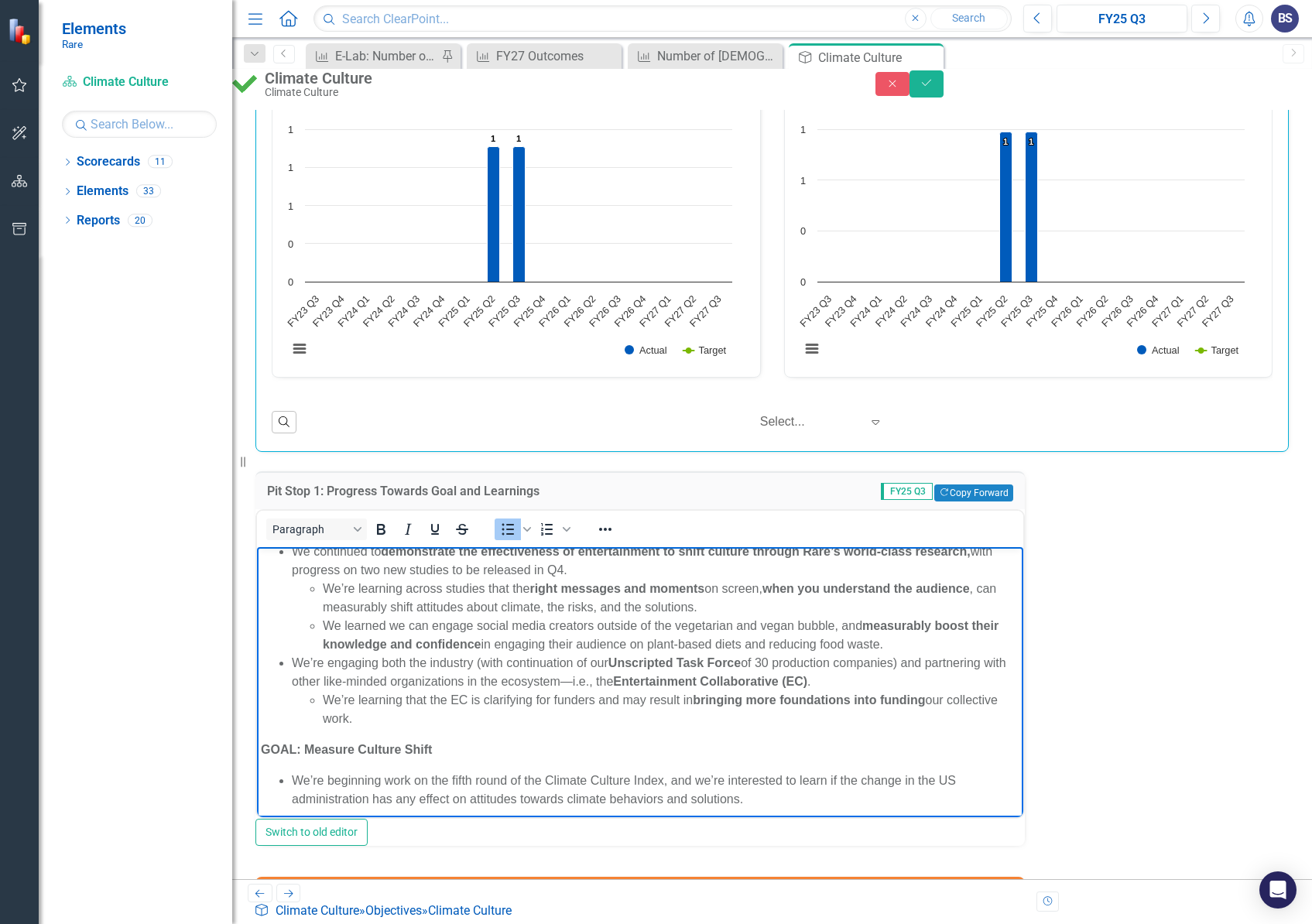
drag, startPoint x: 415, startPoint y: 714, endPoint x: 319, endPoint y: 696, distance: 97.7
click at [319, 696] on ul "We’re learning that the EC is clarifying for funders and may result in bringing…" at bounding box center [656, 708] width 728 height 37
copy li "We’re learning that the EC is clarifying for funders and may result in bringing…"
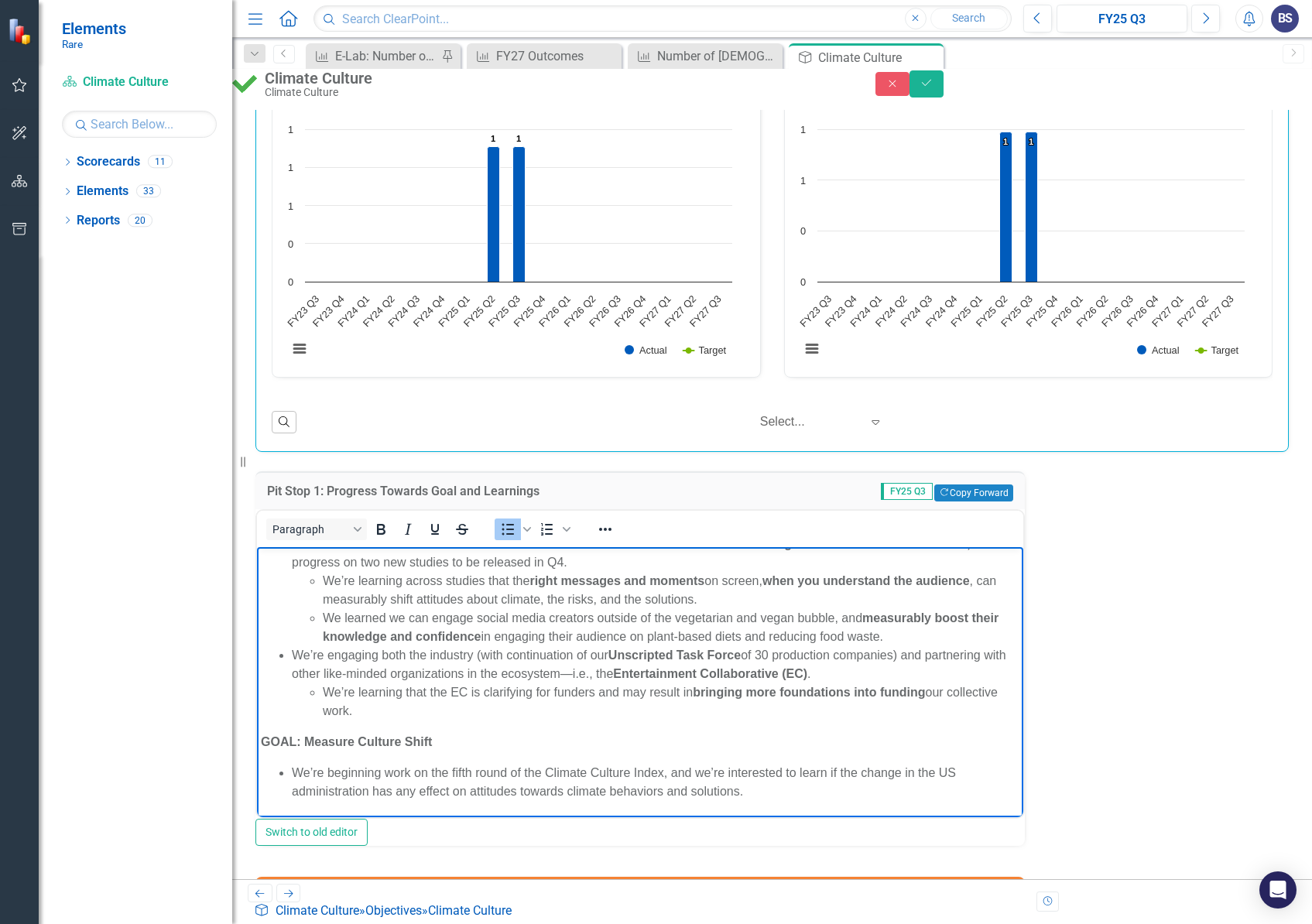
click at [695, 514] on div "Paragraph To open the popup, press Shift+Enter To open the popup, press Shift+E…" at bounding box center [639, 529] width 766 height 31
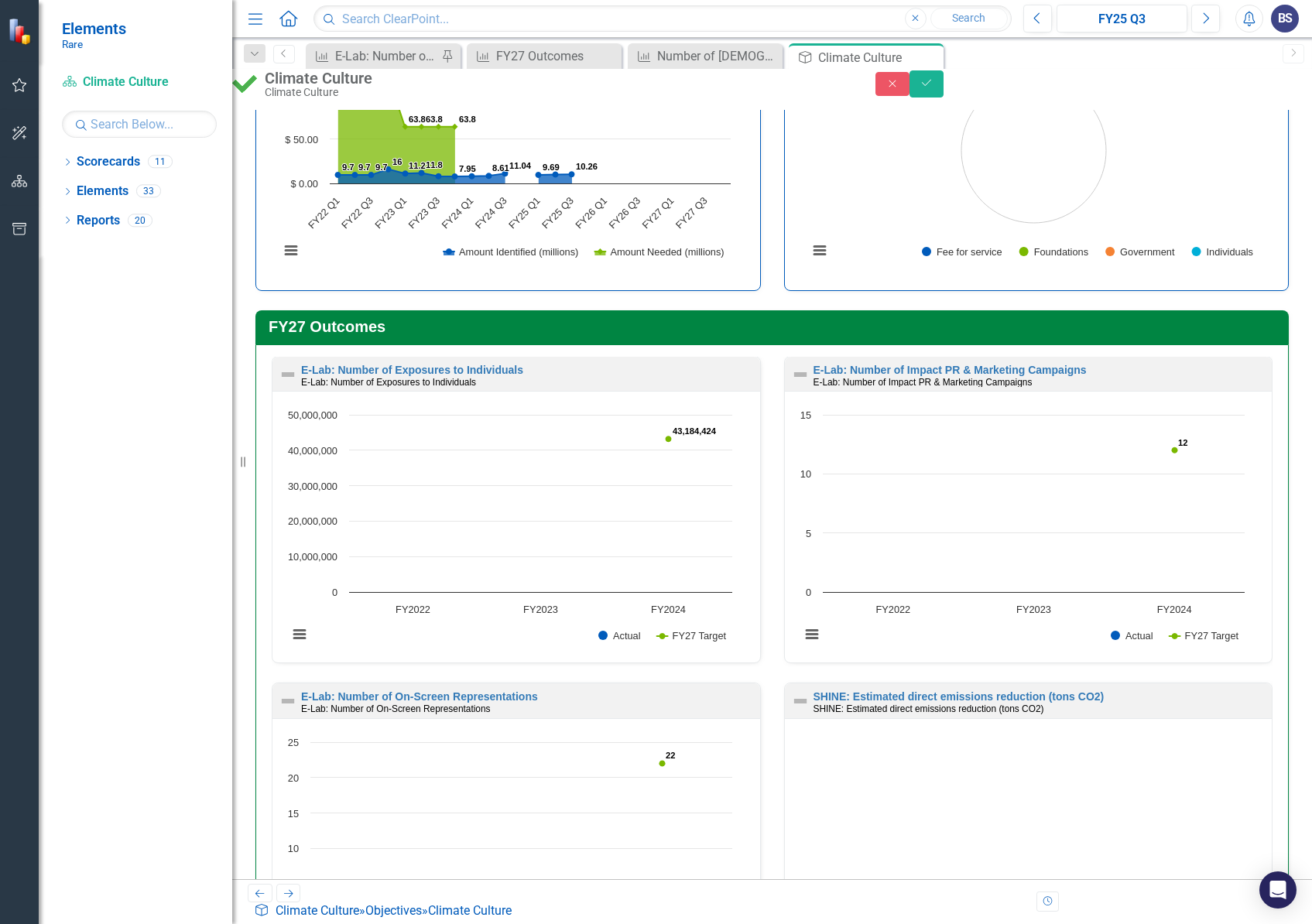
scroll to position [0, 0]
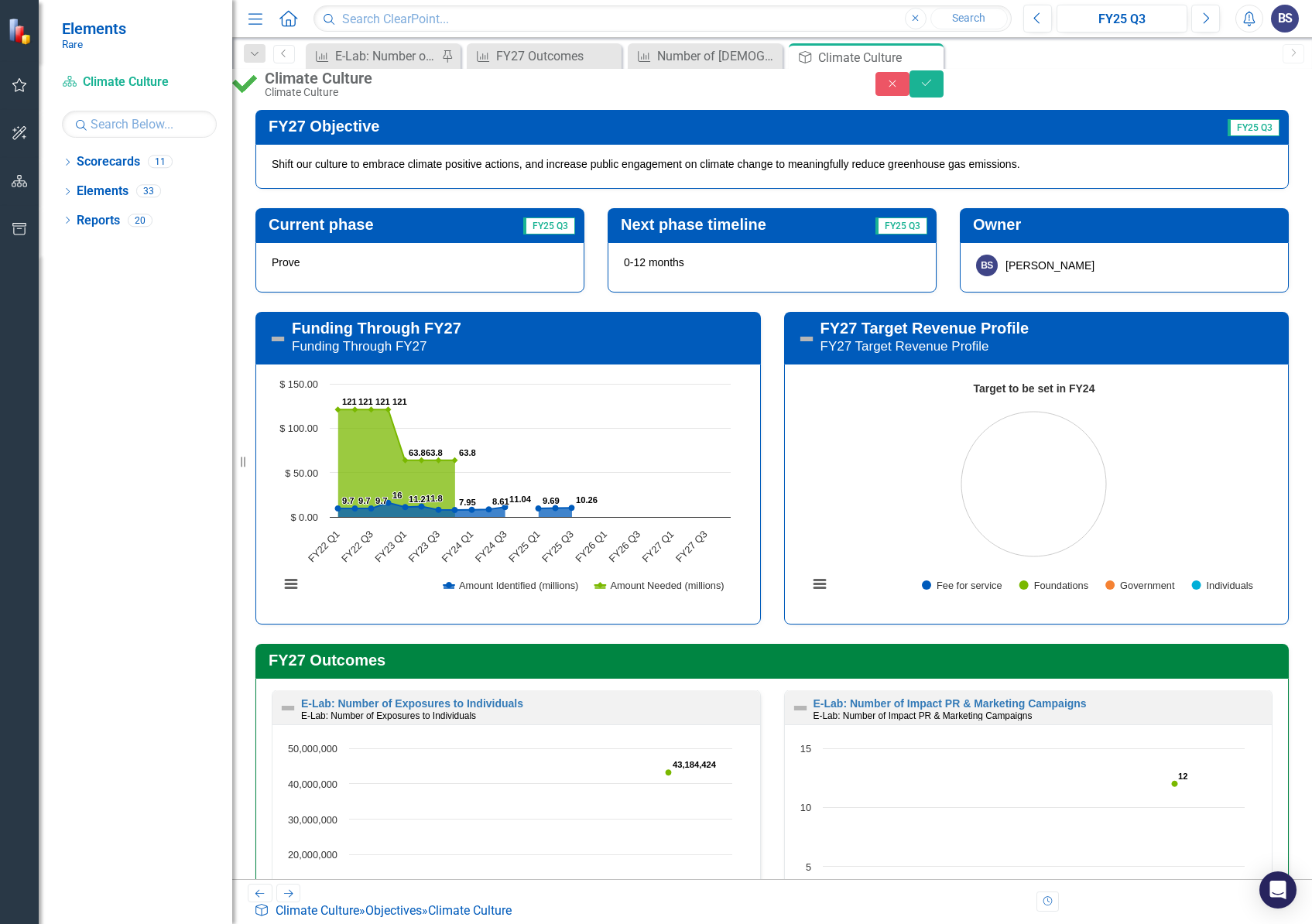
click at [518, 322] on div "Funding Through FY27 Funding Through FY27 Chart Chart with 2 data series. The c…" at bounding box center [509, 458] width 529 height 332
